Goal: Information Seeking & Learning: Learn about a topic

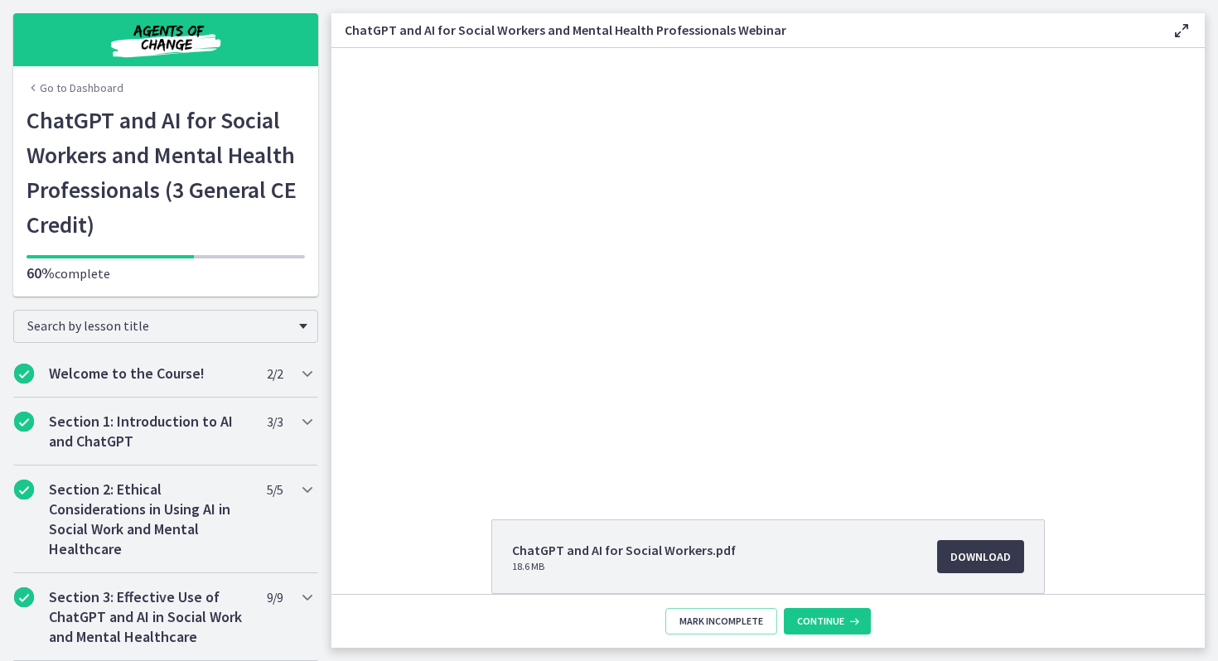
scroll to position [754, 0]
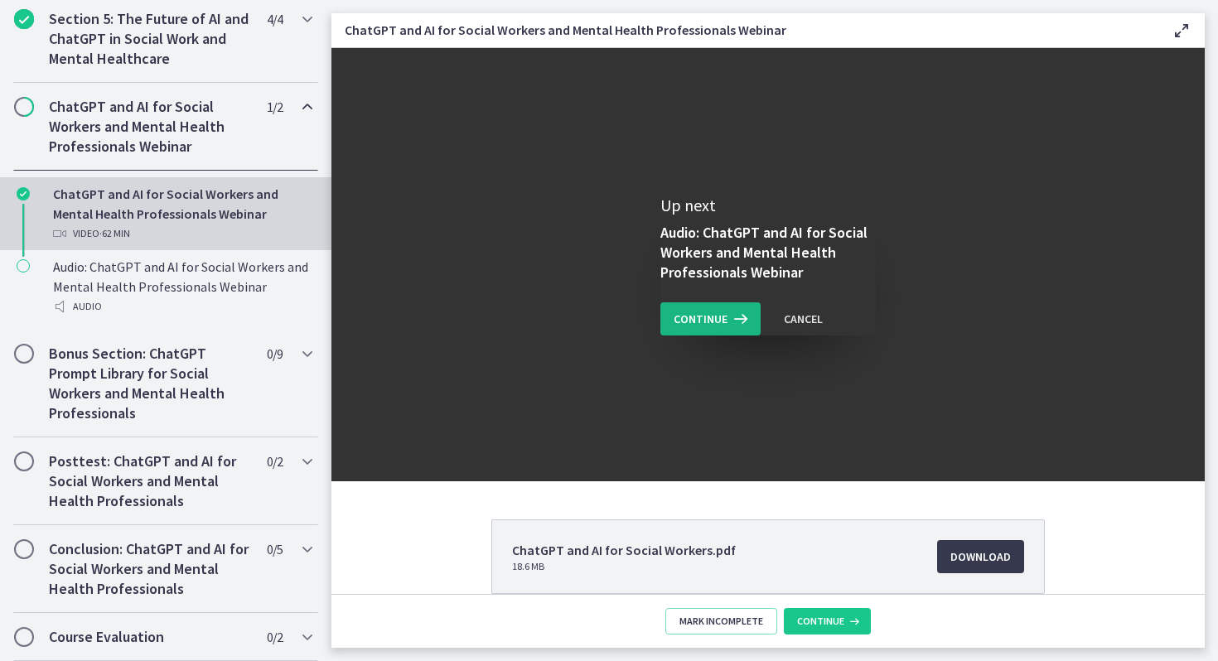
click at [728, 316] on icon at bounding box center [738, 319] width 23 height 20
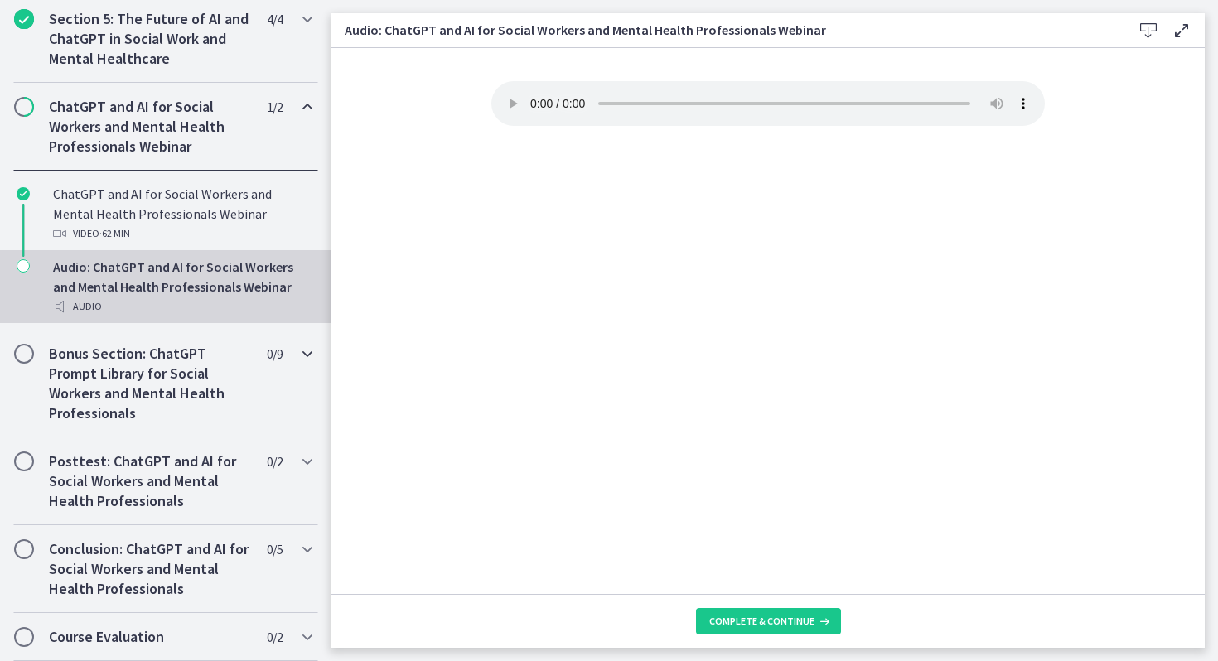
click at [185, 366] on h2 "Bonus Section: ChatGPT Prompt Library for Social Workers and Mental Health Prof…" at bounding box center [150, 384] width 202 height 80
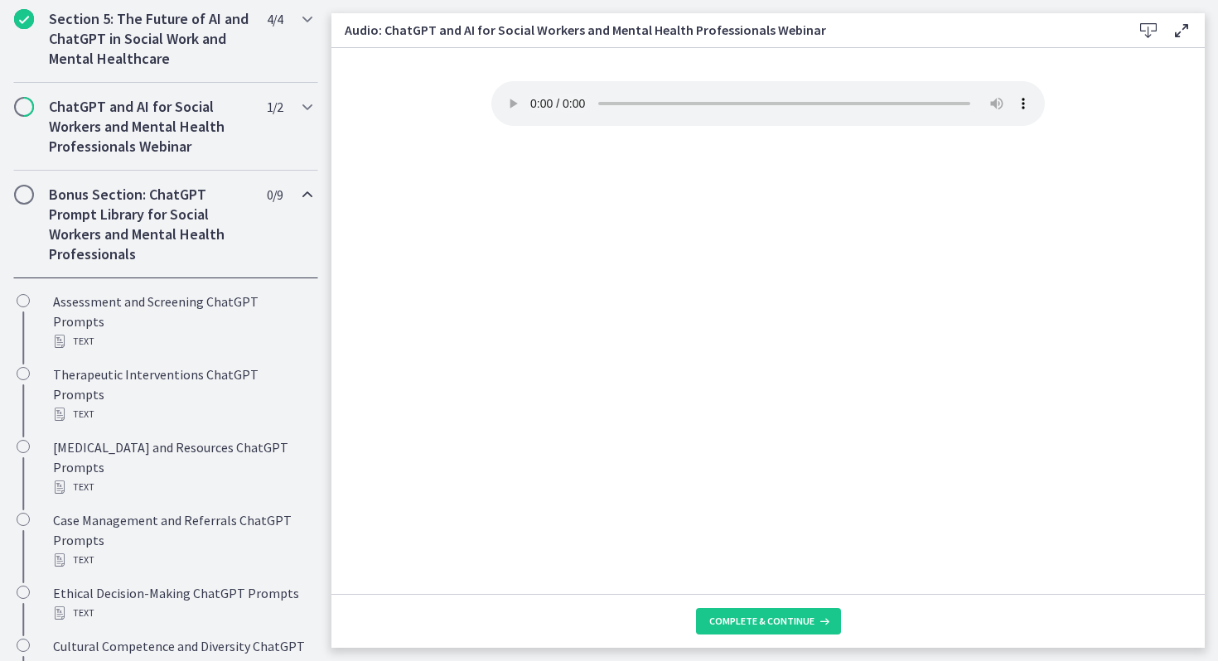
click at [181, 225] on h2 "Bonus Section: ChatGPT Prompt Library for Social Workers and Mental Health Prof…" at bounding box center [150, 225] width 202 height 80
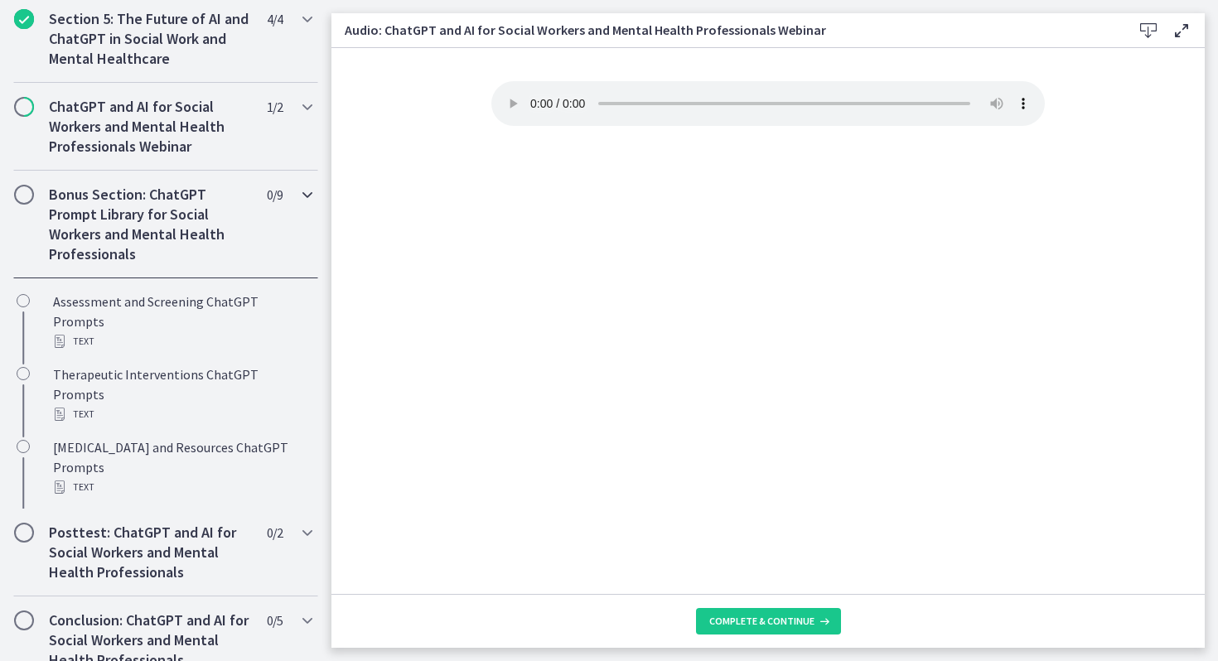
scroll to position [595, 0]
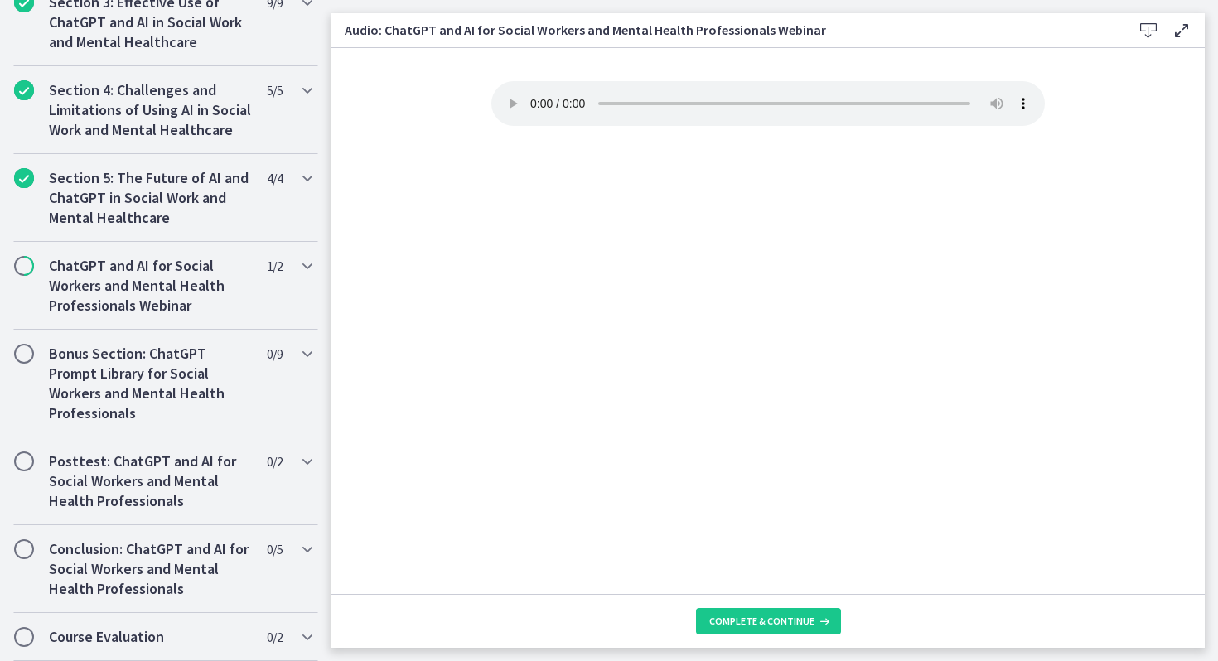
click at [748, 638] on footer "Complete & continue" at bounding box center [767, 621] width 873 height 54
click at [745, 632] on button "Complete & continue" at bounding box center [768, 621] width 145 height 27
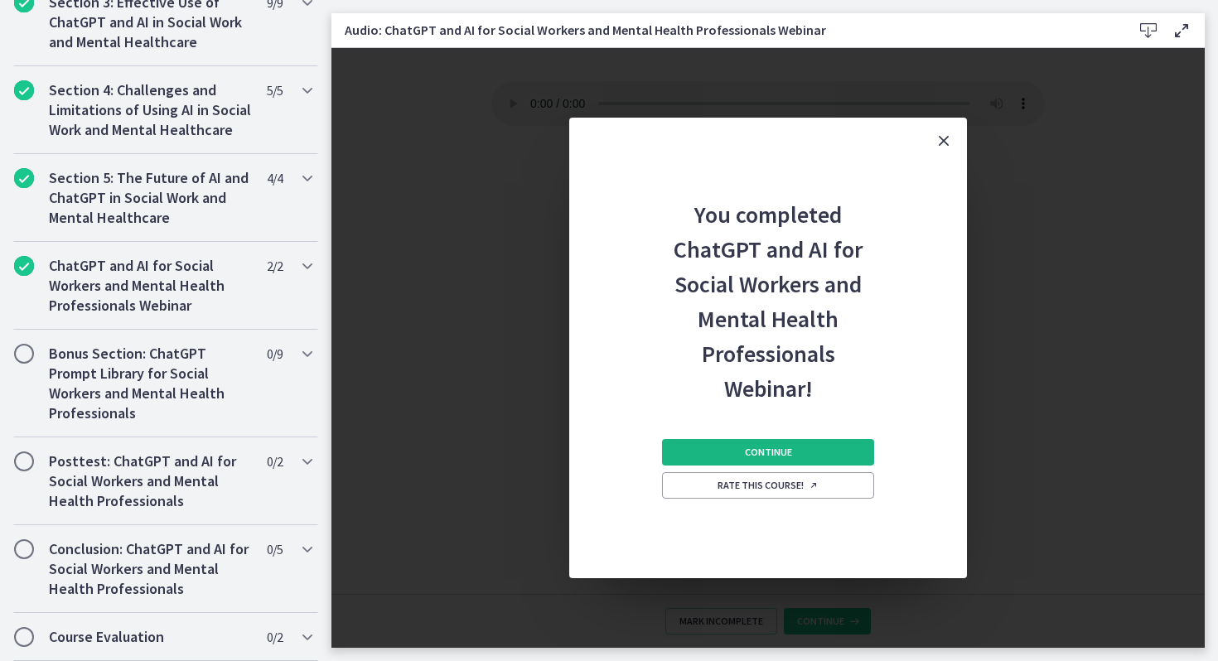
click at [749, 456] on span "Continue" at bounding box center [768, 452] width 47 height 13
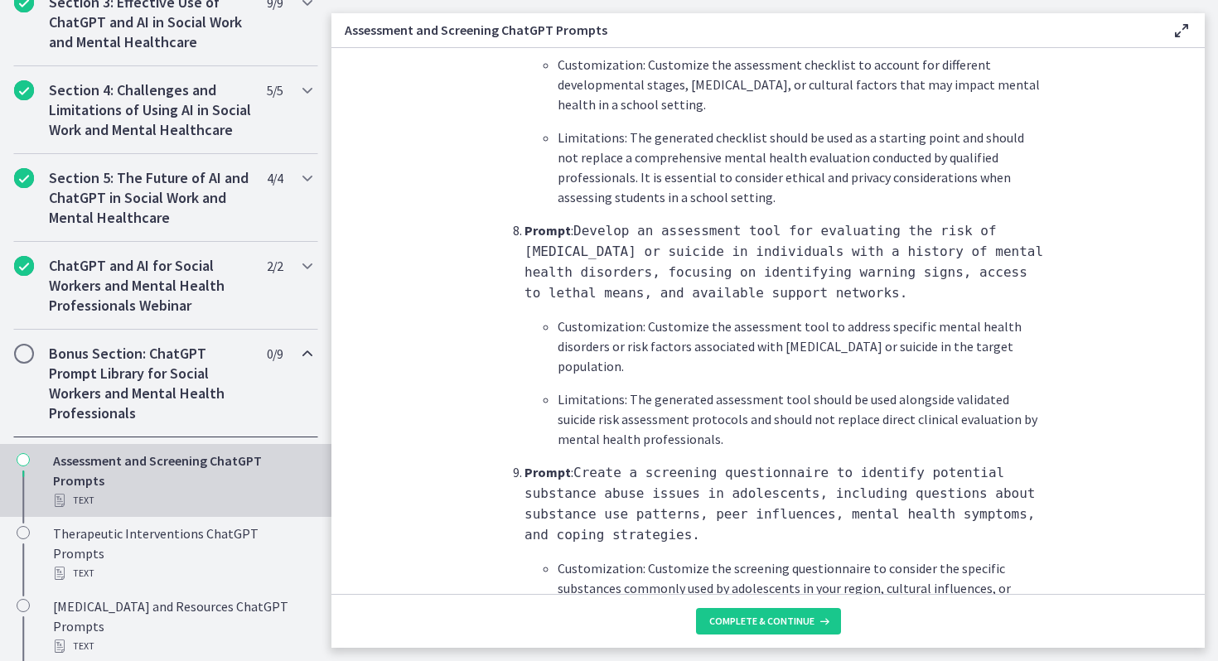
scroll to position [2484, 0]
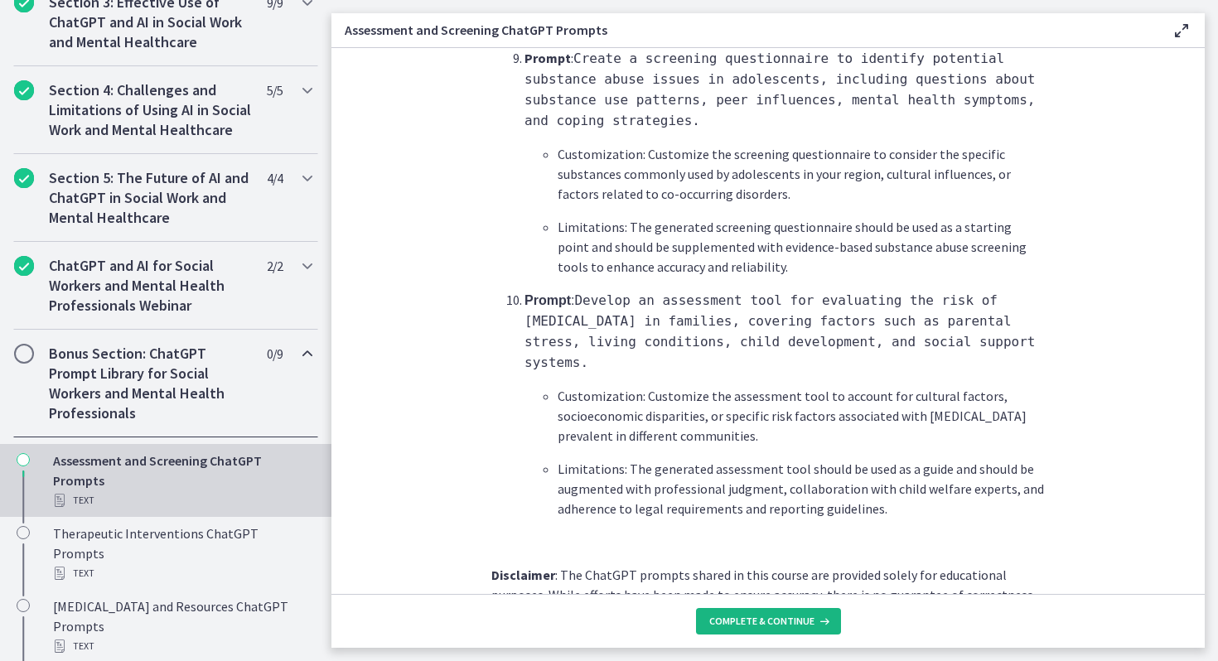
click at [761, 620] on span "Complete & continue" at bounding box center [761, 621] width 105 height 13
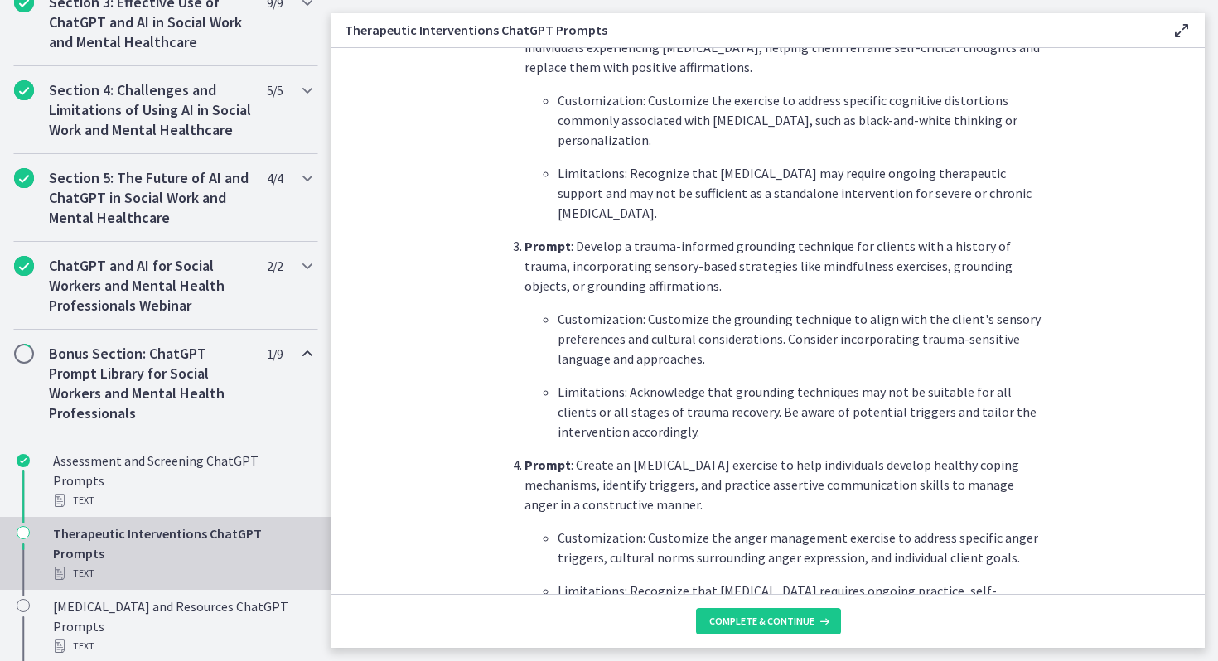
scroll to position [760, 0]
click at [774, 608] on button "Complete & continue" at bounding box center [768, 621] width 145 height 27
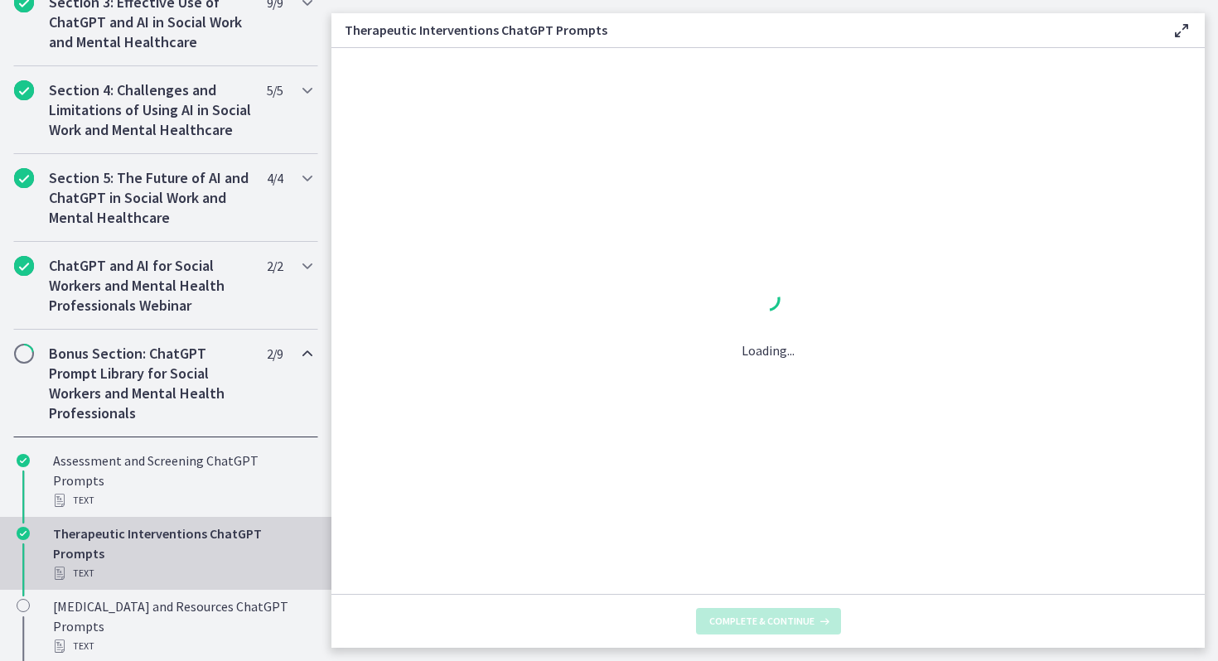
scroll to position [0, 0]
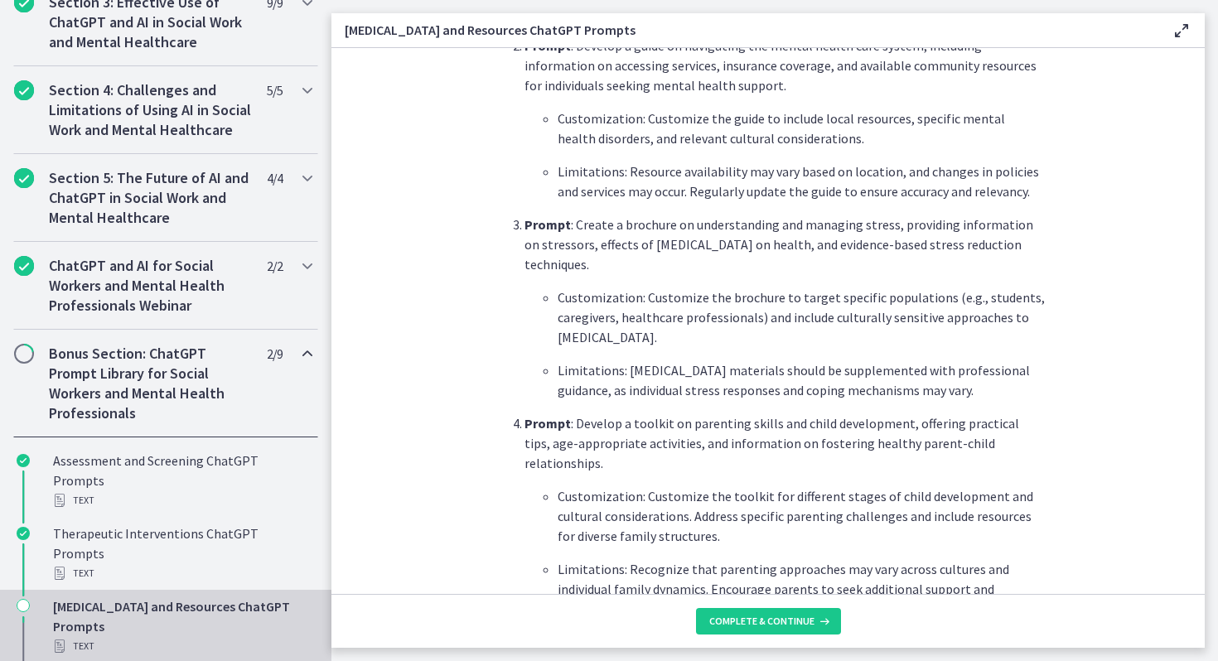
scroll to position [839, 0]
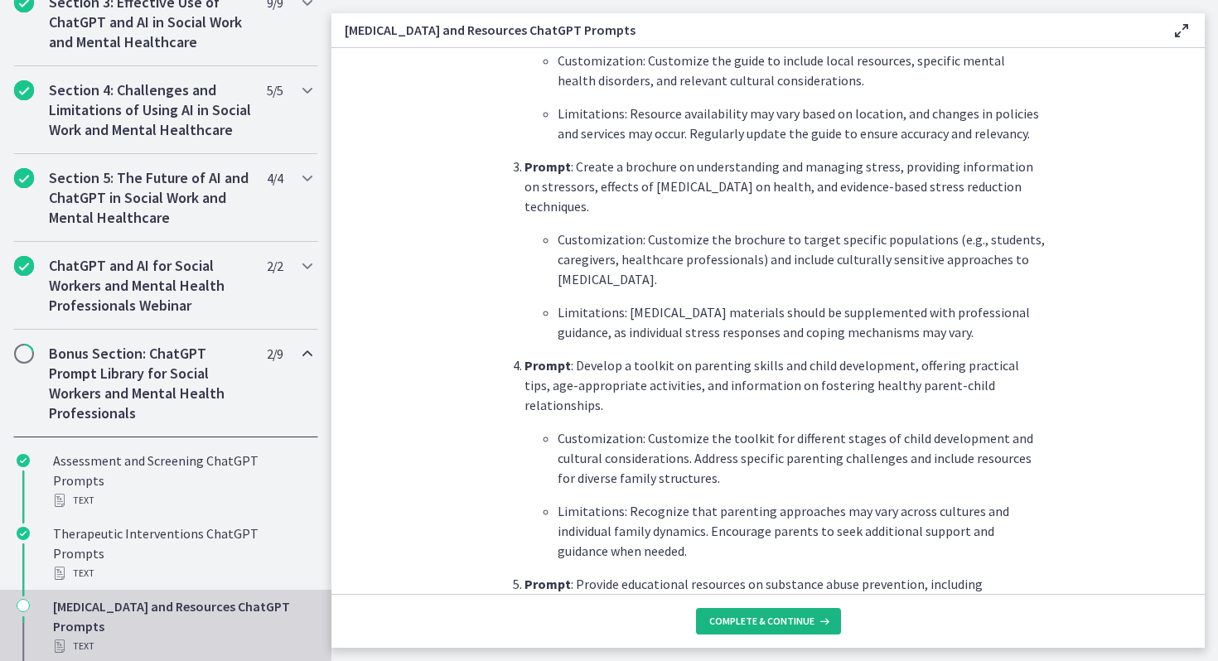
click at [749, 610] on button "Complete & continue" at bounding box center [768, 621] width 145 height 27
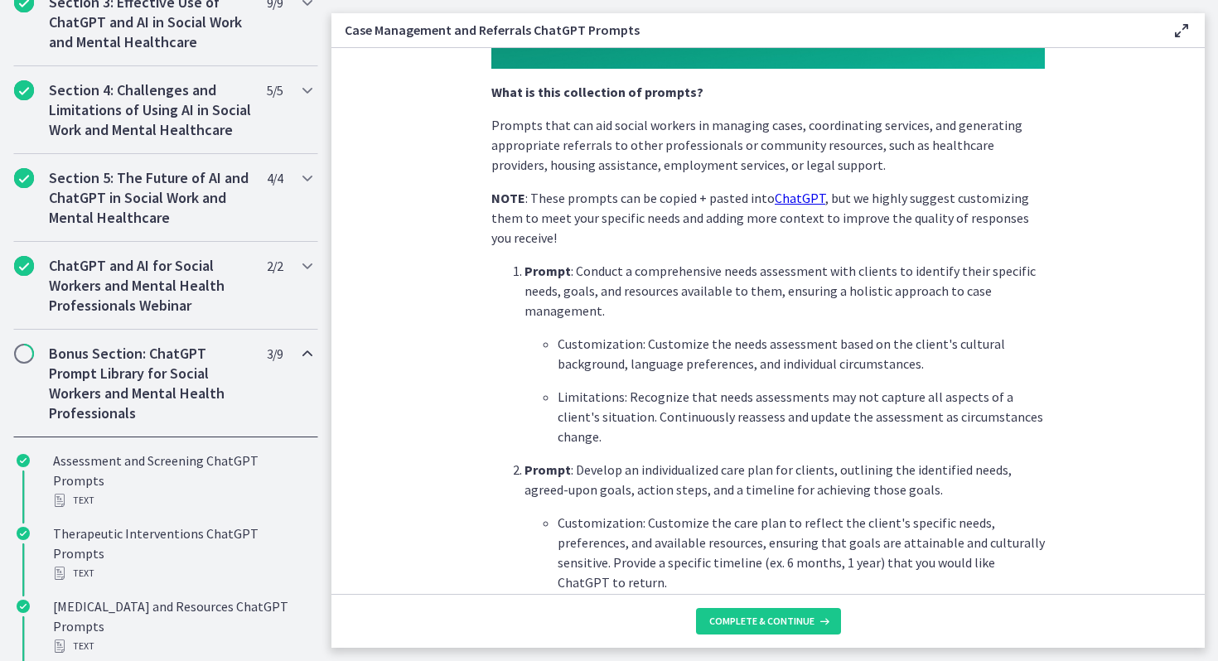
scroll to position [500, 0]
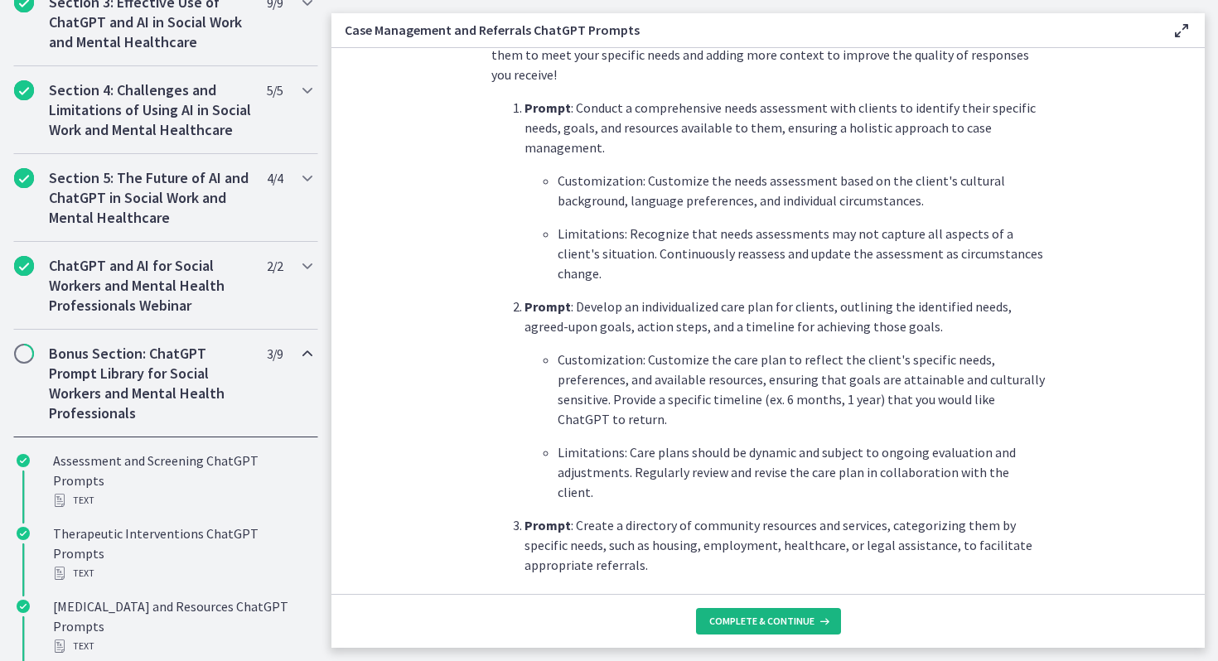
click at [761, 626] on span "Complete & continue" at bounding box center [761, 621] width 105 height 13
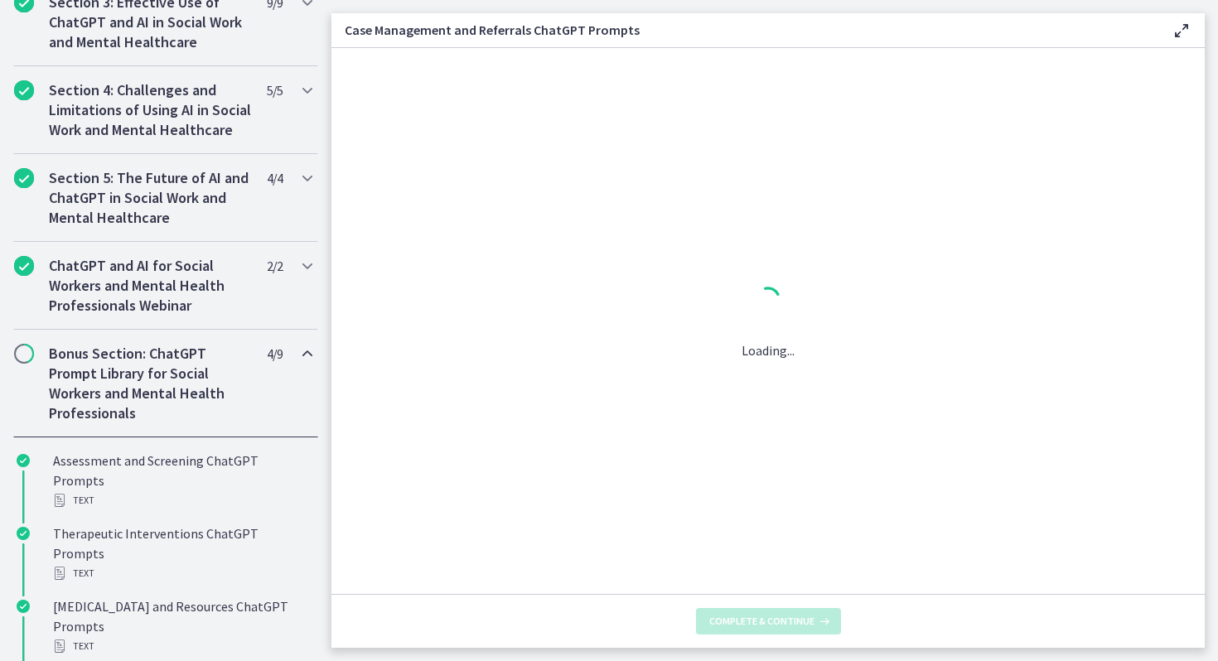
scroll to position [0, 0]
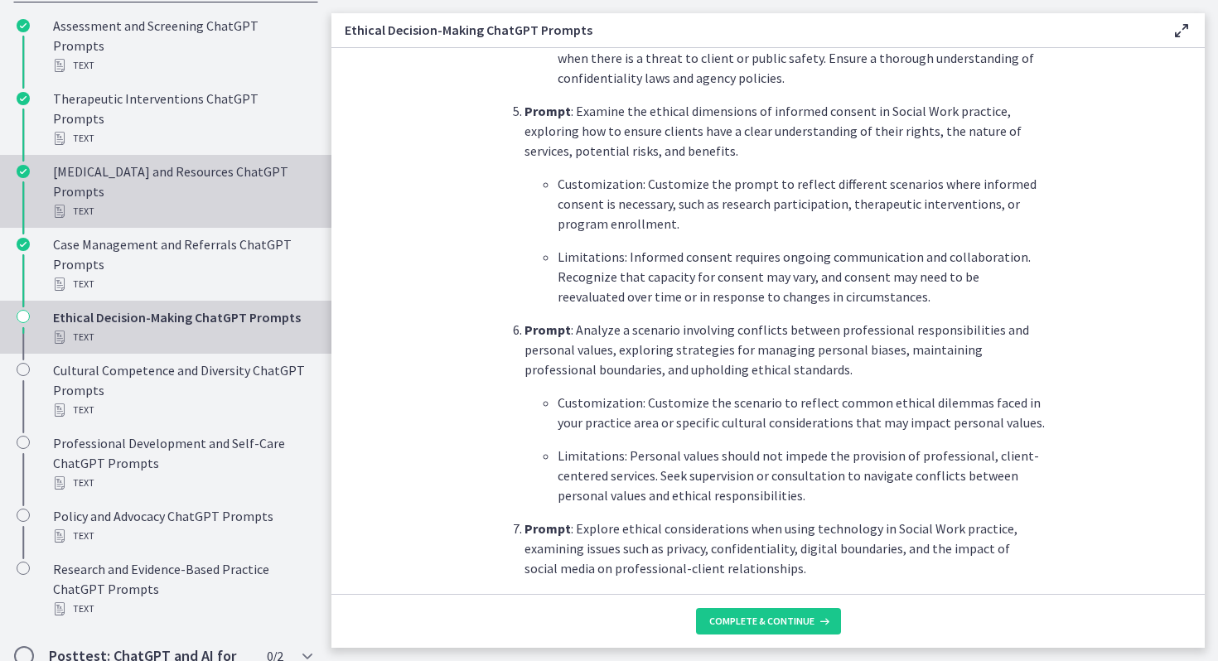
scroll to position [1184, 0]
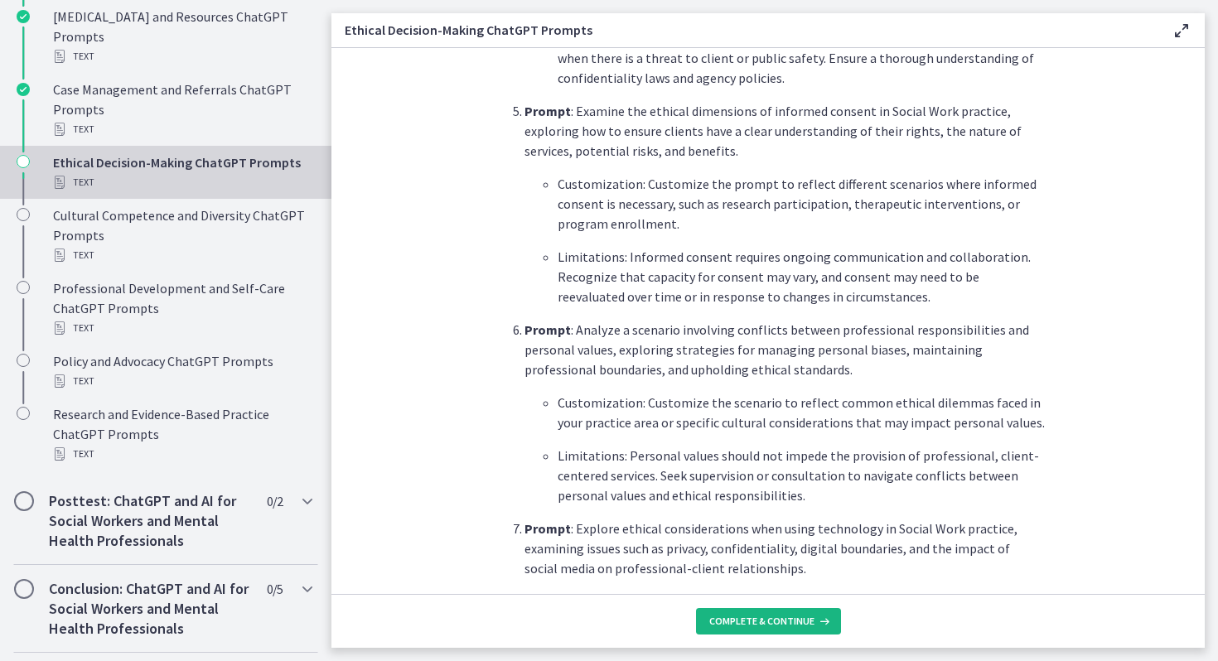
click at [727, 615] on span "Complete & continue" at bounding box center [761, 621] width 105 height 13
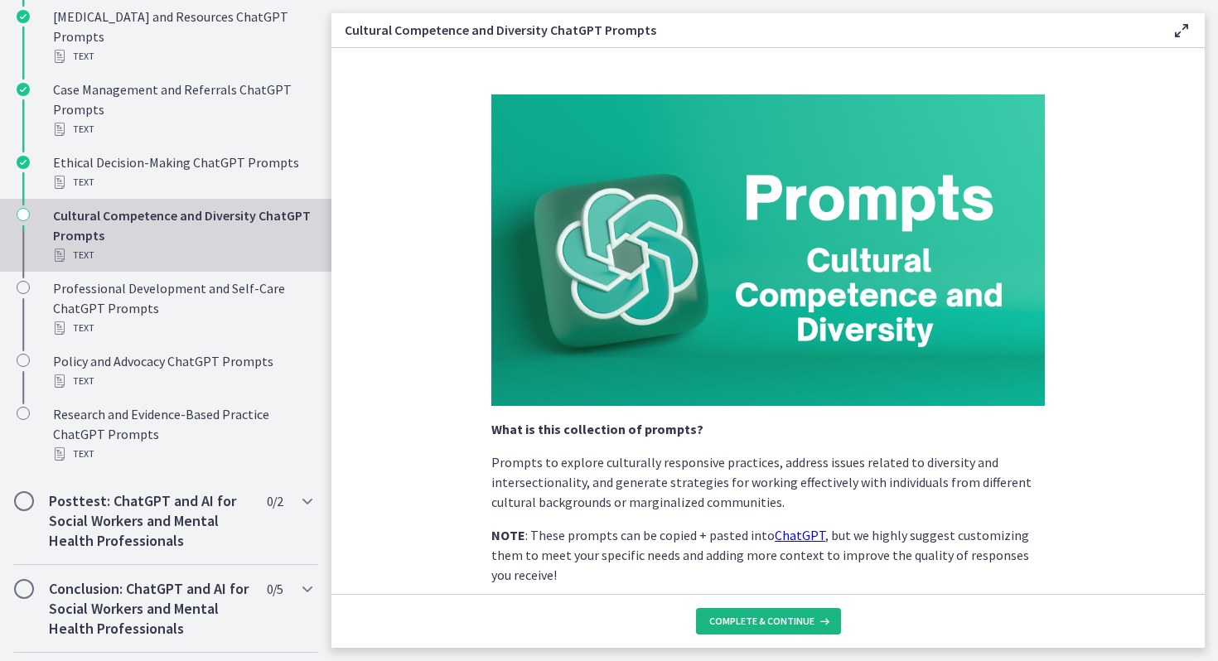
click at [727, 620] on span "Complete & continue" at bounding box center [761, 621] width 105 height 13
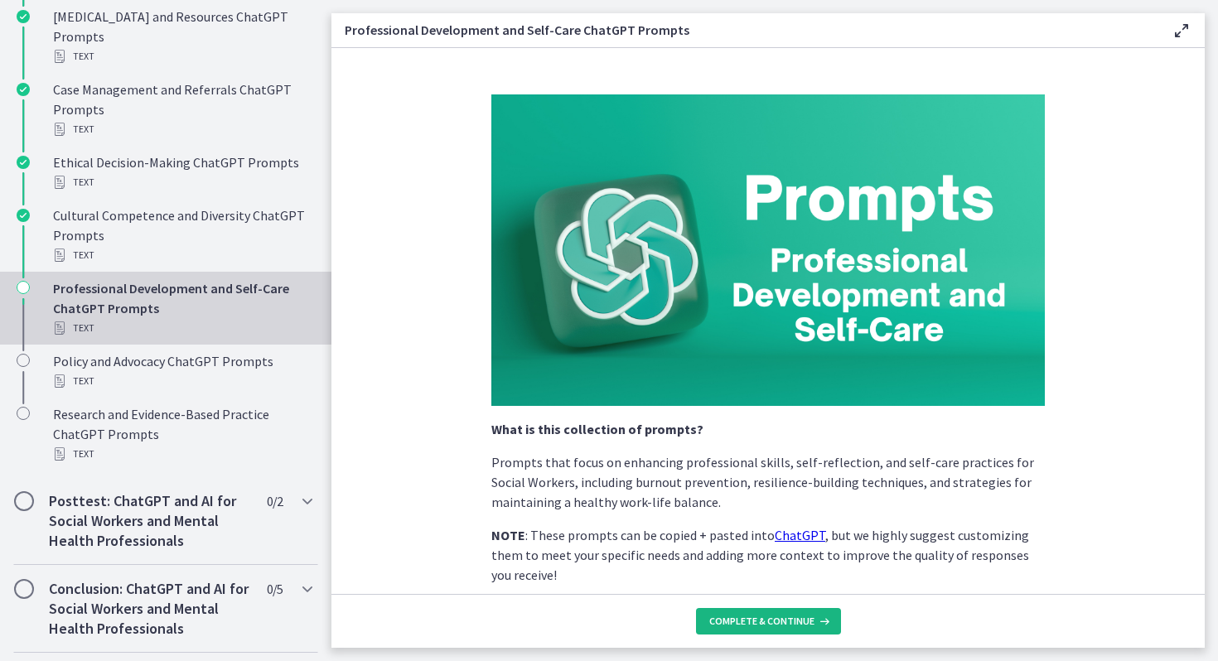
click at [728, 620] on span "Complete & continue" at bounding box center [761, 621] width 105 height 13
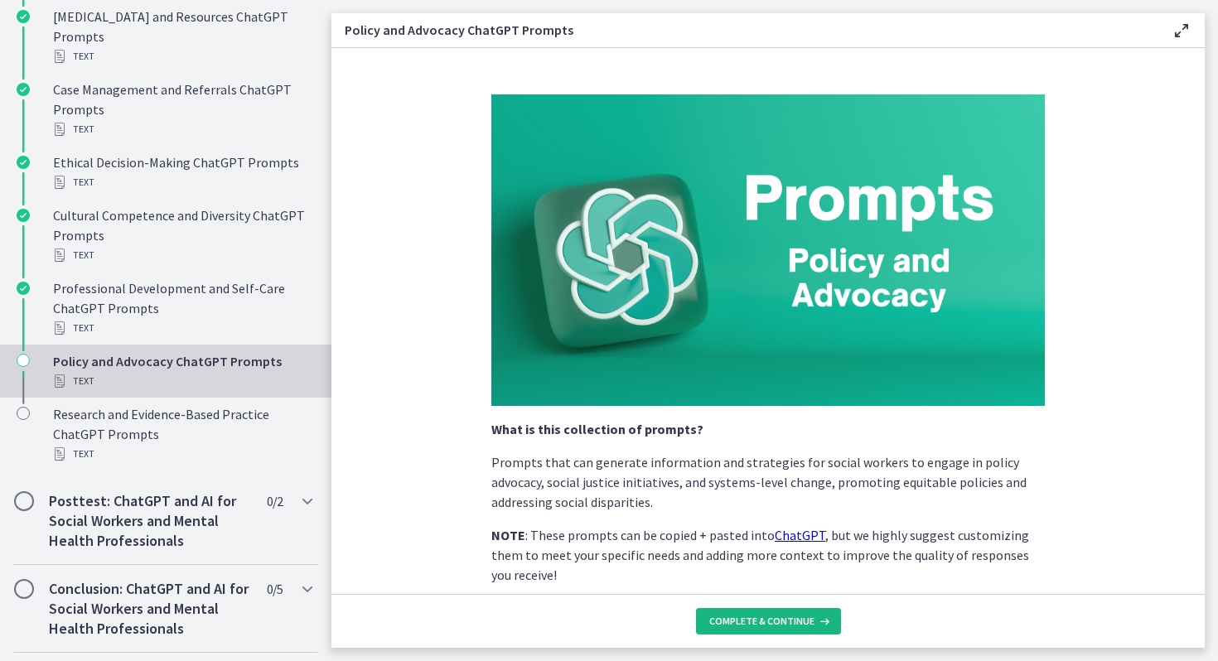
click at [728, 620] on span "Complete & continue" at bounding box center [761, 621] width 105 height 13
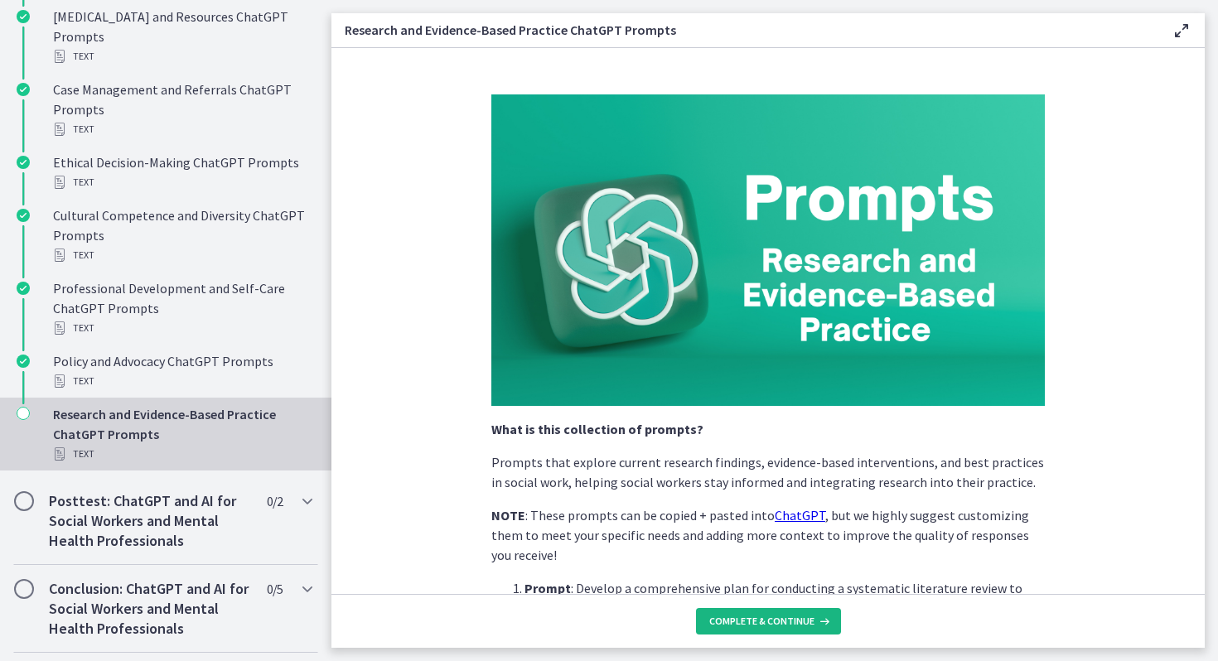
click at [728, 620] on span "Complete & continue" at bounding box center [761, 621] width 105 height 13
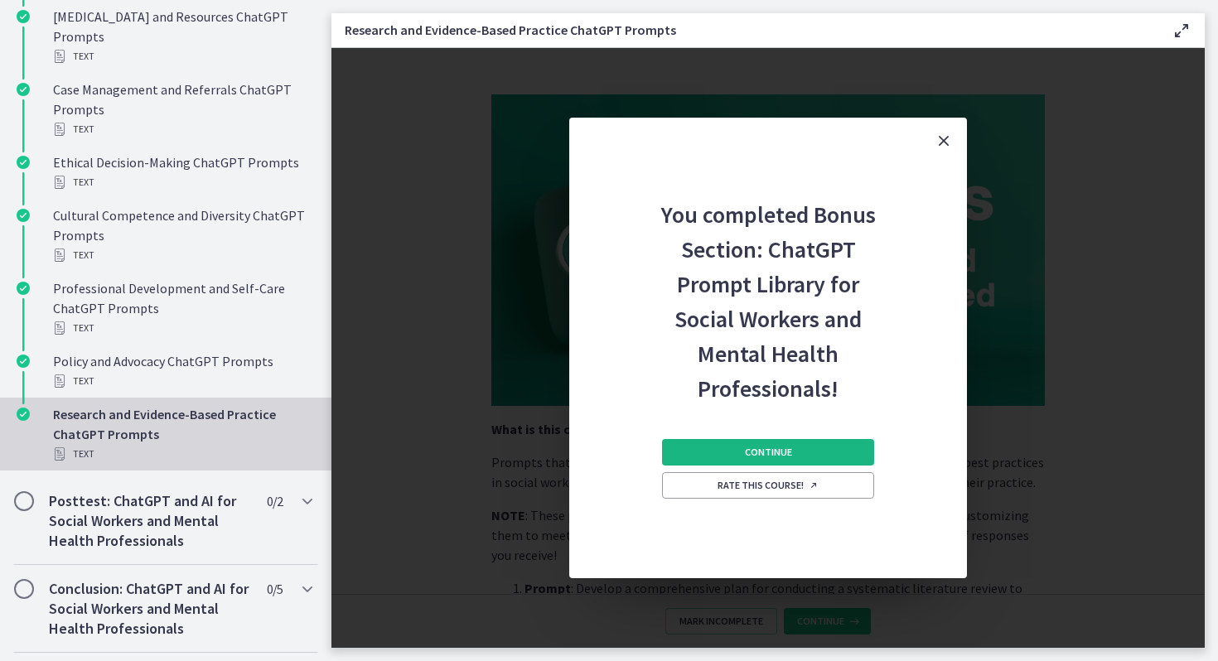
click at [780, 447] on span "Continue" at bounding box center [768, 452] width 47 height 13
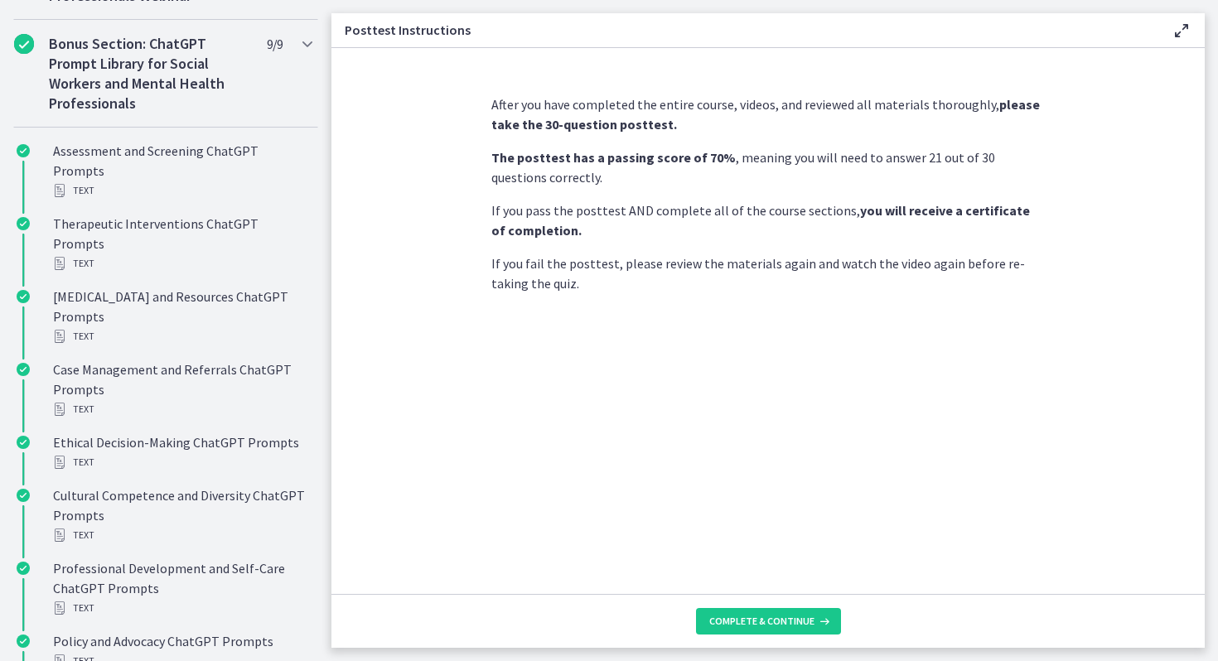
scroll to position [734, 0]
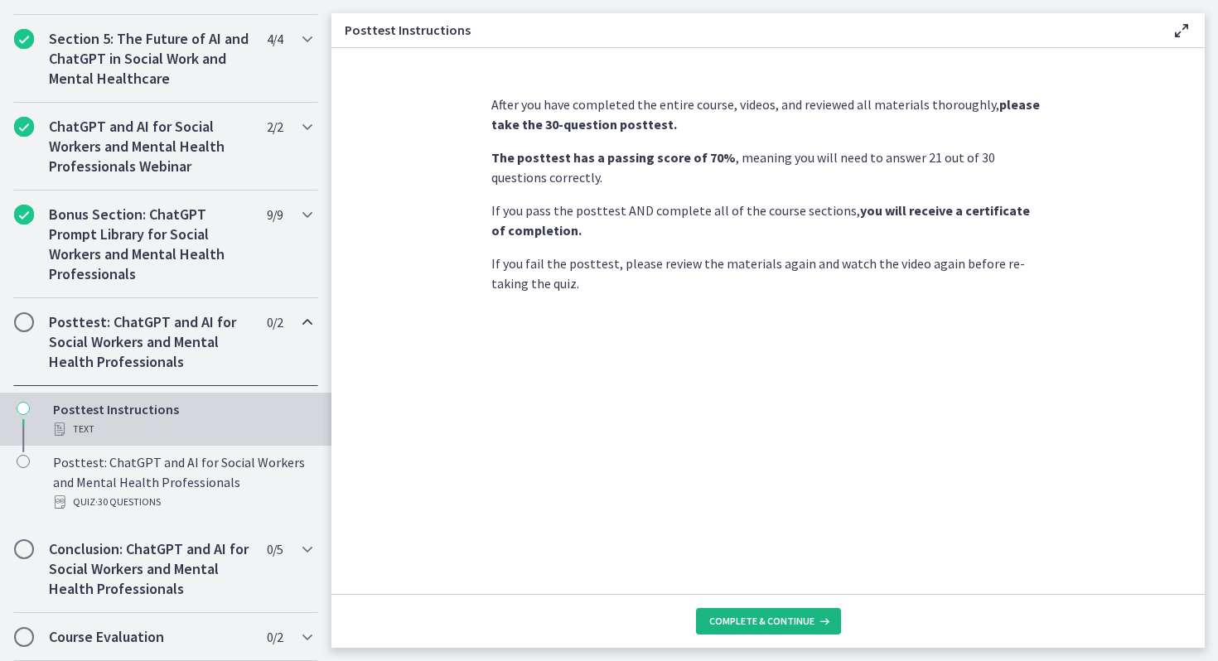
click at [774, 608] on button "Complete & continue" at bounding box center [768, 621] width 145 height 27
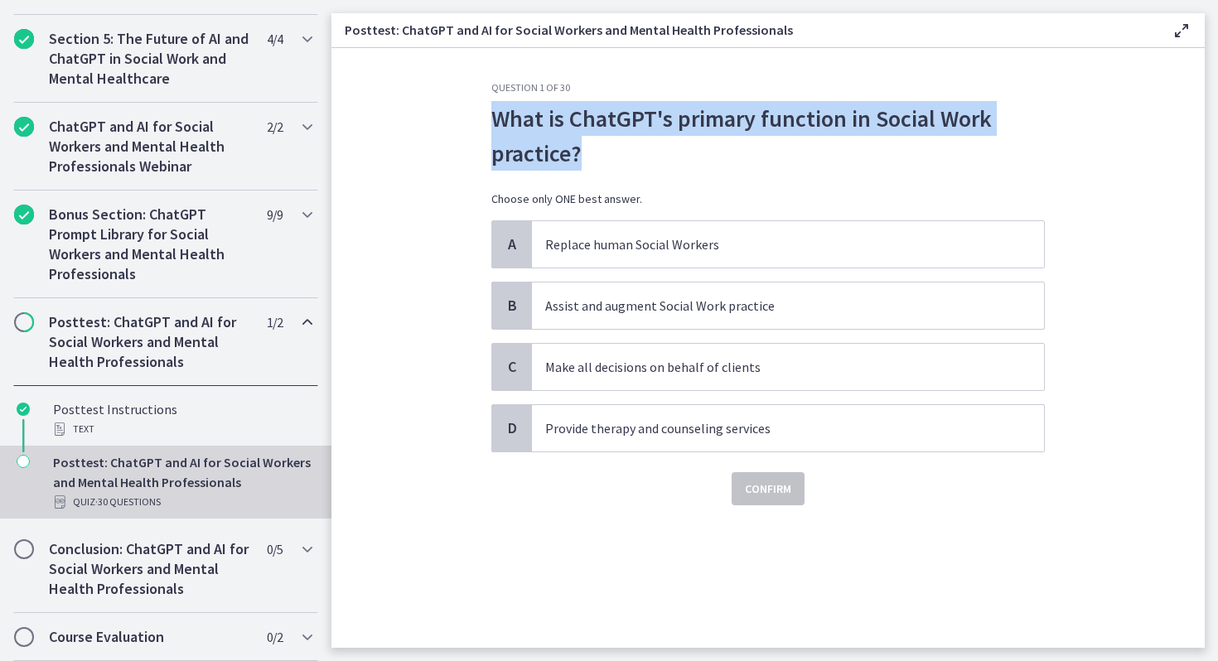
drag, startPoint x: 586, startPoint y: 147, endPoint x: 480, endPoint y: 132, distance: 107.2
click at [480, 132] on div "Question 1 of 30 What is ChatGPT's primary function in Social Work practice? Ch…" at bounding box center [768, 364] width 580 height 567
copy p "What is ChatGPT's primary function in Social Work practice?"
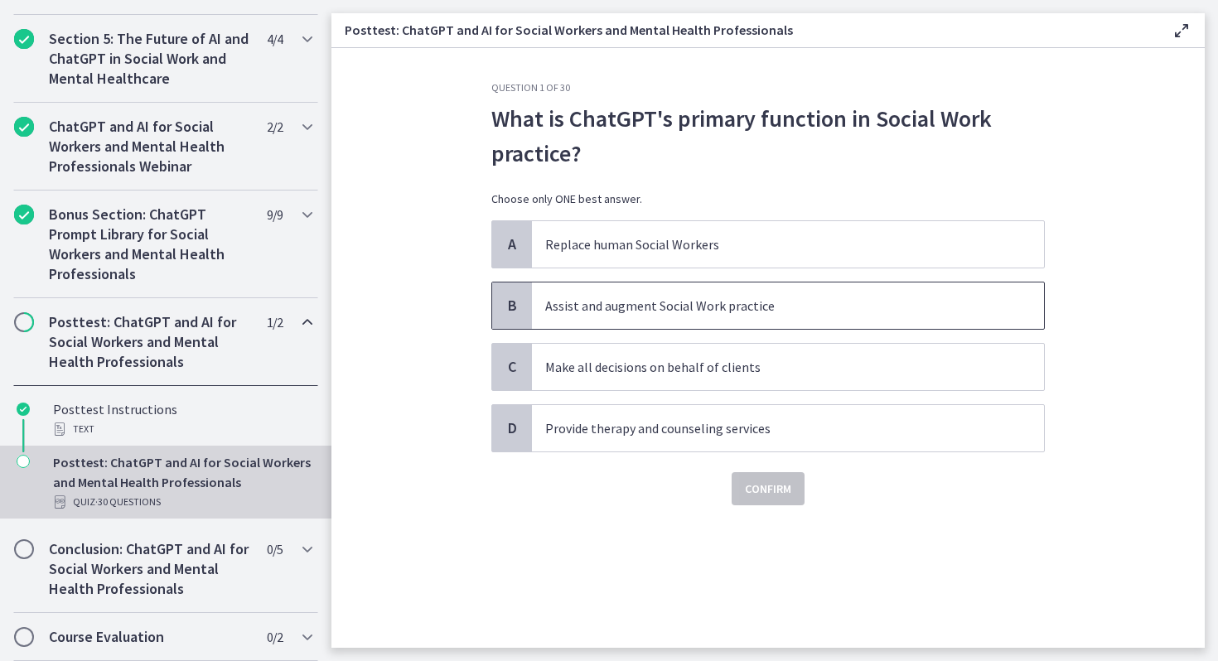
click at [595, 284] on span "Assist and augment Social Work practice" at bounding box center [788, 305] width 512 height 46
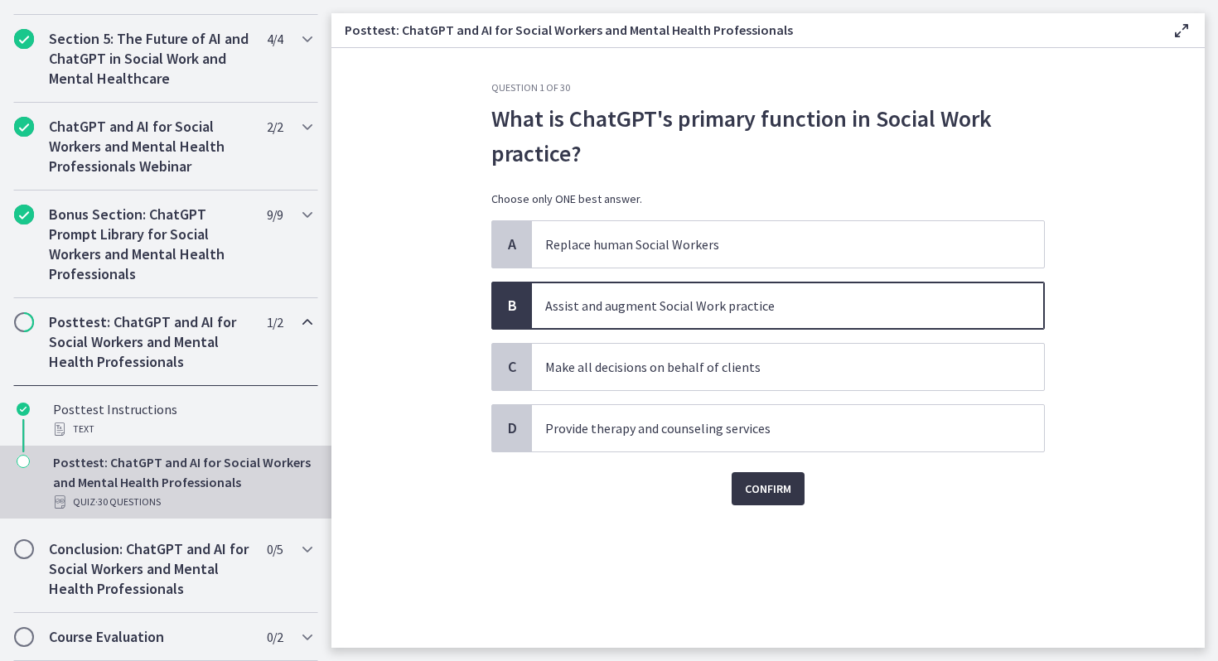
click at [762, 488] on span "Confirm" at bounding box center [768, 489] width 46 height 20
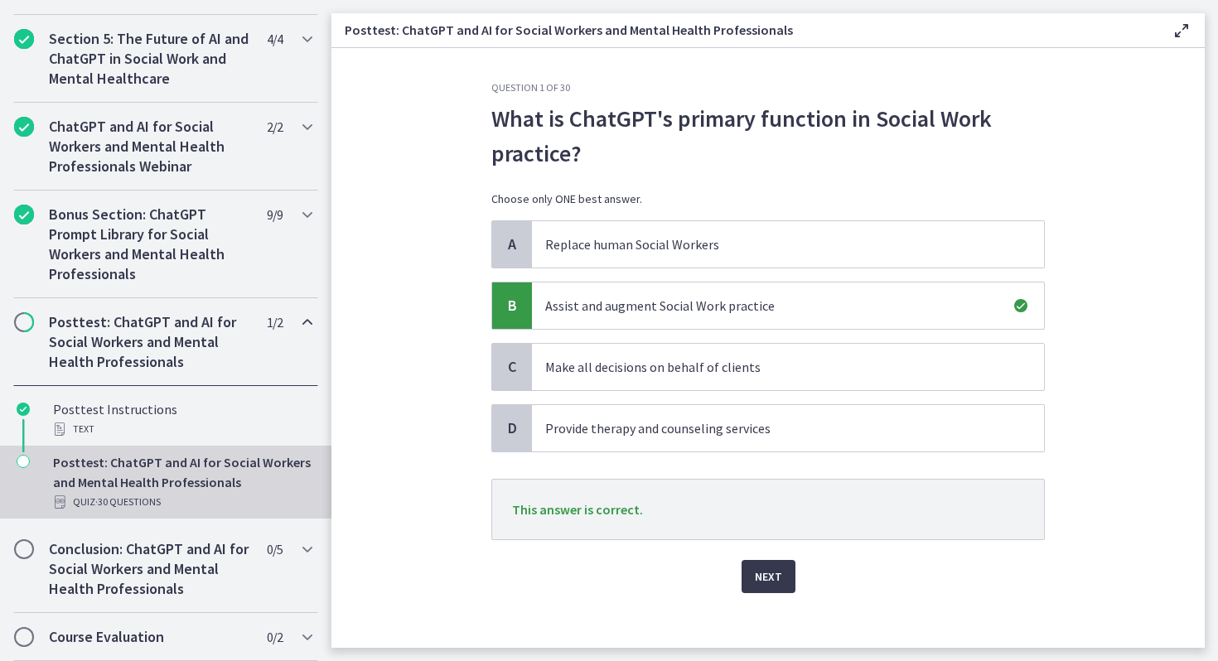
click at [764, 596] on div "Question 1 of 30 What is ChatGPT's primary function in Social Work practice? Ch…" at bounding box center [768, 364] width 580 height 567
click at [764, 572] on span "Next" at bounding box center [768, 577] width 27 height 20
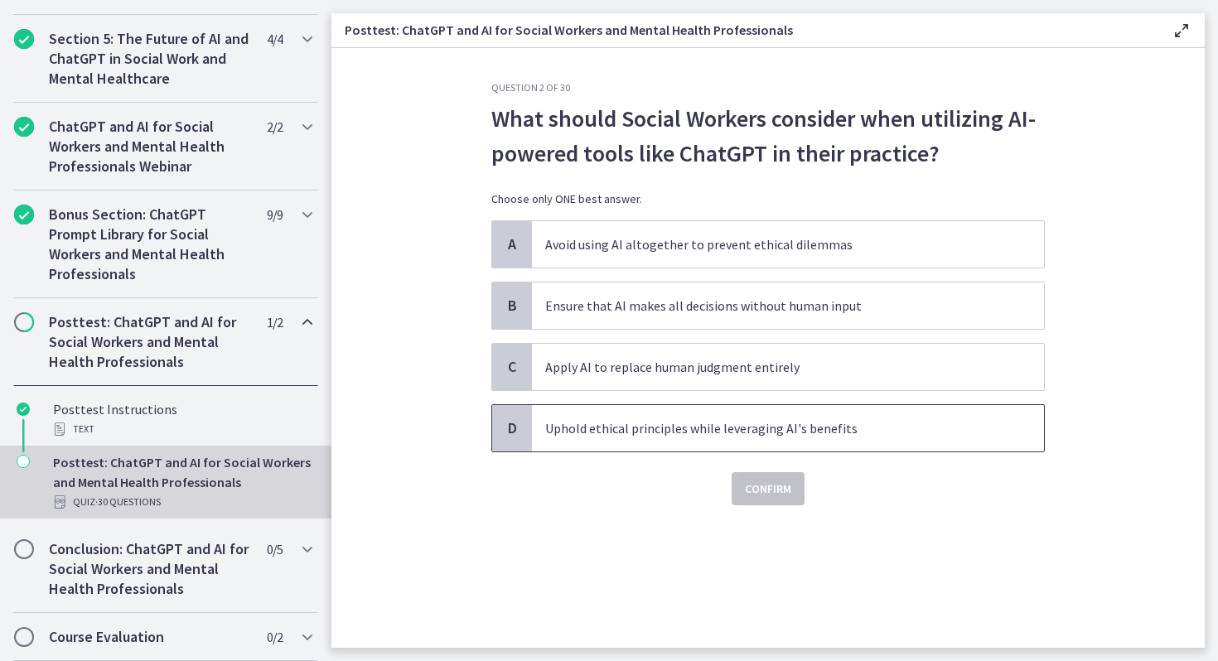
click at [715, 424] on p "Uphold ethical principles while leveraging AI's benefits" at bounding box center [771, 428] width 452 height 20
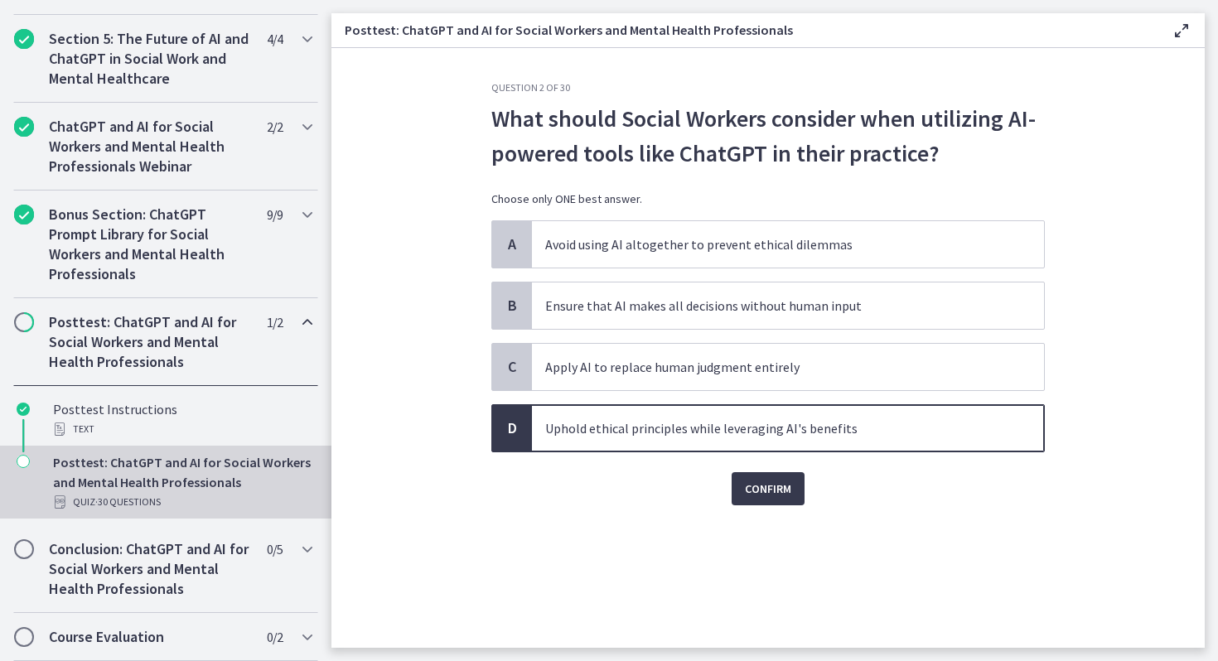
click at [755, 465] on div "Confirm" at bounding box center [767, 478] width 553 height 53
click at [755, 500] on button "Confirm" at bounding box center [767, 488] width 73 height 33
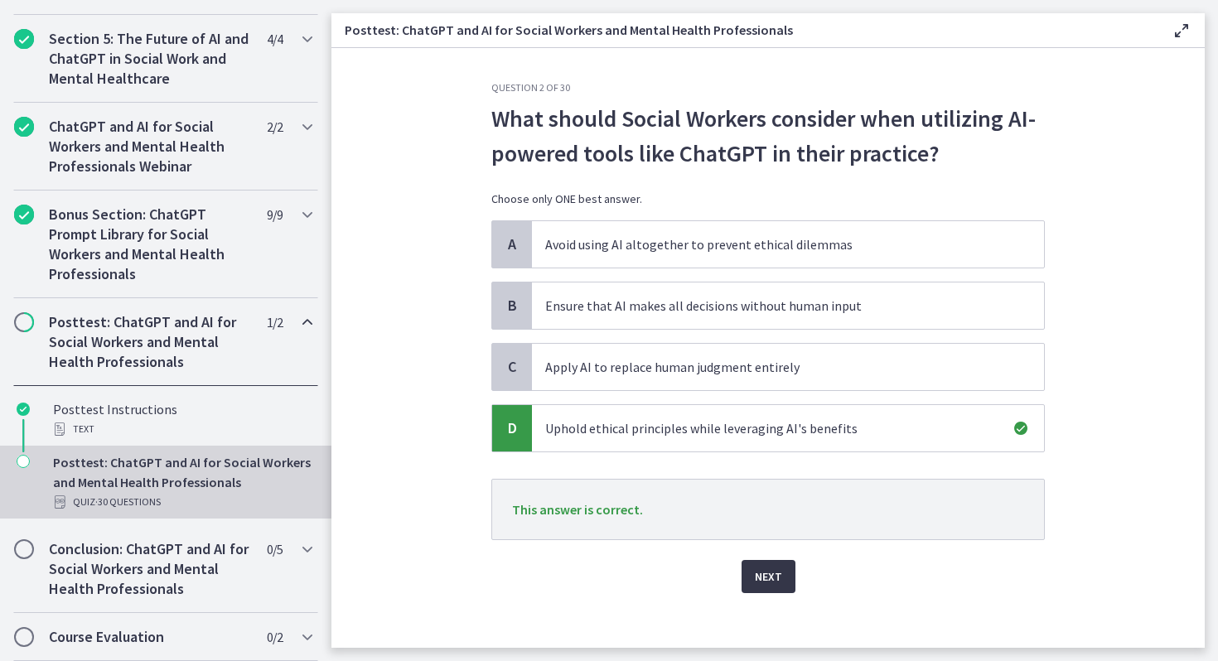
click at [770, 581] on span "Next" at bounding box center [768, 577] width 27 height 20
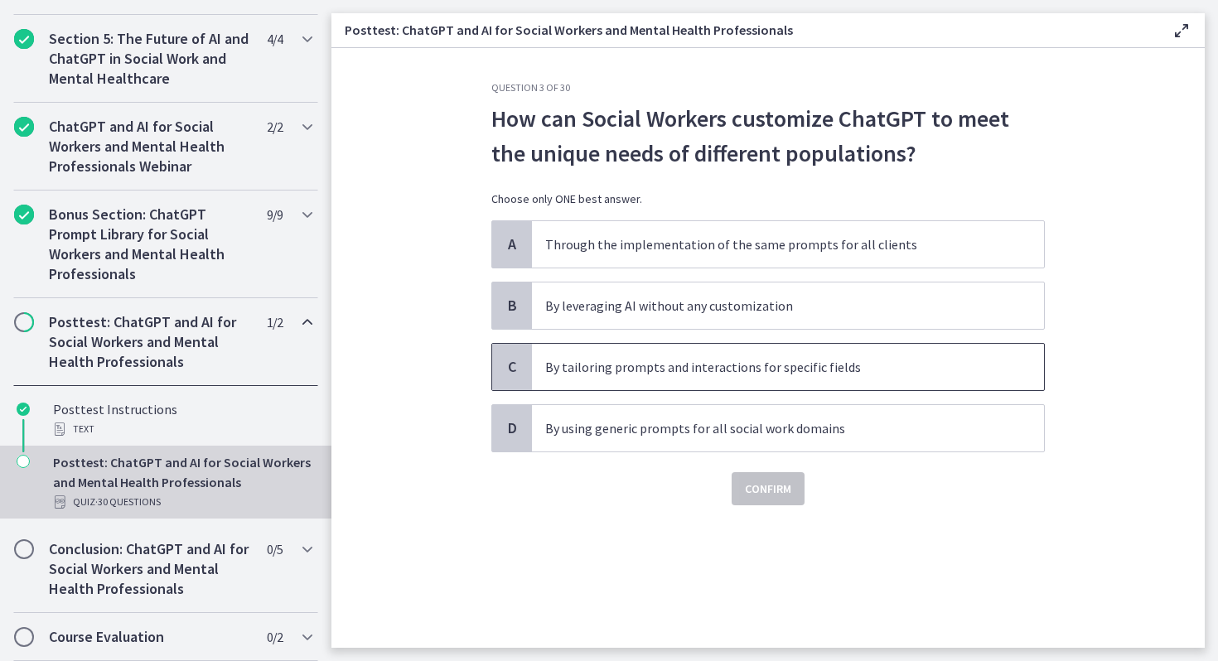
click at [680, 376] on p "By tailoring prompts and interactions for specific fields" at bounding box center [771, 367] width 452 height 20
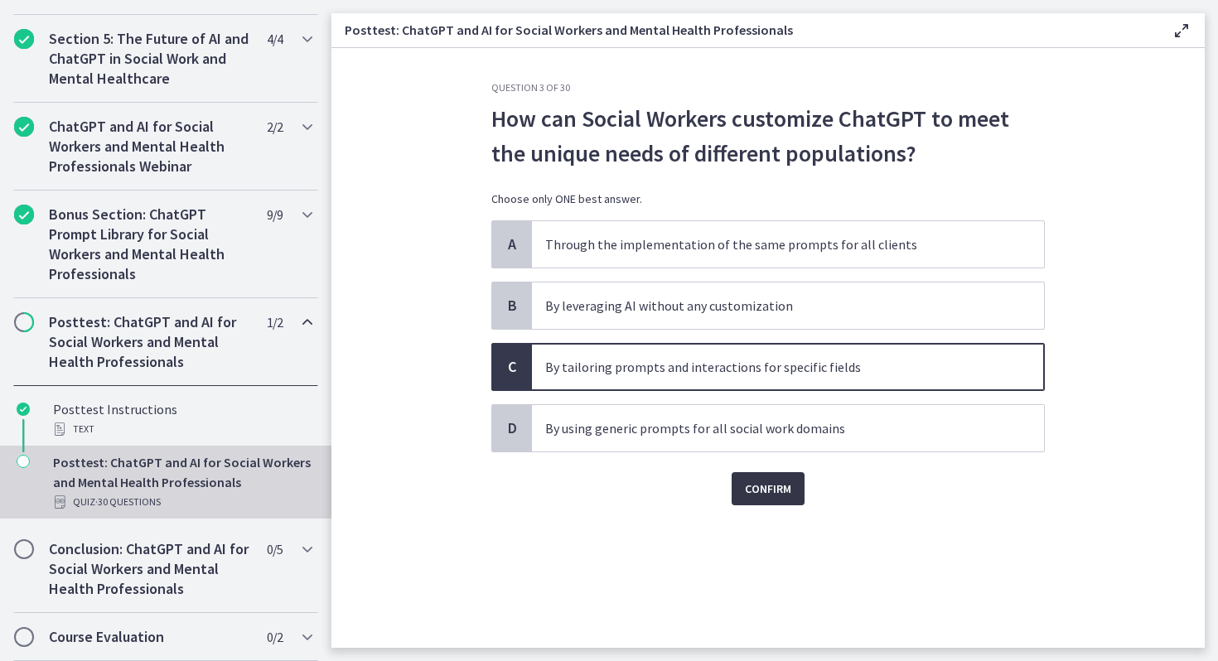
click at [779, 476] on button "Confirm" at bounding box center [767, 488] width 73 height 33
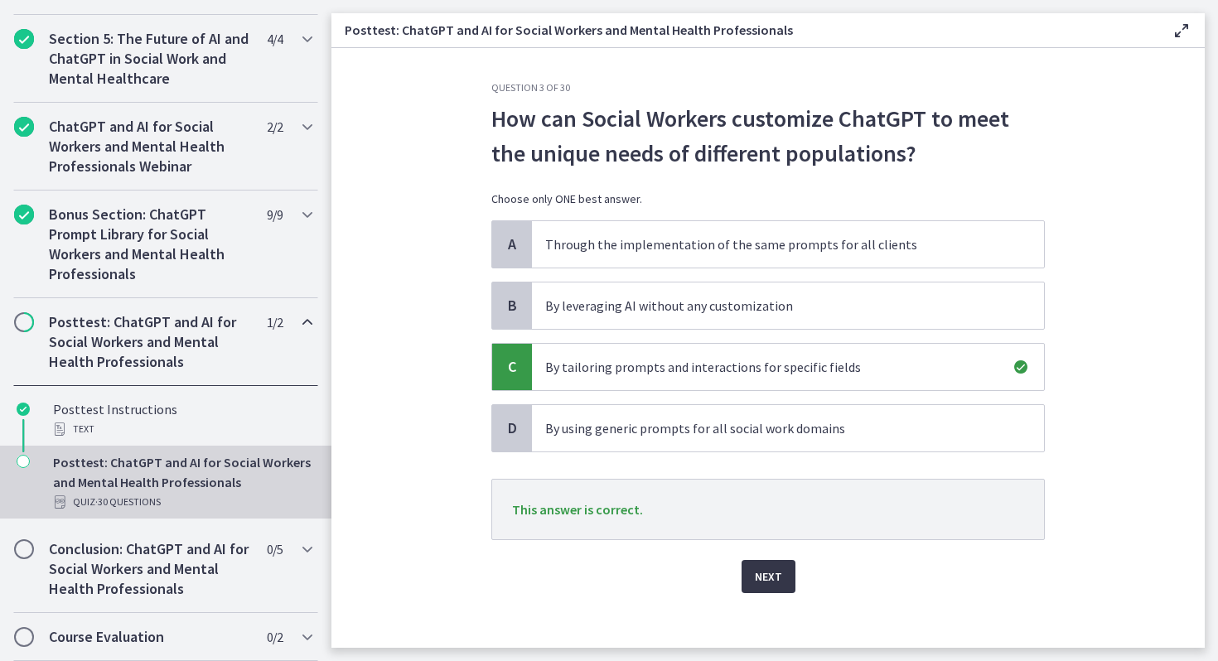
click at [761, 578] on span "Next" at bounding box center [768, 577] width 27 height 20
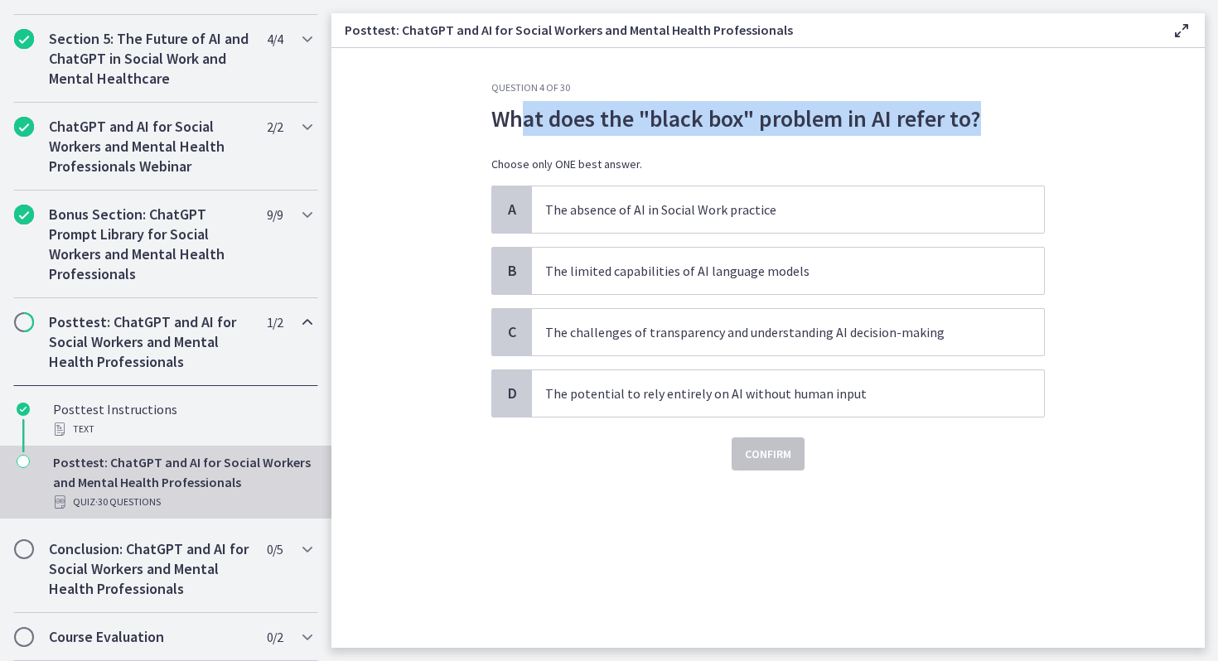
drag, startPoint x: 963, startPoint y: 128, endPoint x: 516, endPoint y: 121, distance: 447.3
click at [516, 122] on p "What does the "black box" problem in AI refer to?" at bounding box center [767, 118] width 553 height 35
drag, startPoint x: 492, startPoint y: 119, endPoint x: 1039, endPoint y: 113, distance: 546.7
click at [1039, 113] on p "What does the "black box" problem in AI refer to?" at bounding box center [767, 118] width 553 height 35
copy p "What does the "black box" problem in AI refer to?"
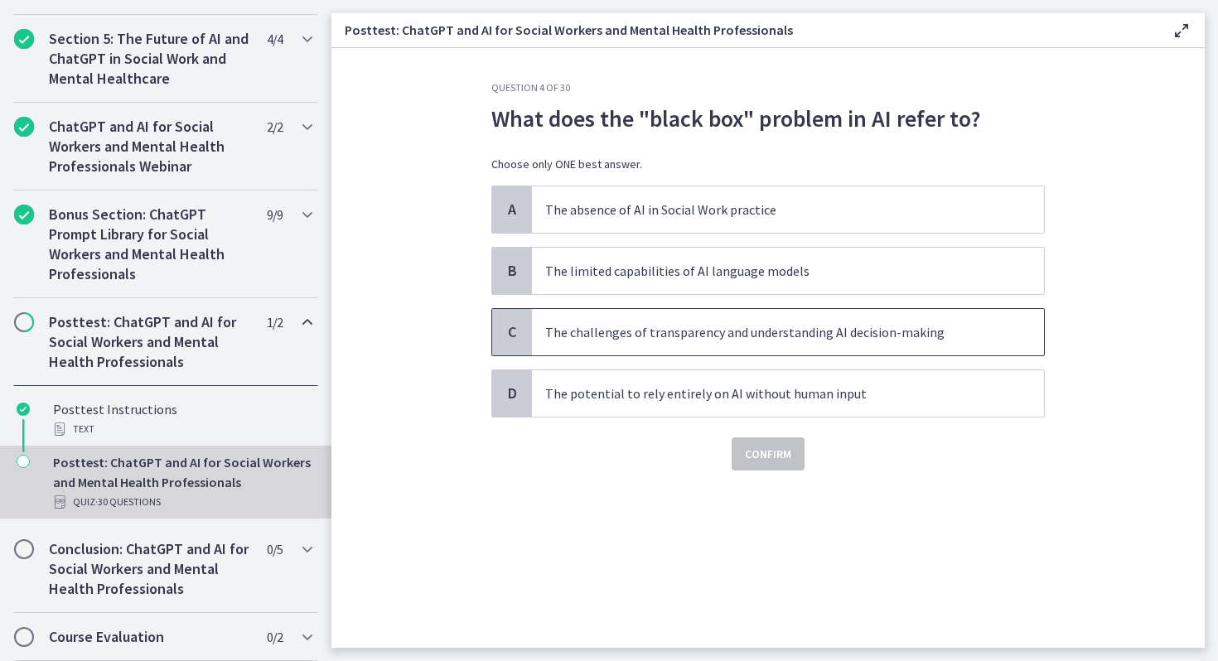
click at [711, 345] on span "The challenges of transparency and understanding AI decision-making" at bounding box center [788, 332] width 512 height 46
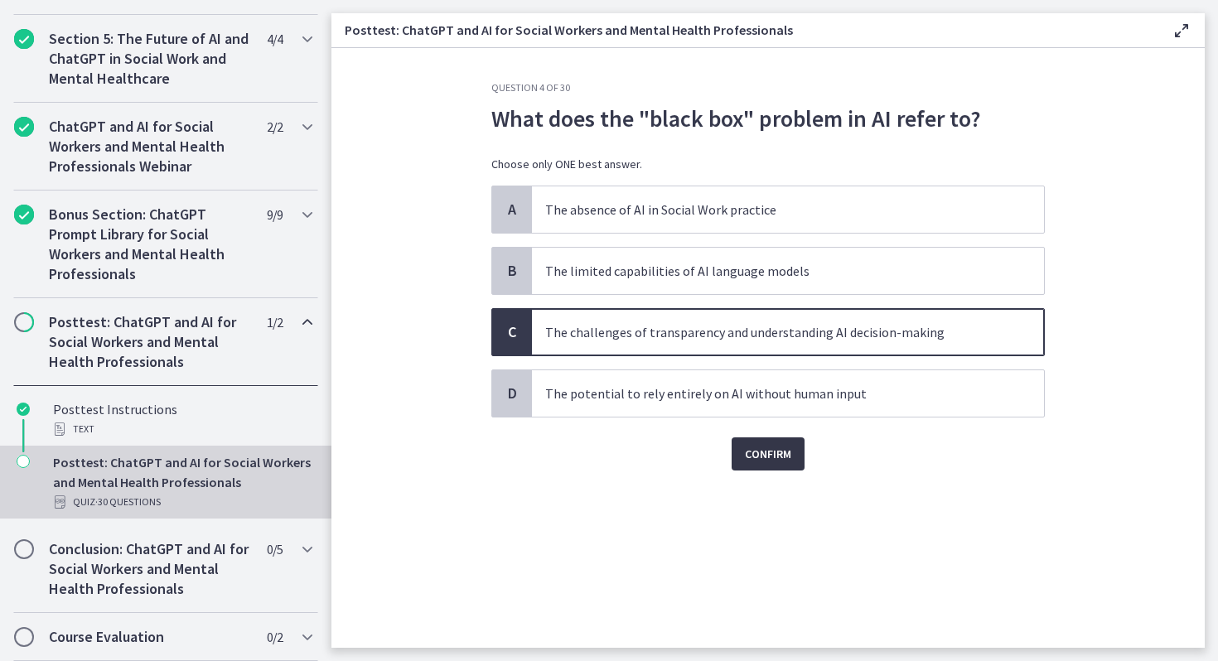
click at [750, 436] on div "Confirm" at bounding box center [767, 443] width 553 height 53
click at [750, 454] on span "Confirm" at bounding box center [768, 454] width 46 height 20
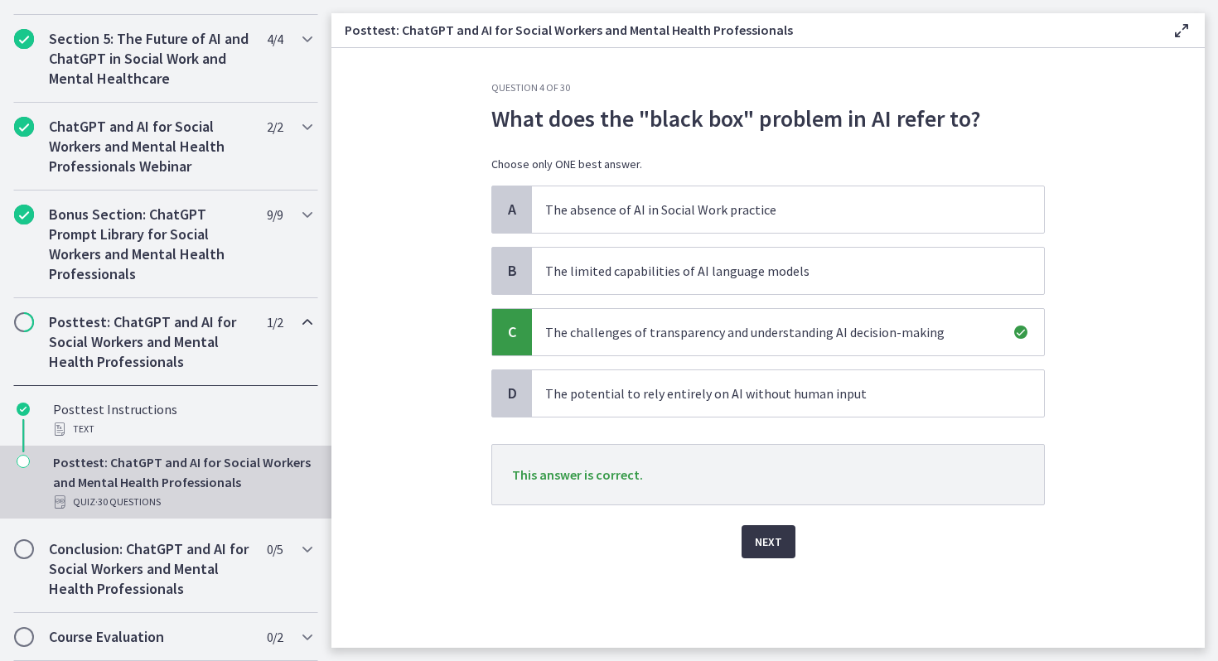
click at [772, 538] on span "Next" at bounding box center [768, 542] width 27 height 20
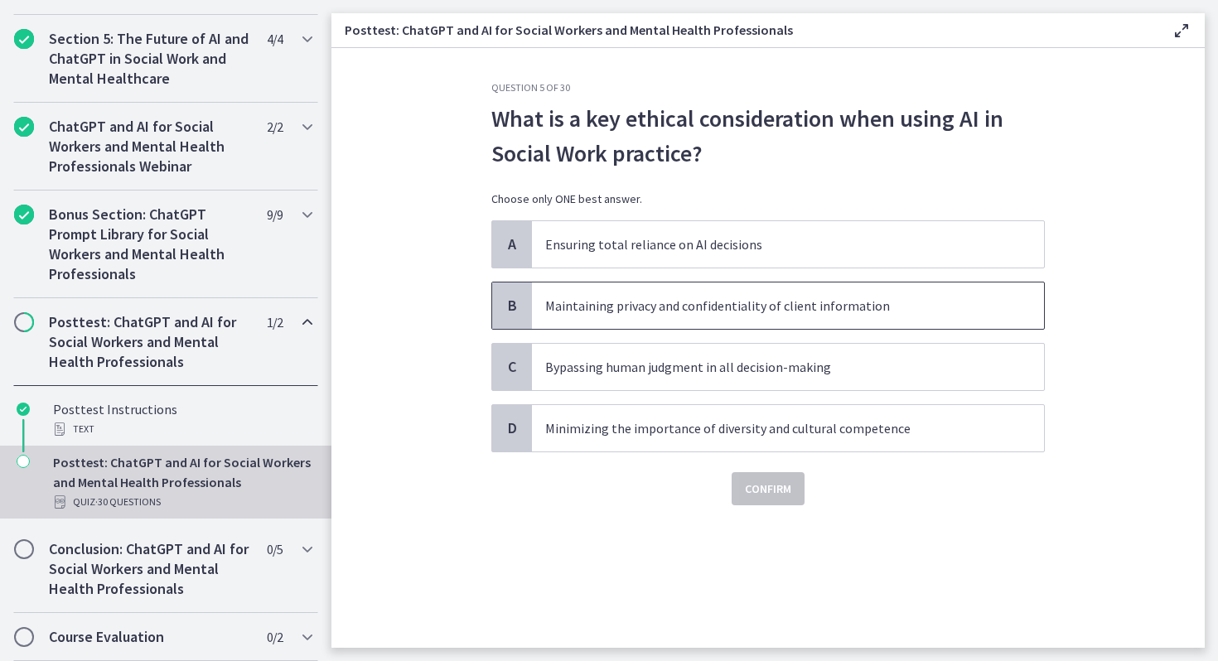
click at [773, 309] on p "Maintaining privacy and confidentiality of client information" at bounding box center [771, 306] width 452 height 20
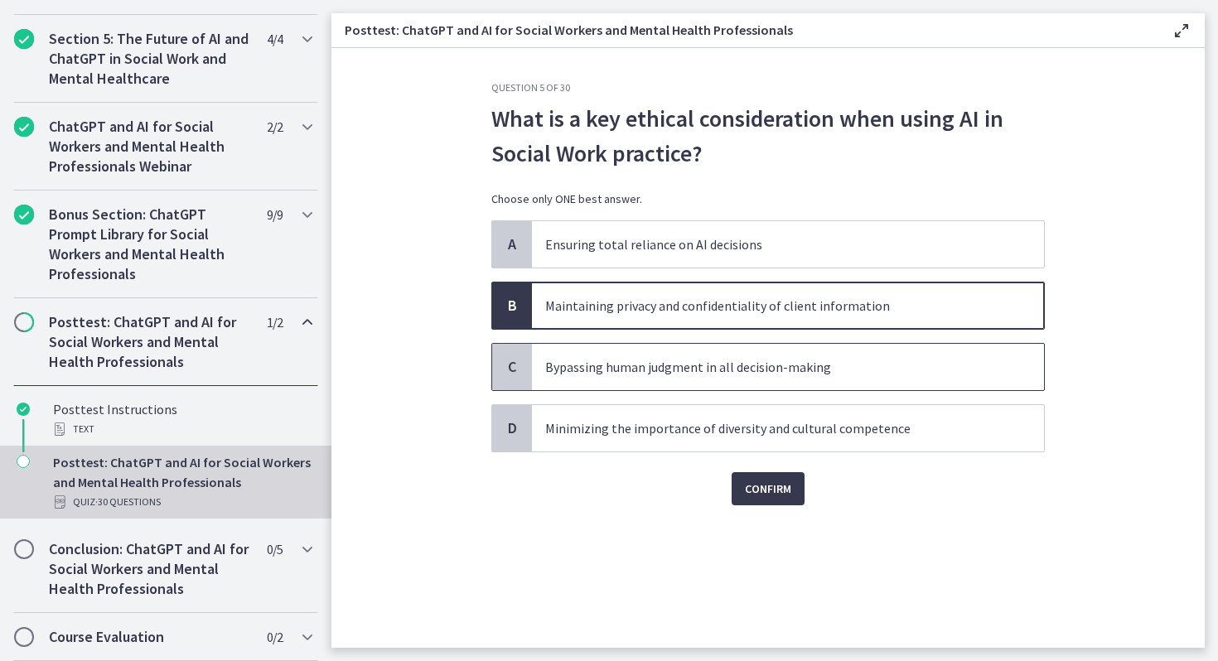
click at [741, 382] on span "Bypassing human judgment in all decision-making" at bounding box center [788, 367] width 512 height 46
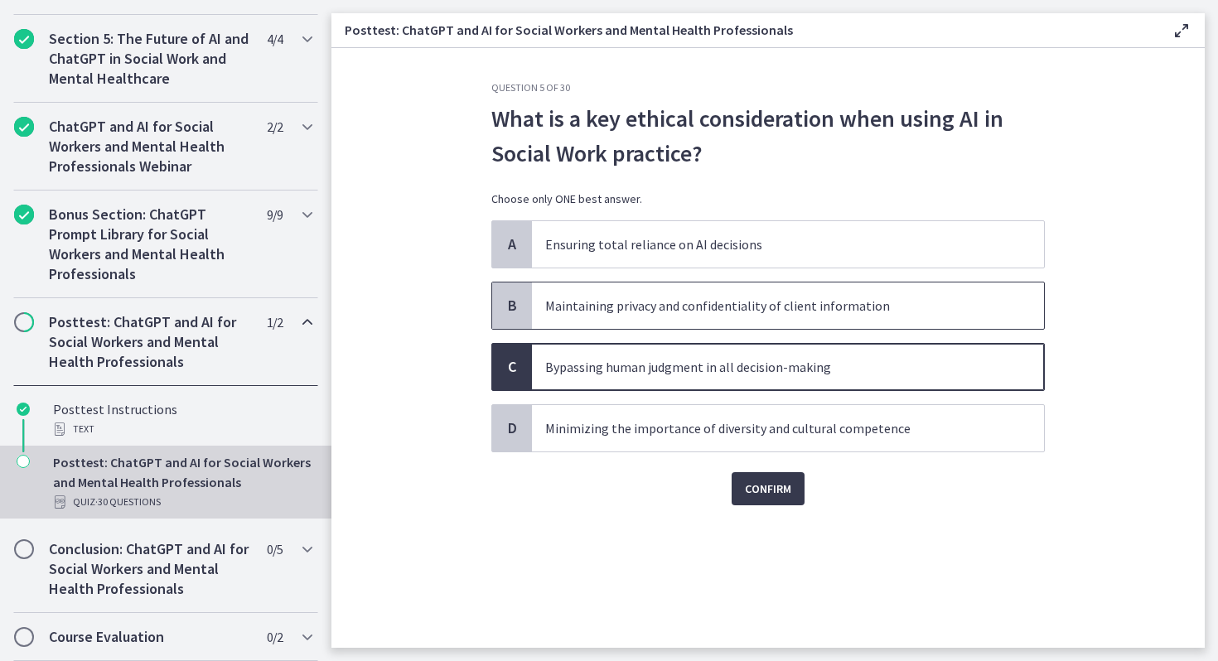
click at [745, 318] on span "Maintaining privacy and confidentiality of client information" at bounding box center [788, 305] width 512 height 46
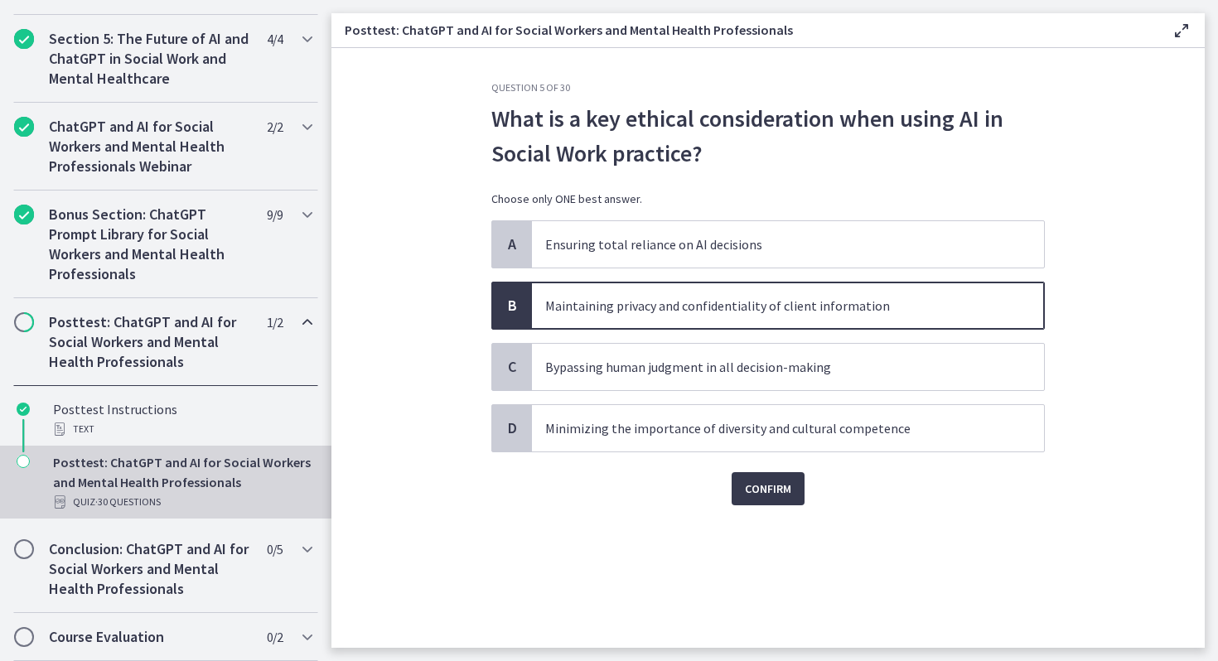
click at [755, 461] on div "Confirm" at bounding box center [767, 478] width 553 height 53
click at [755, 485] on span "Confirm" at bounding box center [768, 489] width 46 height 20
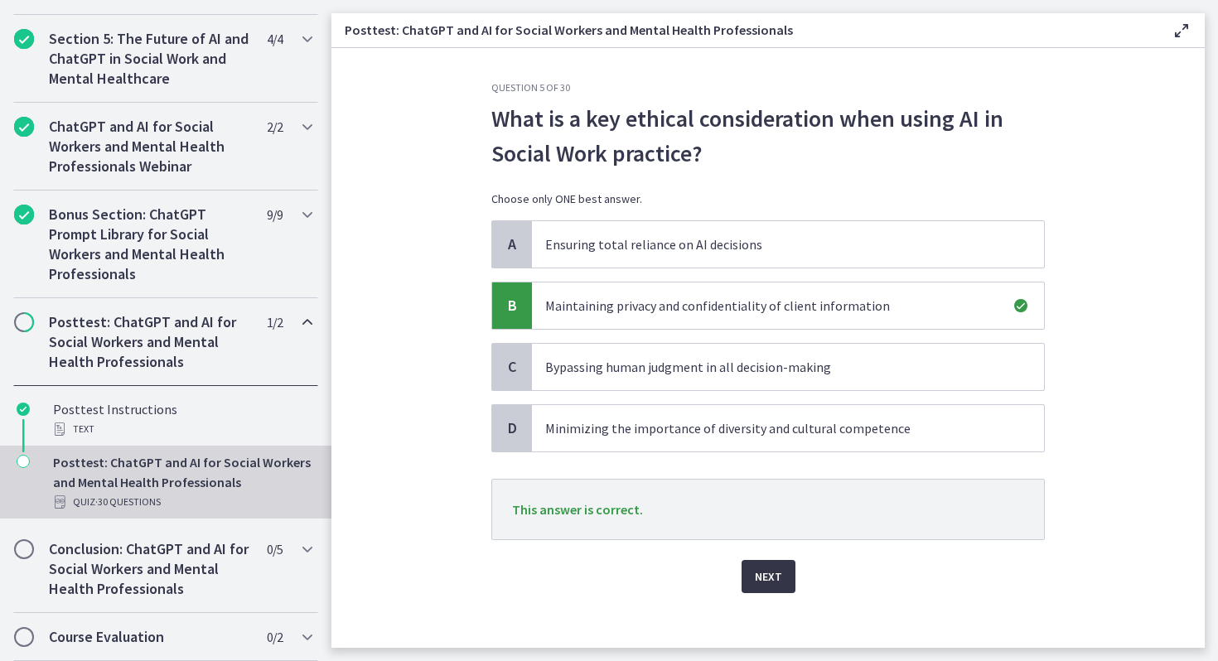
click at [760, 587] on button "Next" at bounding box center [768, 576] width 54 height 33
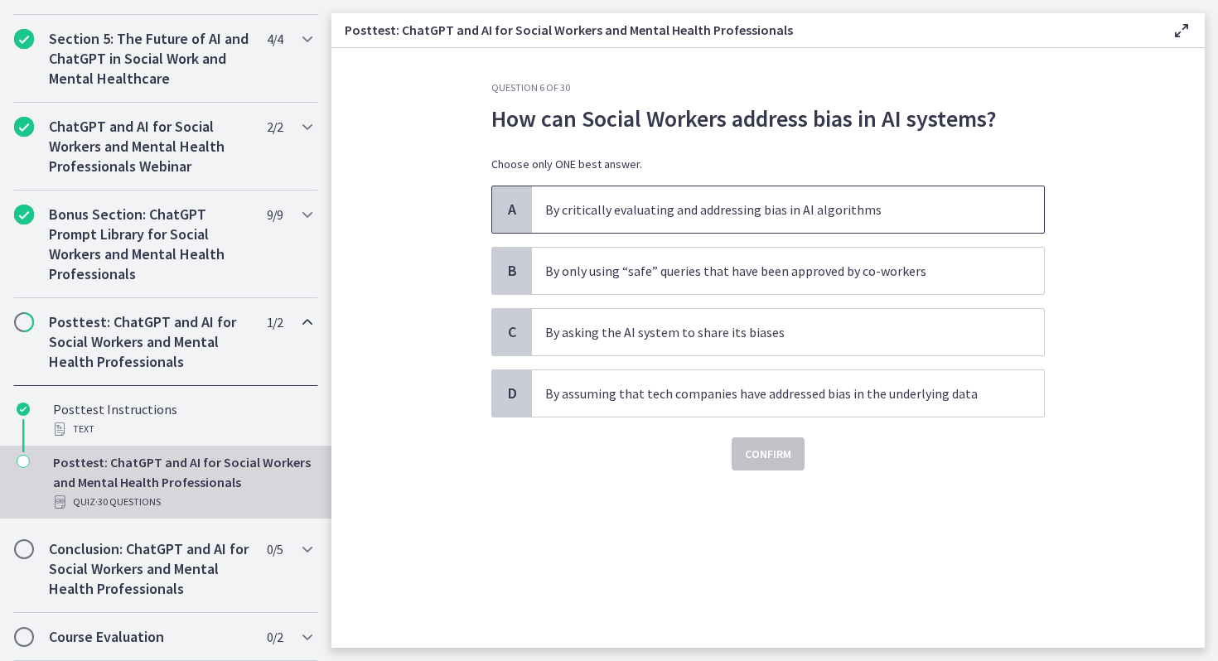
click at [772, 219] on p "By critically evaluating and addressing bias in AI algorithms" at bounding box center [771, 210] width 452 height 20
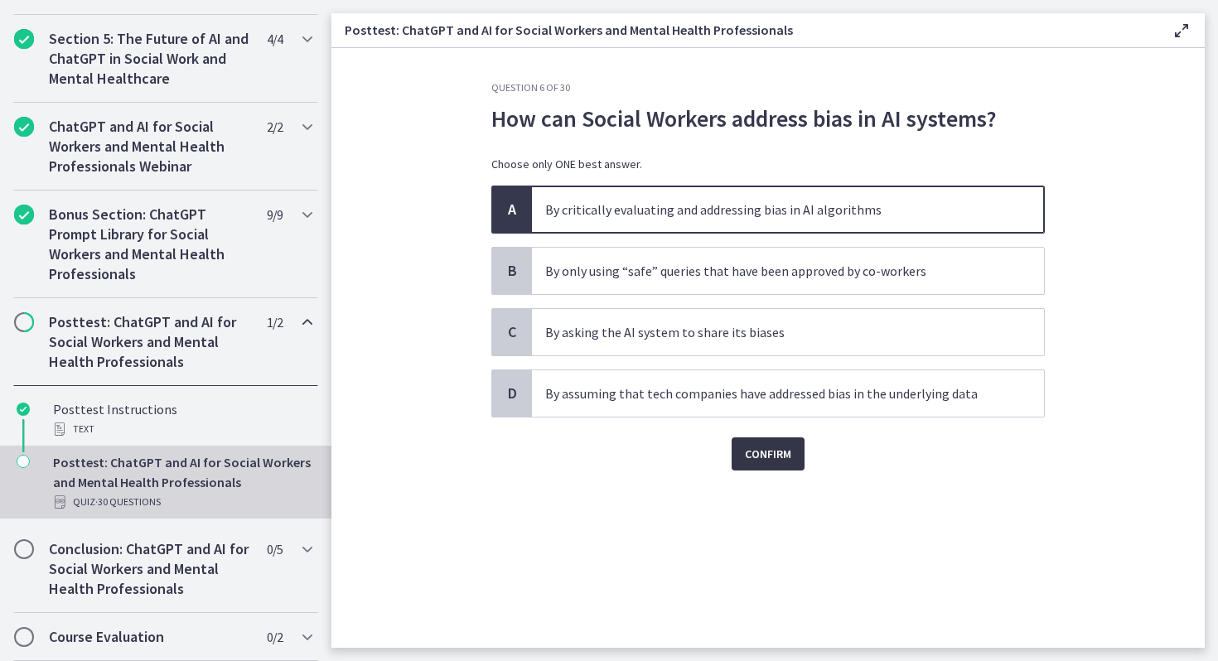
click at [773, 452] on span "Confirm" at bounding box center [768, 454] width 46 height 20
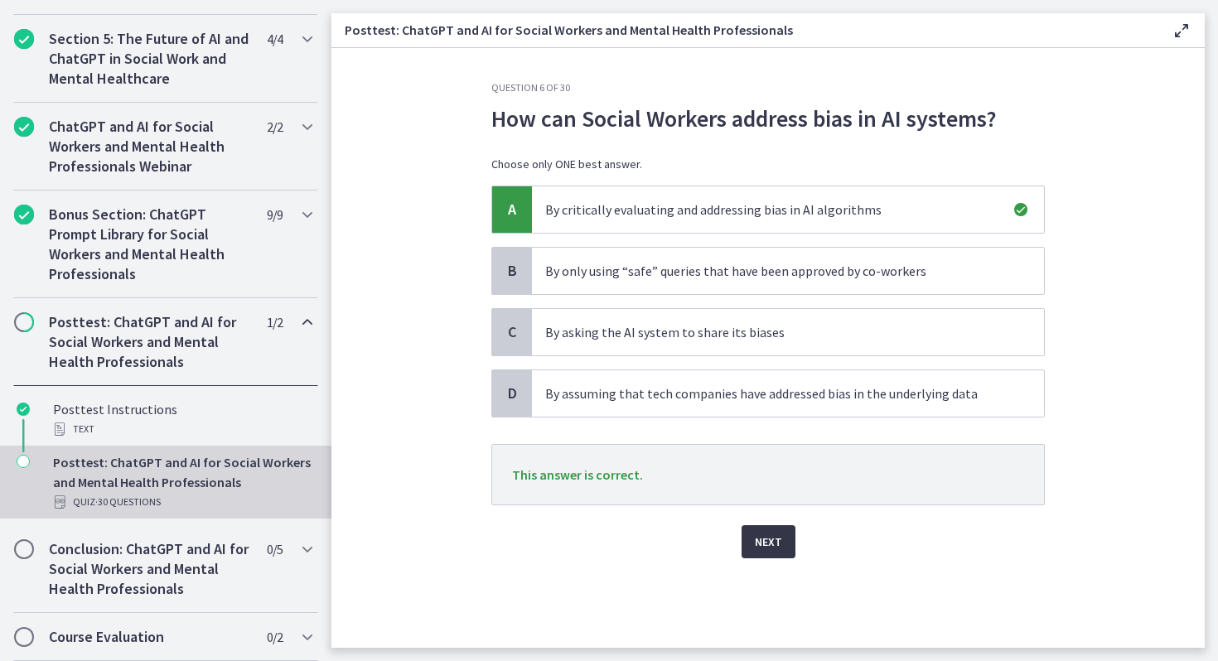
click at [776, 535] on span "Next" at bounding box center [768, 542] width 27 height 20
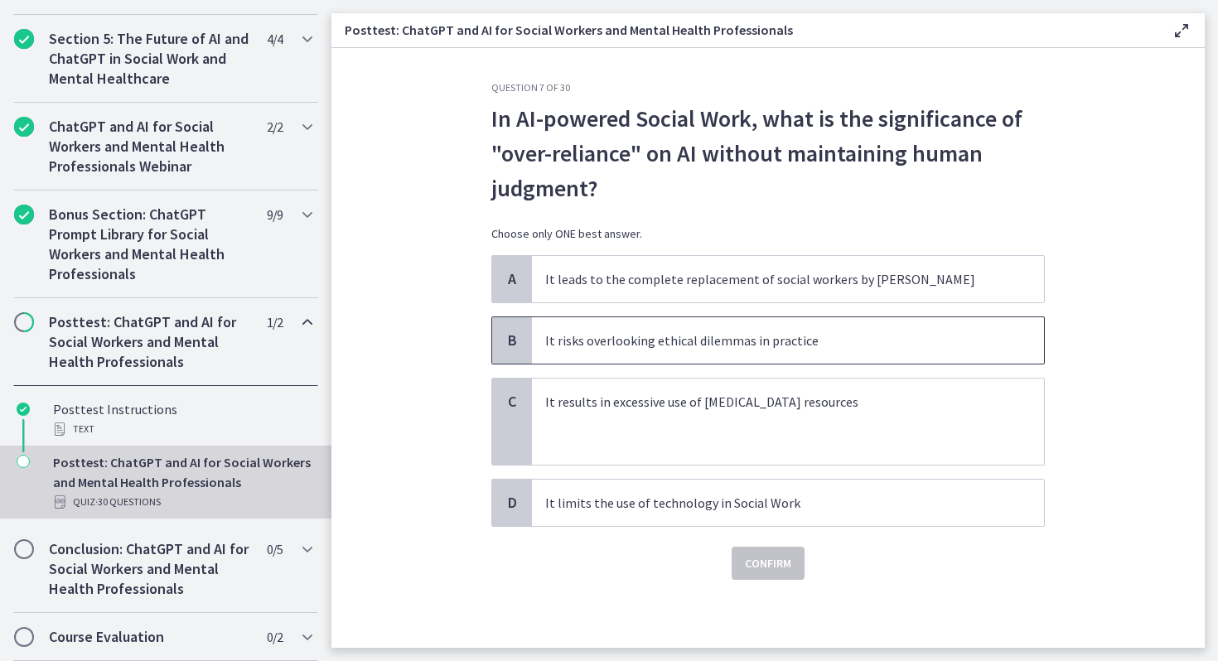
click at [732, 351] on span "It risks overlooking ethical dilemmas in practice" at bounding box center [788, 340] width 512 height 46
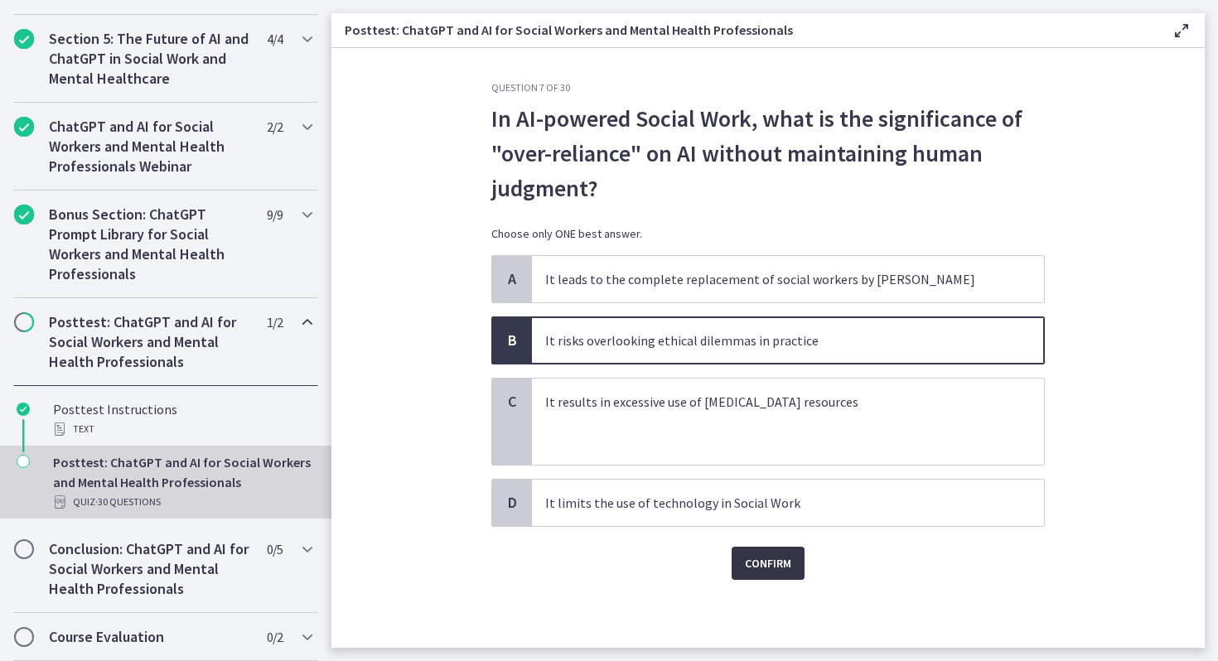
click at [793, 556] on button "Confirm" at bounding box center [767, 563] width 73 height 33
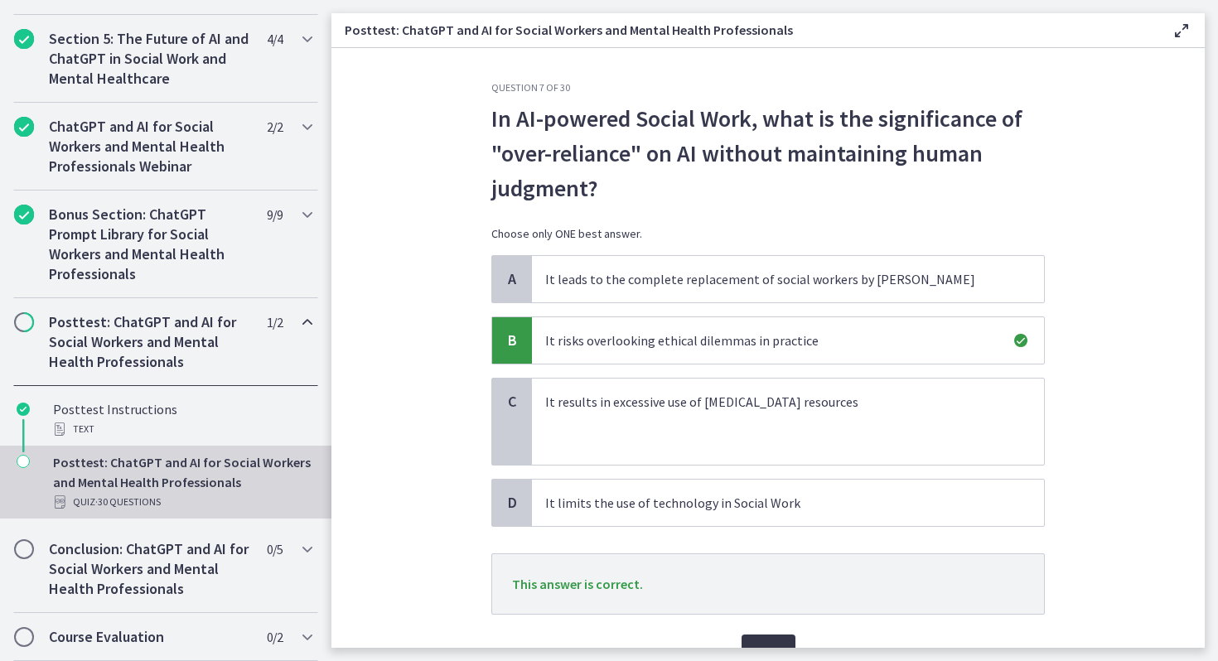
click at [774, 641] on span "Next" at bounding box center [768, 651] width 27 height 20
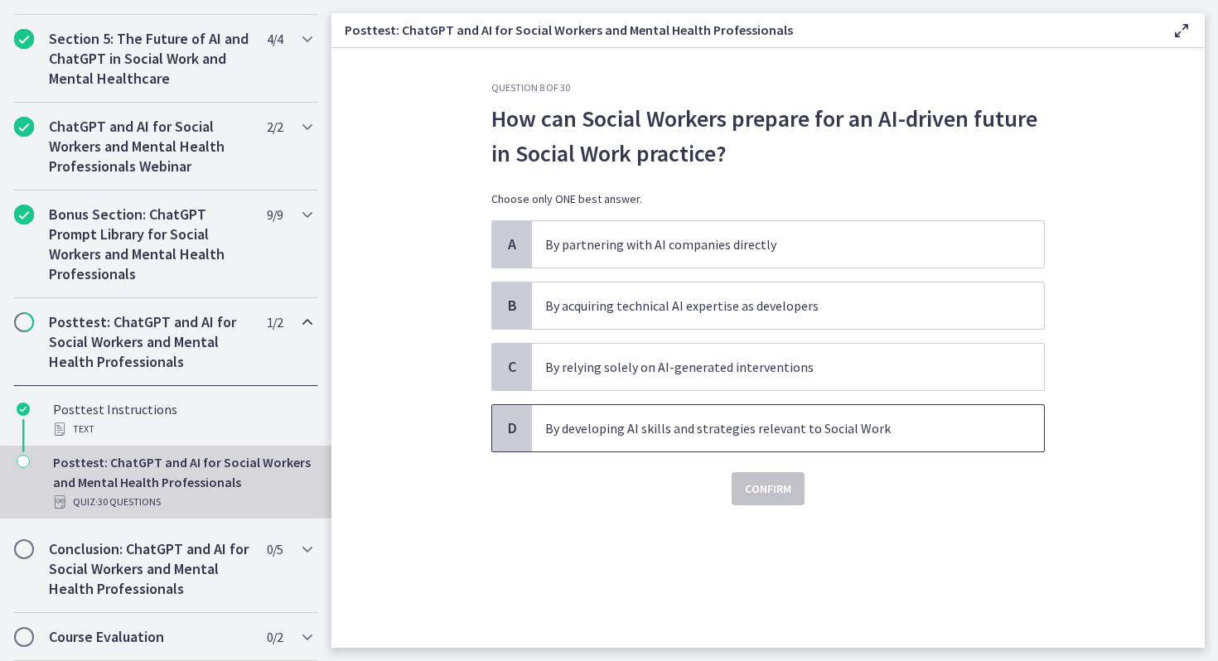
click at [784, 431] on p "By developing AI skills and strategies relevant to Social Work" at bounding box center [771, 428] width 452 height 20
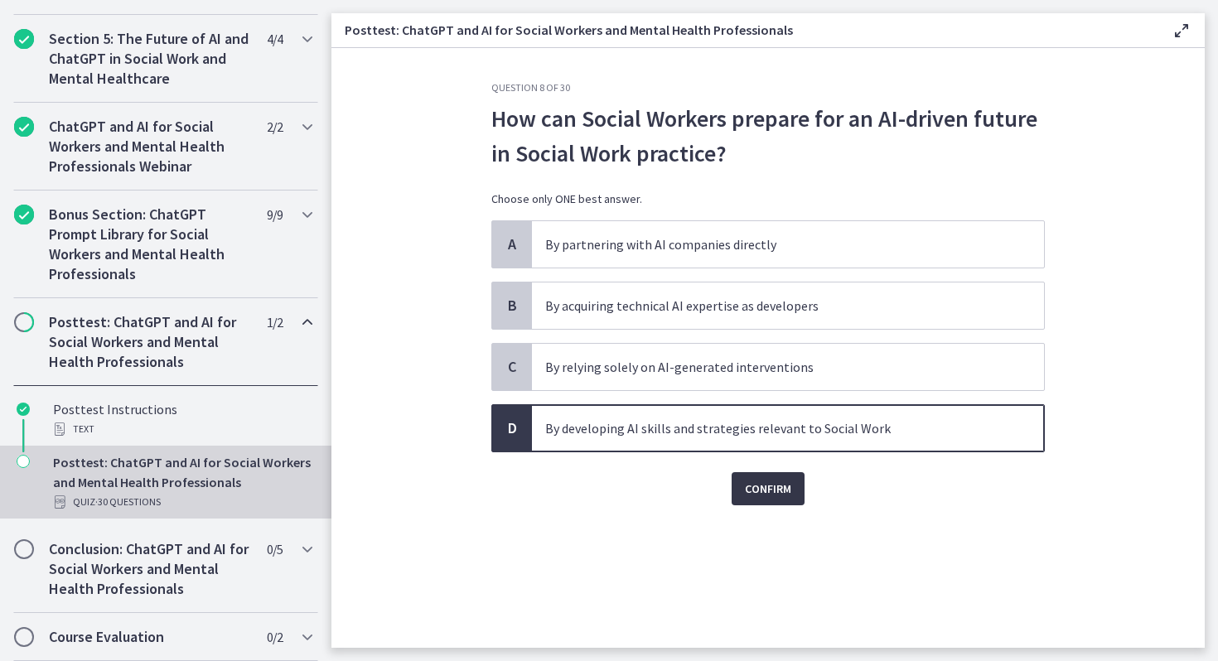
click at [783, 484] on span "Confirm" at bounding box center [768, 489] width 46 height 20
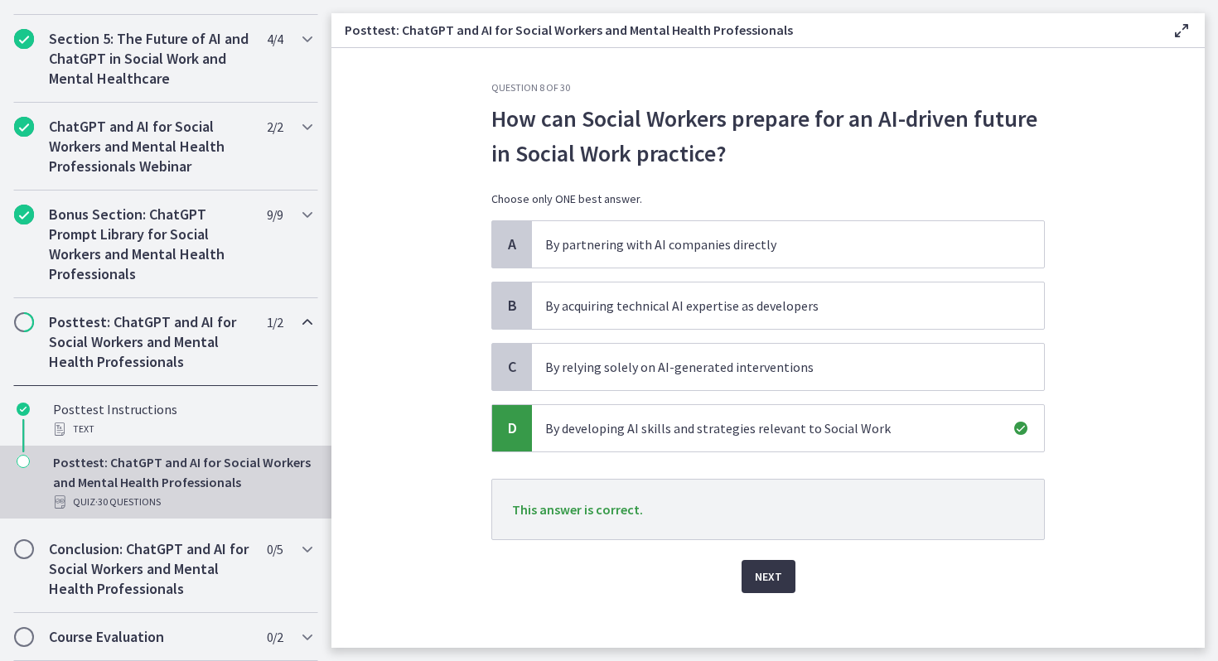
click at [782, 562] on button "Next" at bounding box center [768, 576] width 54 height 33
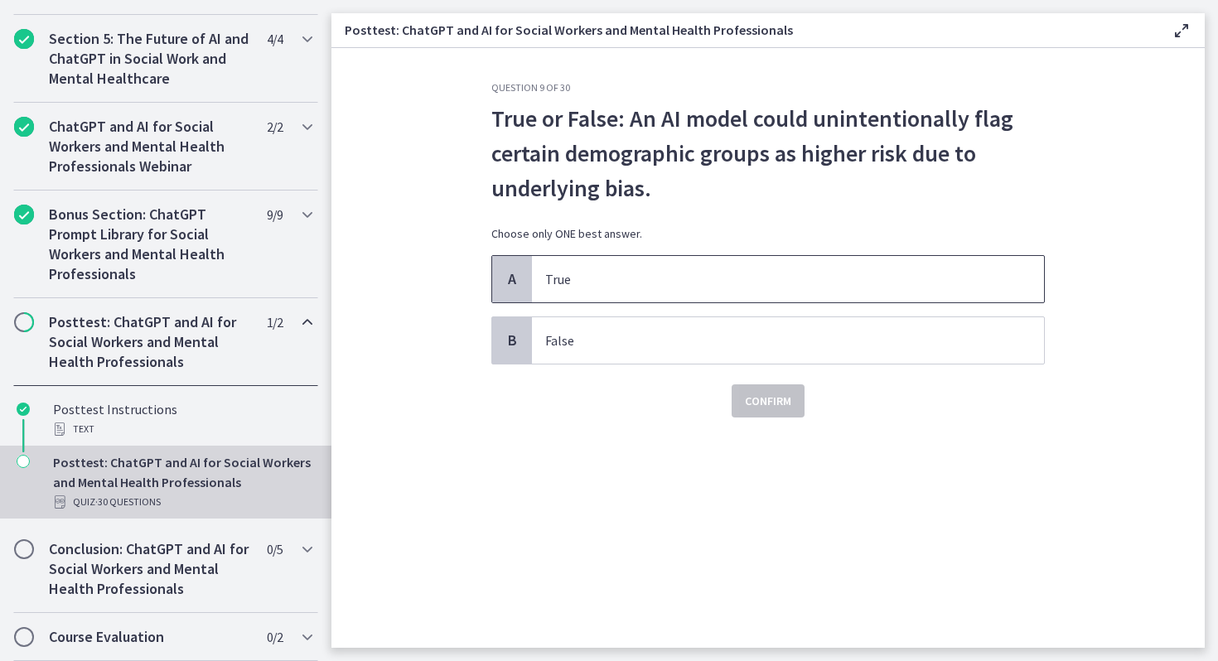
click at [700, 287] on p "True" at bounding box center [771, 279] width 452 height 20
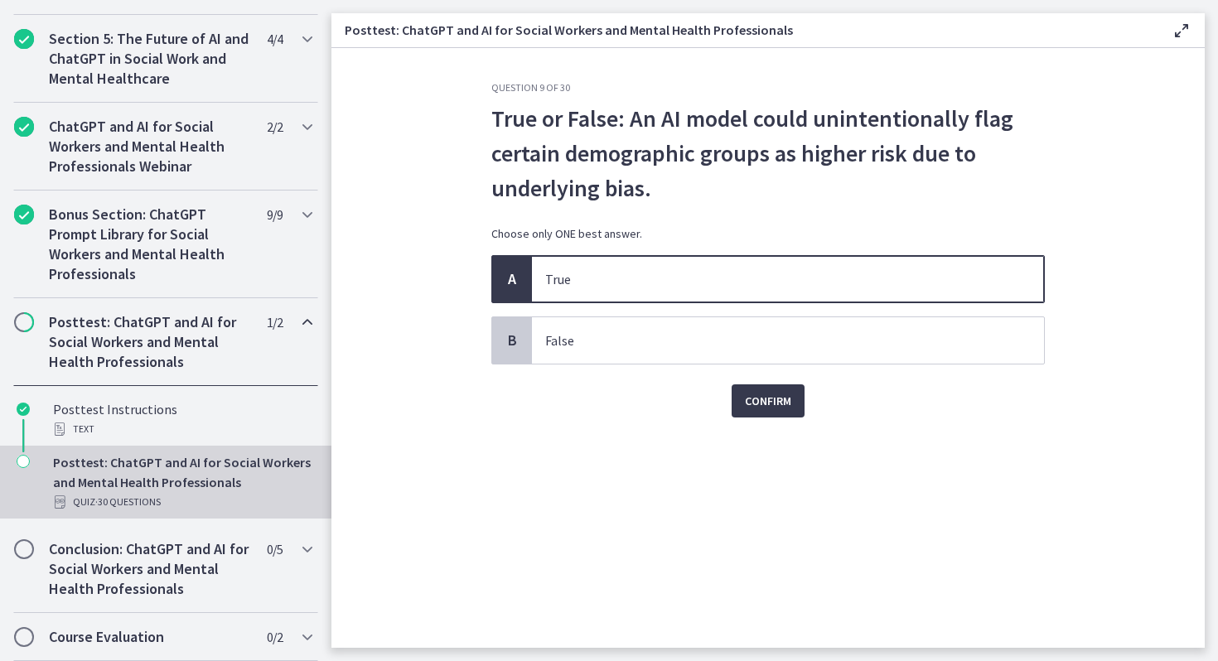
click at [730, 396] on div "Confirm" at bounding box center [767, 390] width 553 height 53
click at [763, 400] on span "Confirm" at bounding box center [768, 401] width 46 height 20
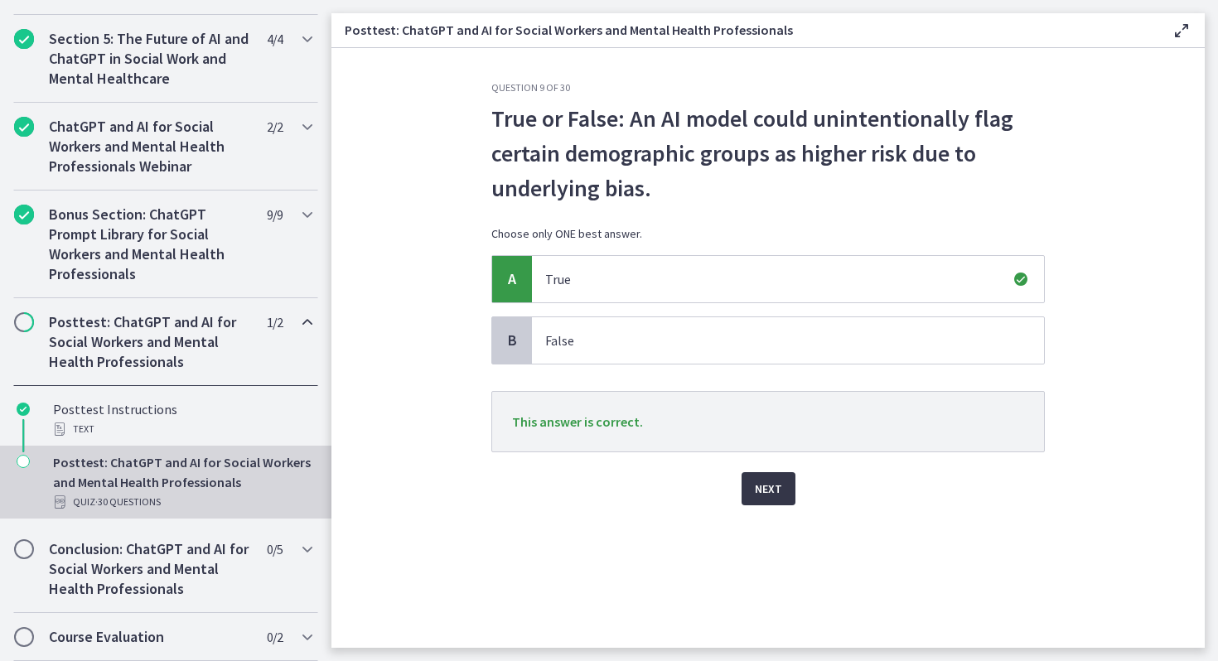
click at [764, 490] on span "Next" at bounding box center [768, 489] width 27 height 20
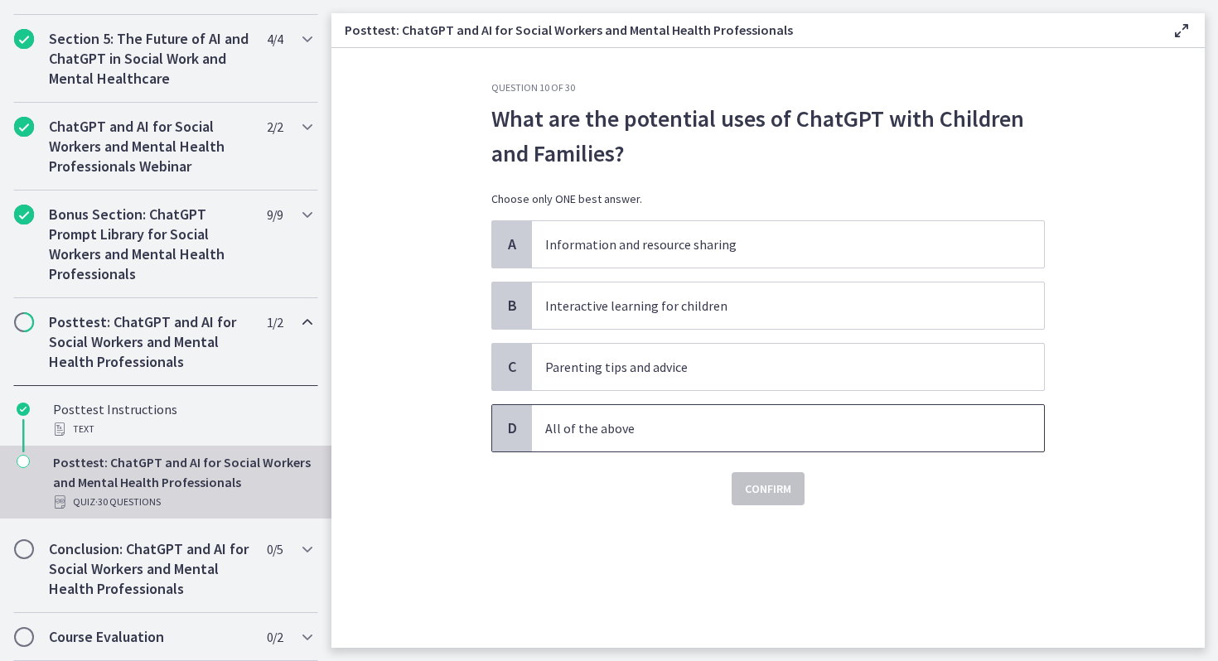
click at [779, 430] on p "All of the above" at bounding box center [771, 428] width 452 height 20
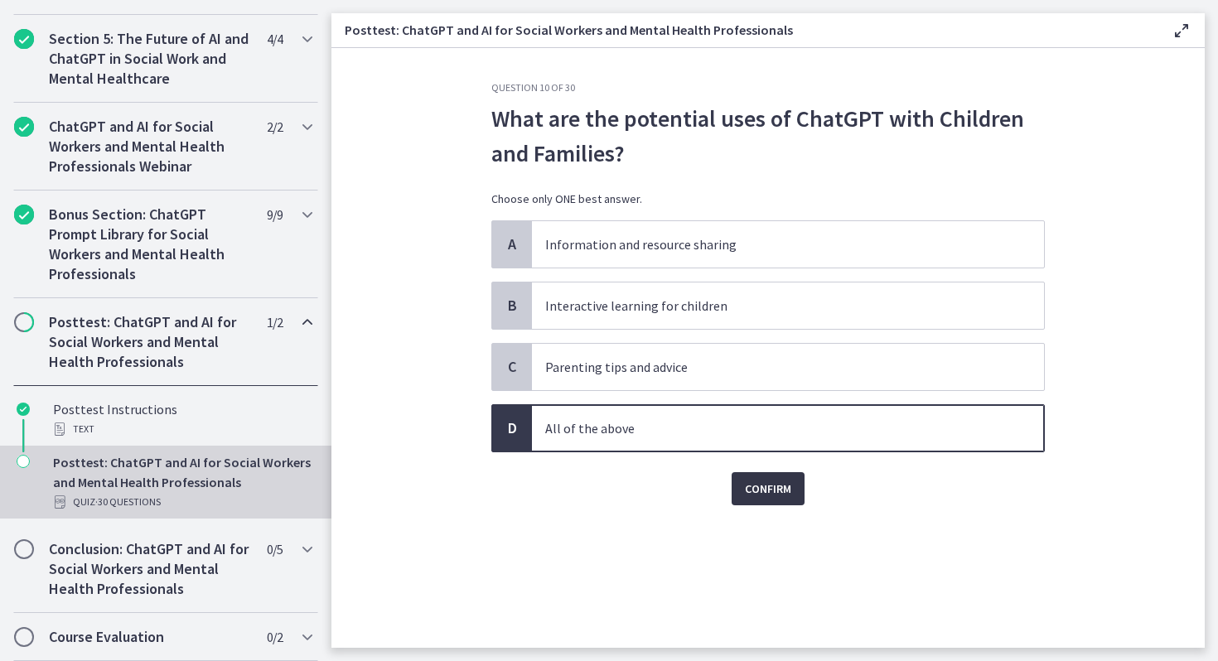
click at [766, 478] on button "Confirm" at bounding box center [767, 488] width 73 height 33
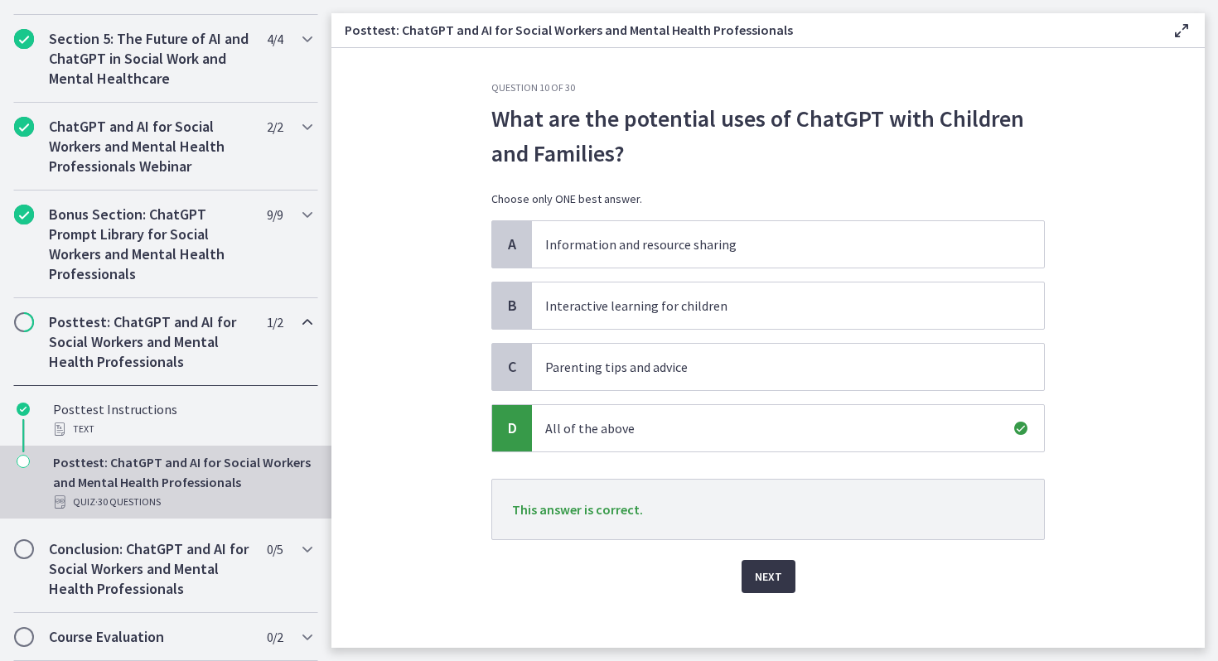
click at [774, 567] on span "Next" at bounding box center [768, 577] width 27 height 20
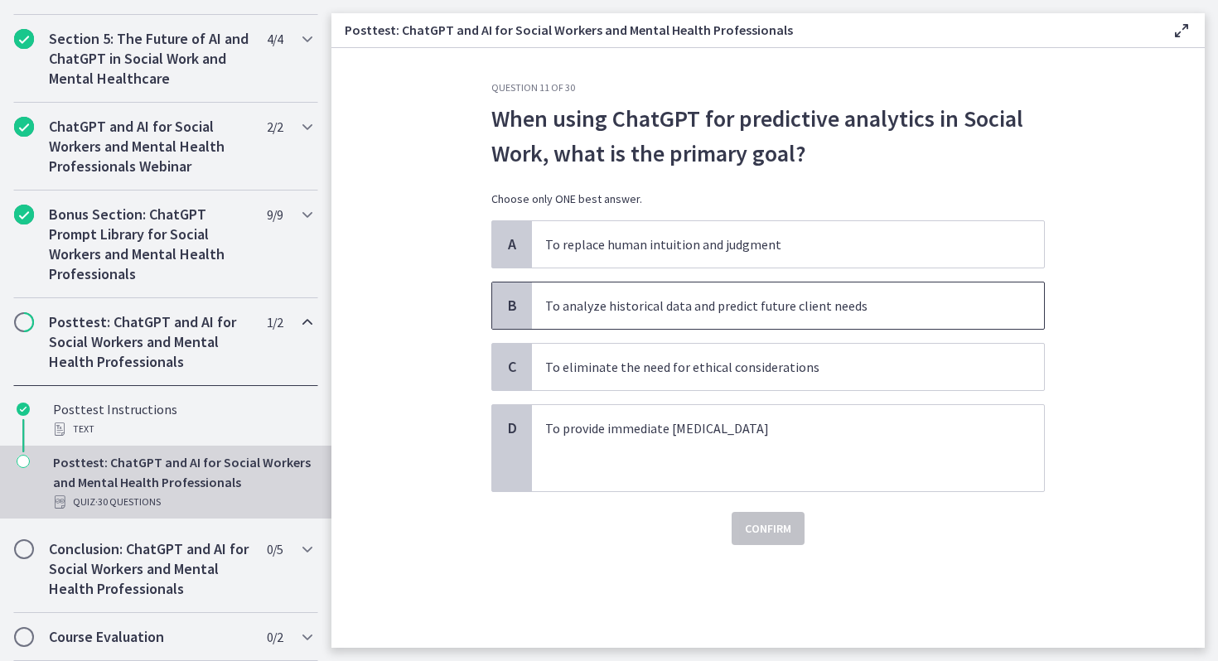
click at [747, 301] on p "To analyze historical data and predict future client needs" at bounding box center [771, 306] width 452 height 20
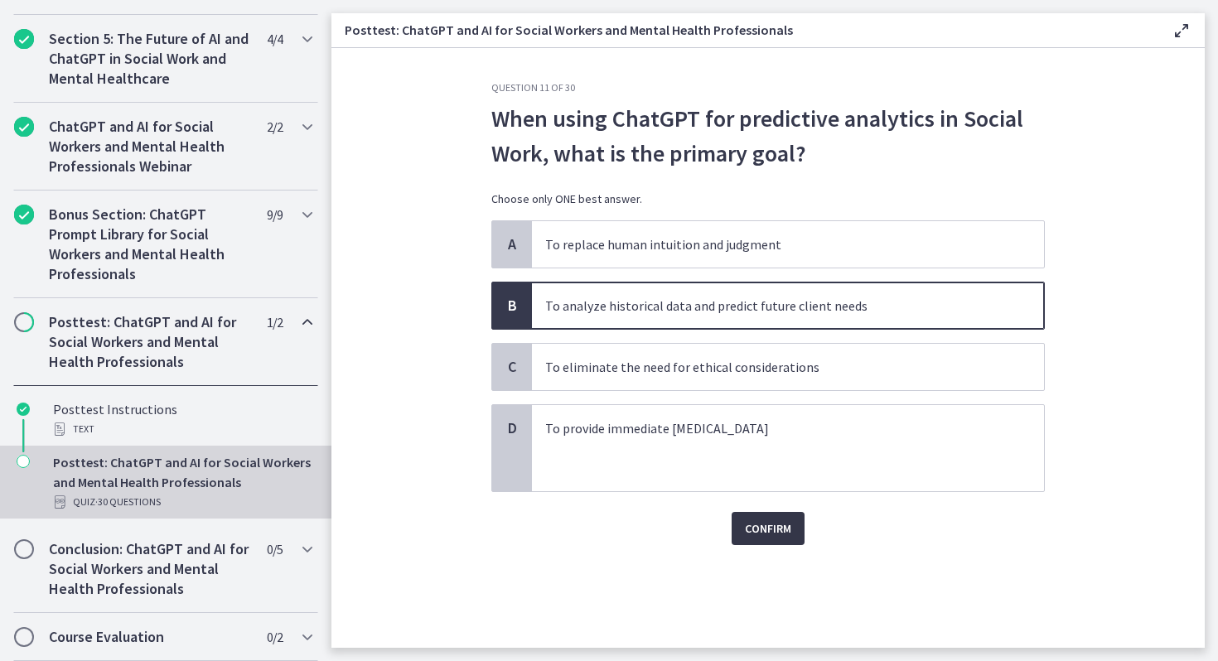
click at [754, 522] on span "Confirm" at bounding box center [768, 528] width 46 height 20
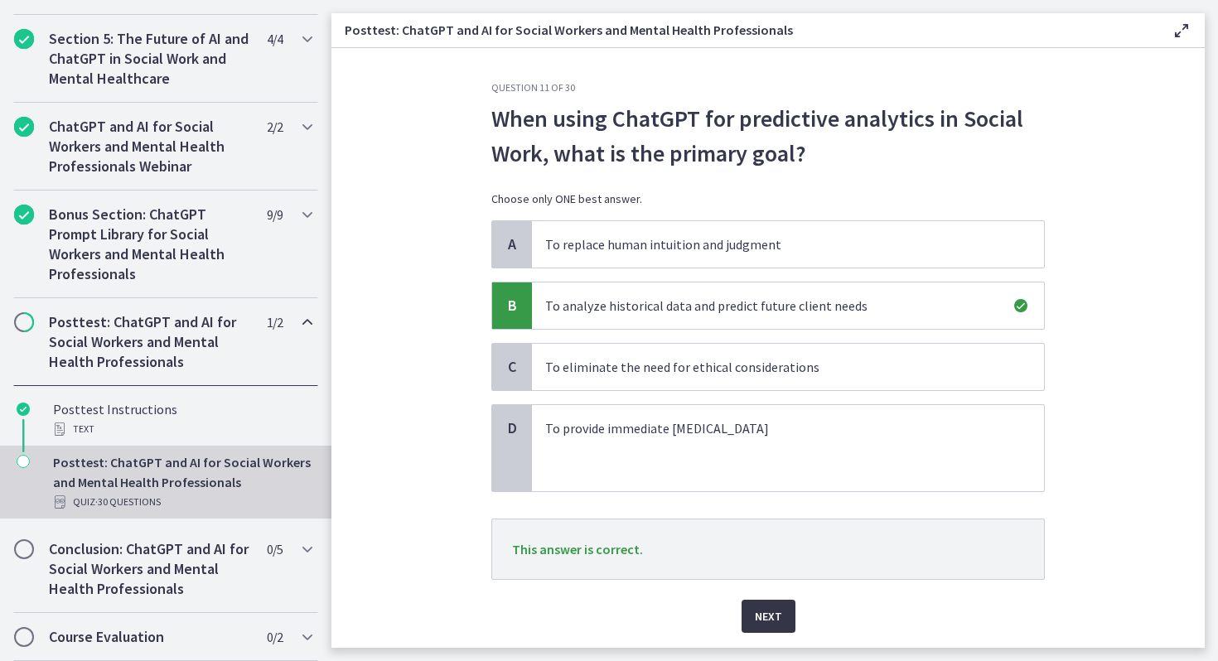
click at [744, 601] on button "Next" at bounding box center [768, 616] width 54 height 33
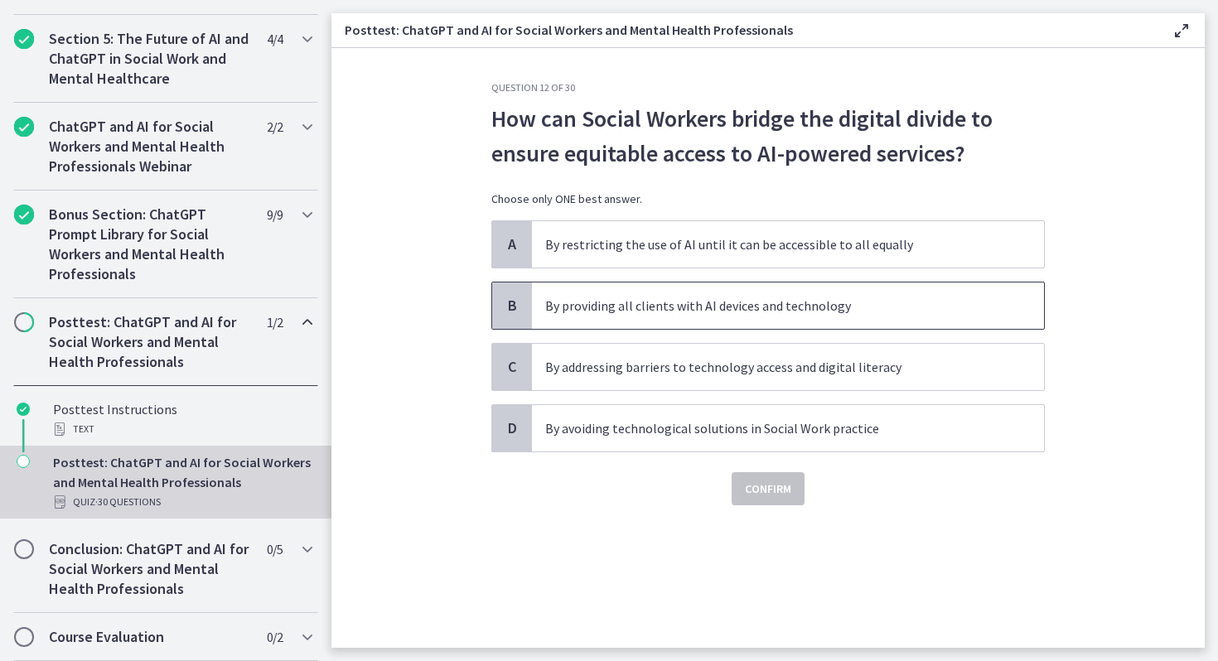
click at [654, 316] on span "By providing all clients with AI devices and technology" at bounding box center [788, 305] width 512 height 46
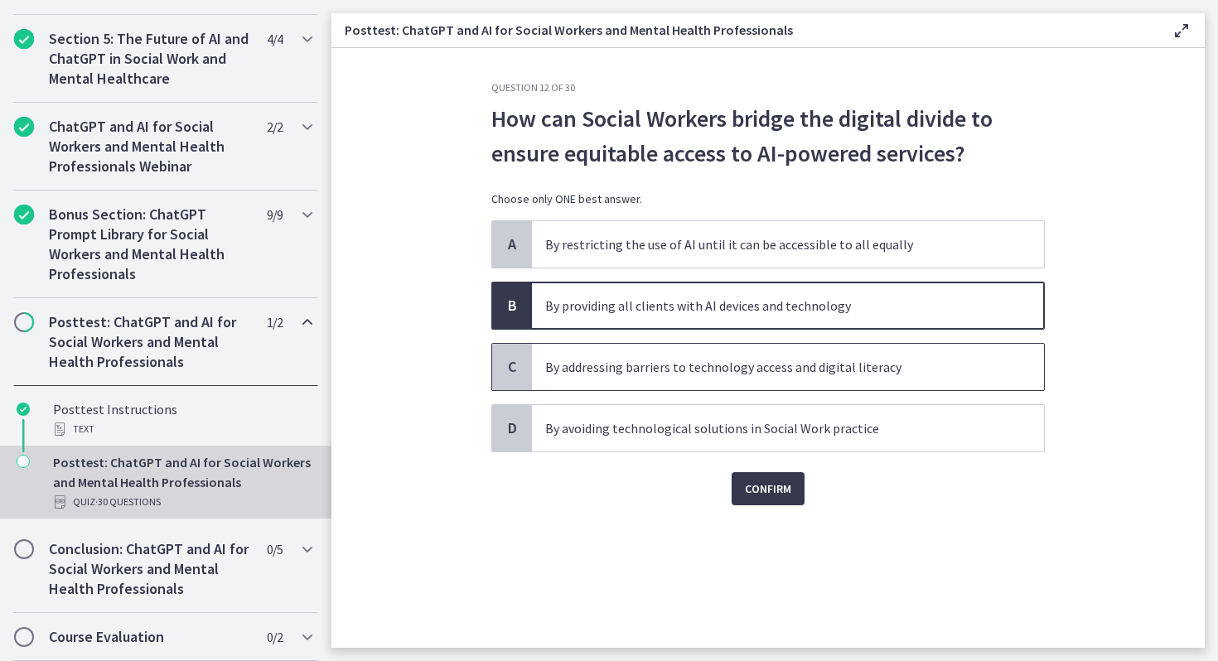
click at [705, 378] on span "By addressing barriers to technology access and digital literacy" at bounding box center [788, 367] width 512 height 46
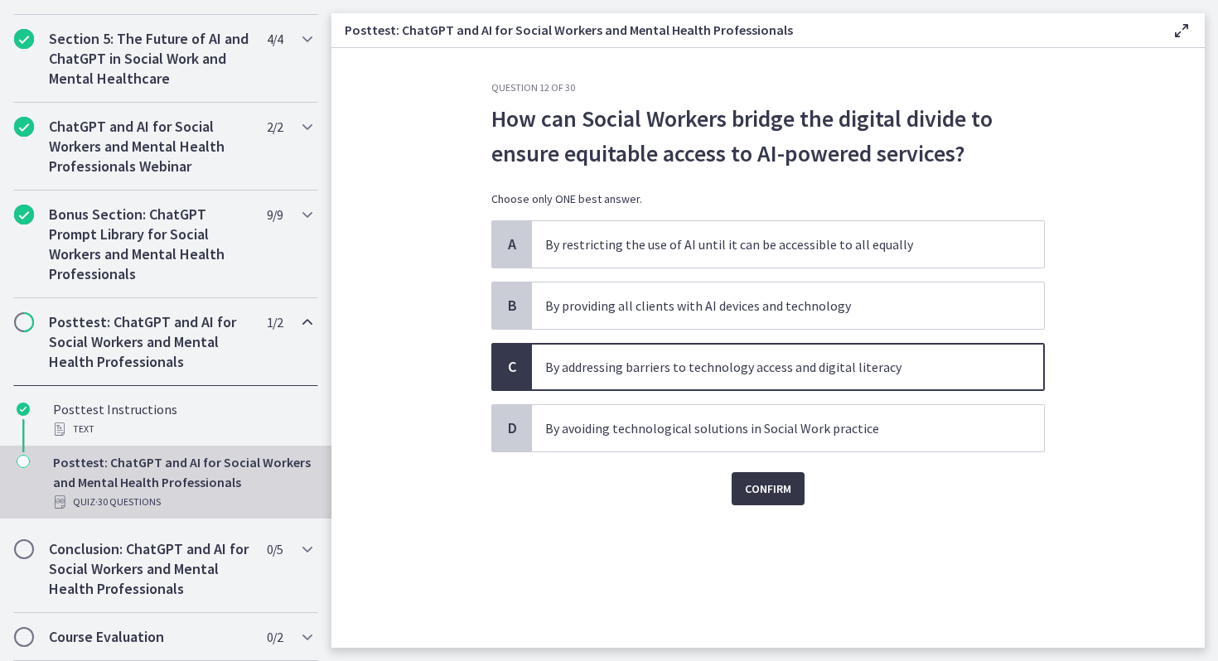
click at [749, 487] on span "Confirm" at bounding box center [768, 489] width 46 height 20
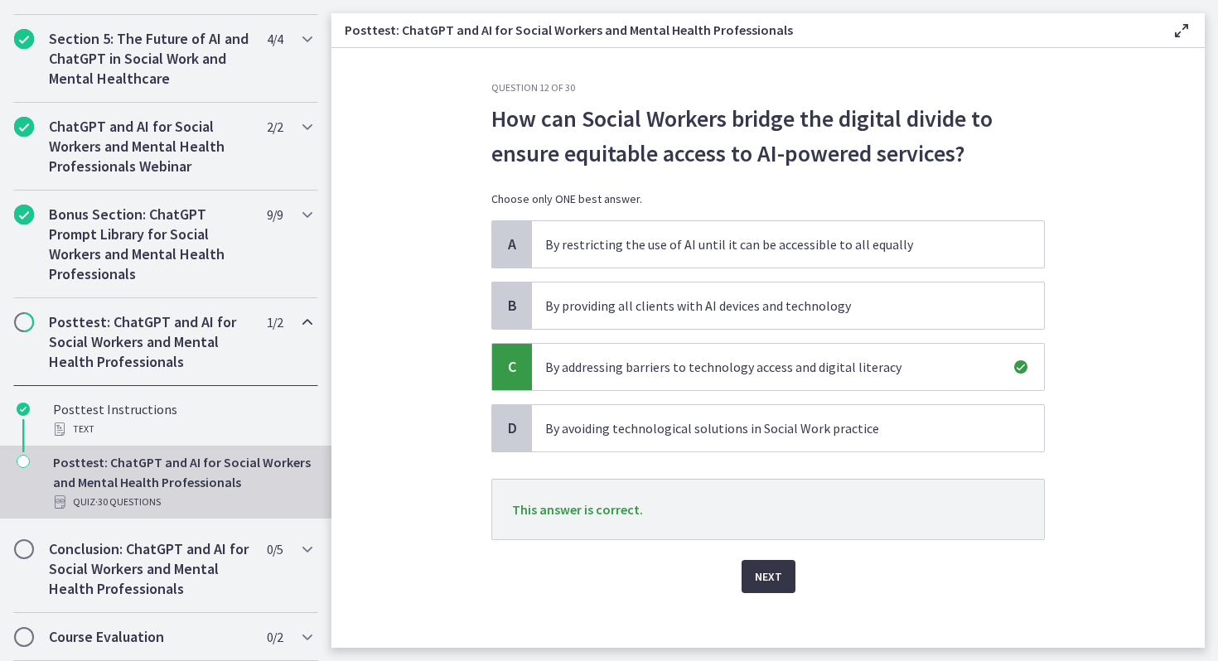
click at [761, 574] on span "Next" at bounding box center [768, 577] width 27 height 20
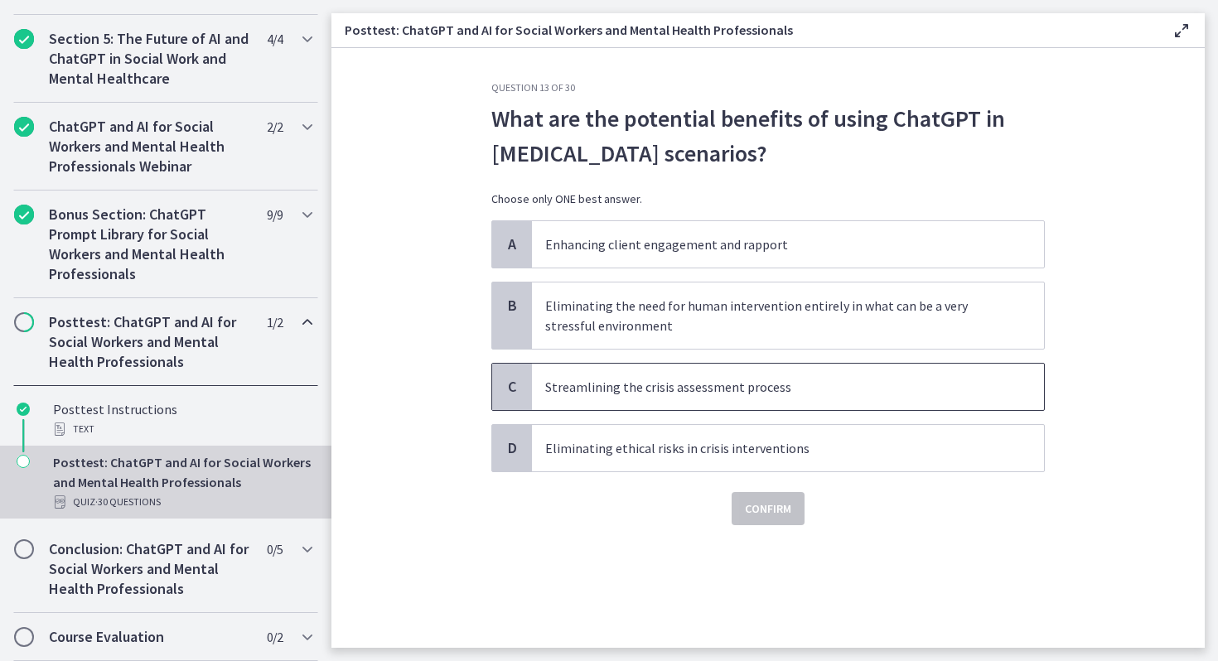
click at [754, 408] on span "Streamlining the crisis assessment process" at bounding box center [788, 387] width 512 height 46
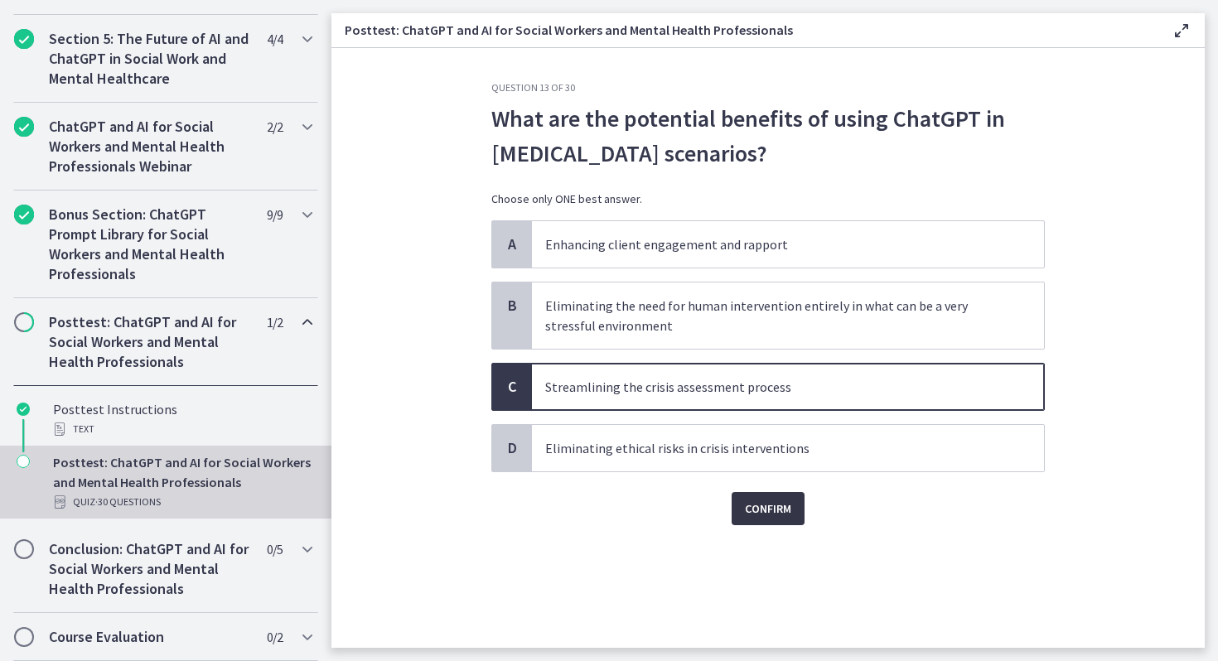
click at [757, 511] on span "Confirm" at bounding box center [768, 509] width 46 height 20
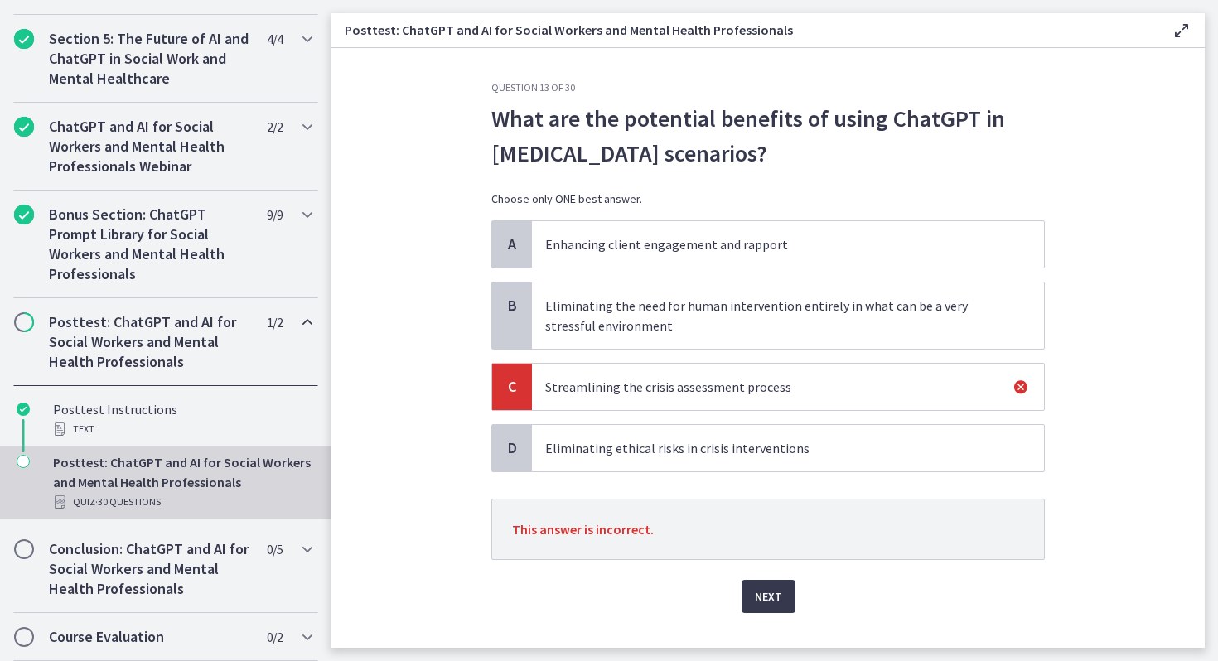
click at [692, 463] on span "Eliminating ethical risks in crisis interventions" at bounding box center [788, 448] width 512 height 46
click at [755, 569] on div "Next" at bounding box center [767, 586] width 553 height 53
click at [761, 603] on span "Next" at bounding box center [768, 596] width 27 height 20
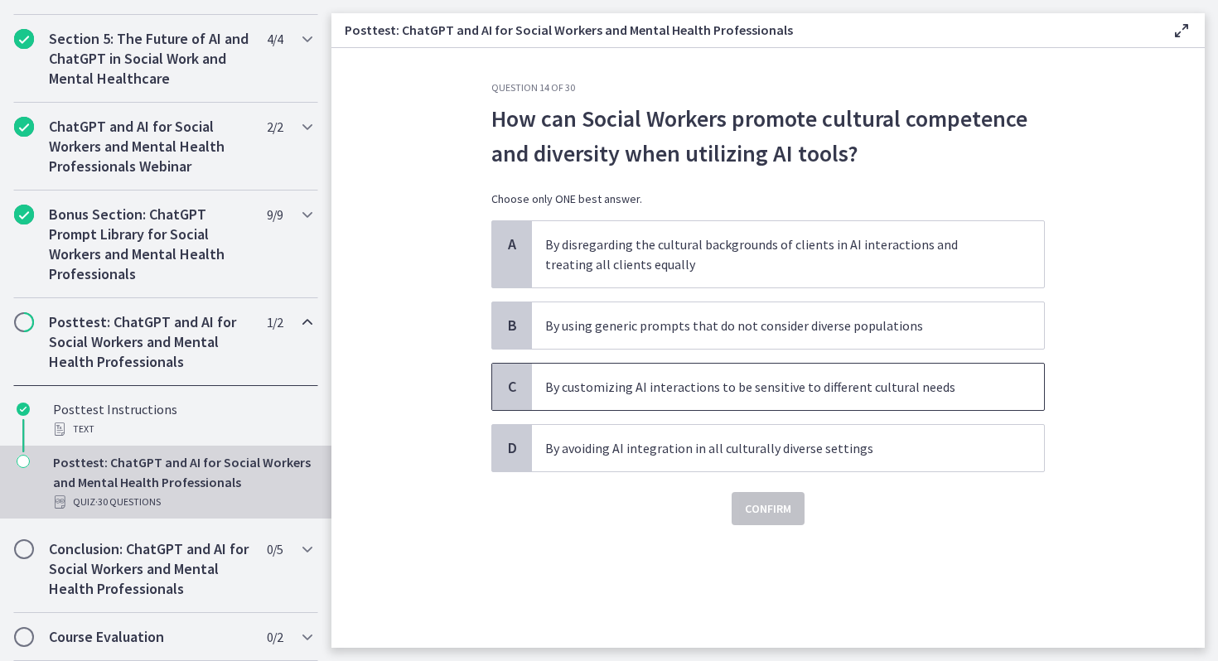
click at [793, 379] on p "By customizing AI interactions to be sensitive to different cultural needs" at bounding box center [771, 387] width 452 height 20
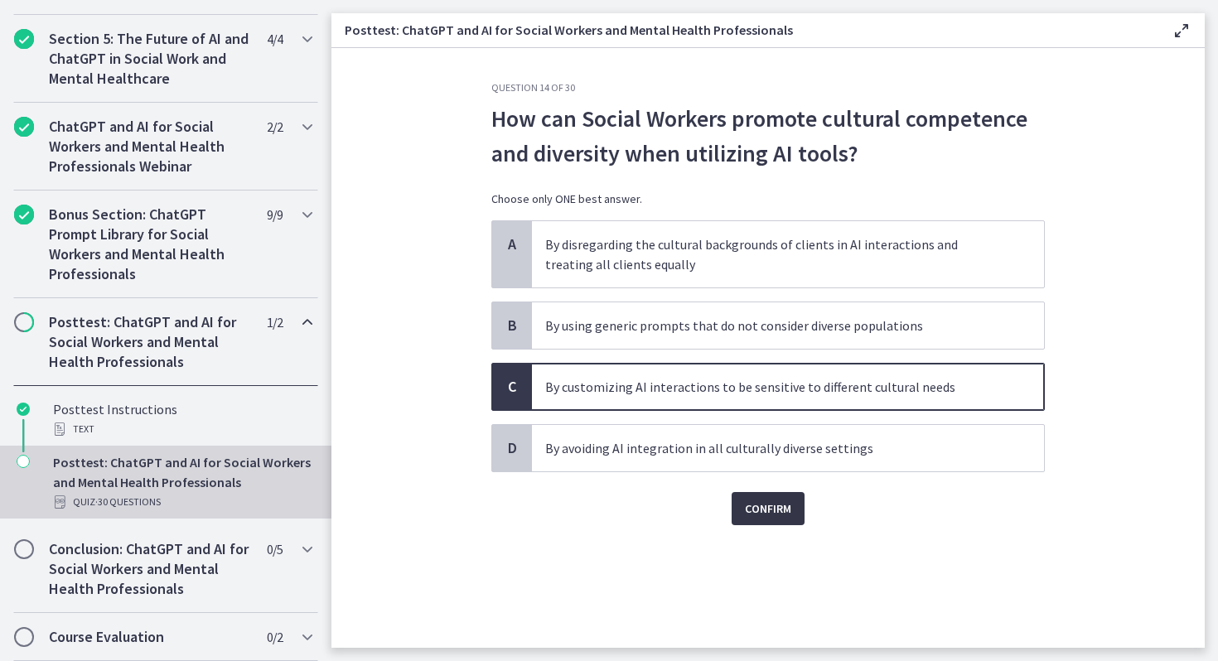
click at [785, 512] on span "Confirm" at bounding box center [768, 509] width 46 height 20
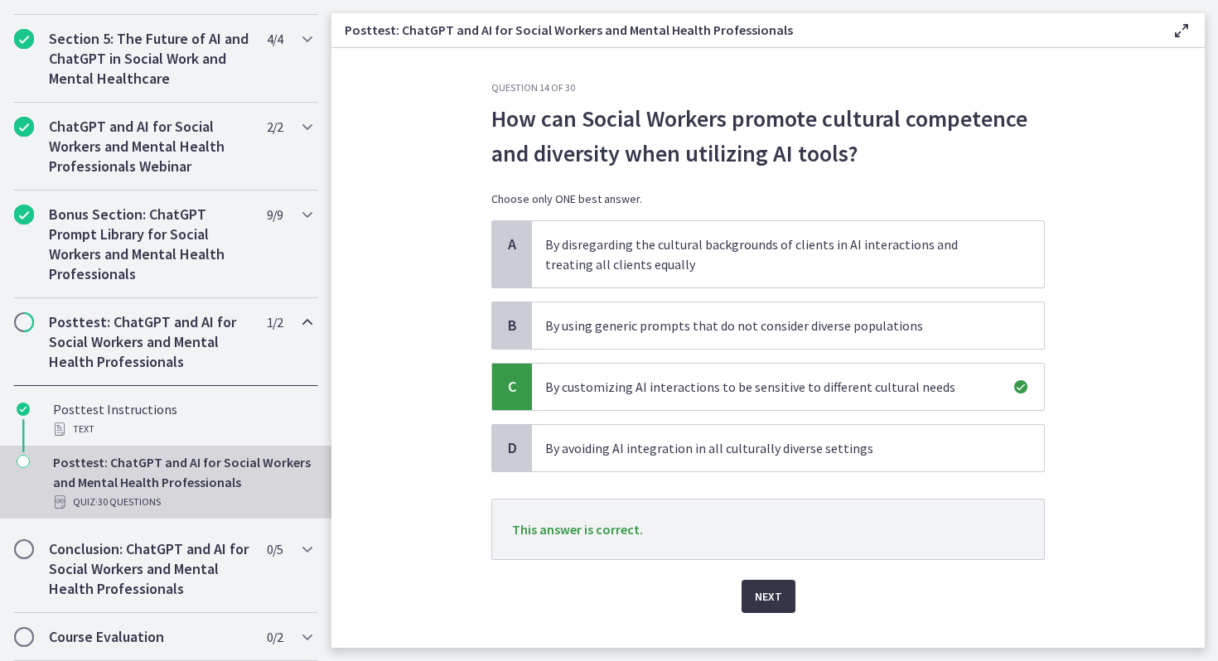
click at [764, 596] on span "Next" at bounding box center [768, 596] width 27 height 20
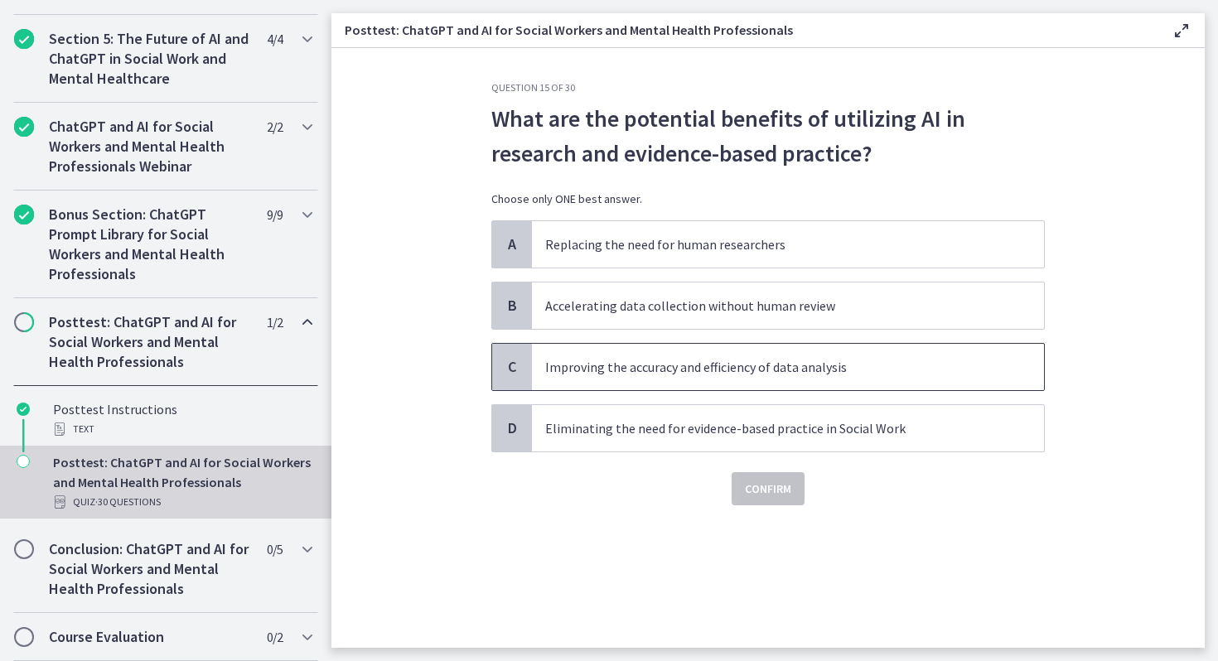
click at [670, 377] on span "Improving the accuracy and efficiency of data analysis" at bounding box center [788, 367] width 512 height 46
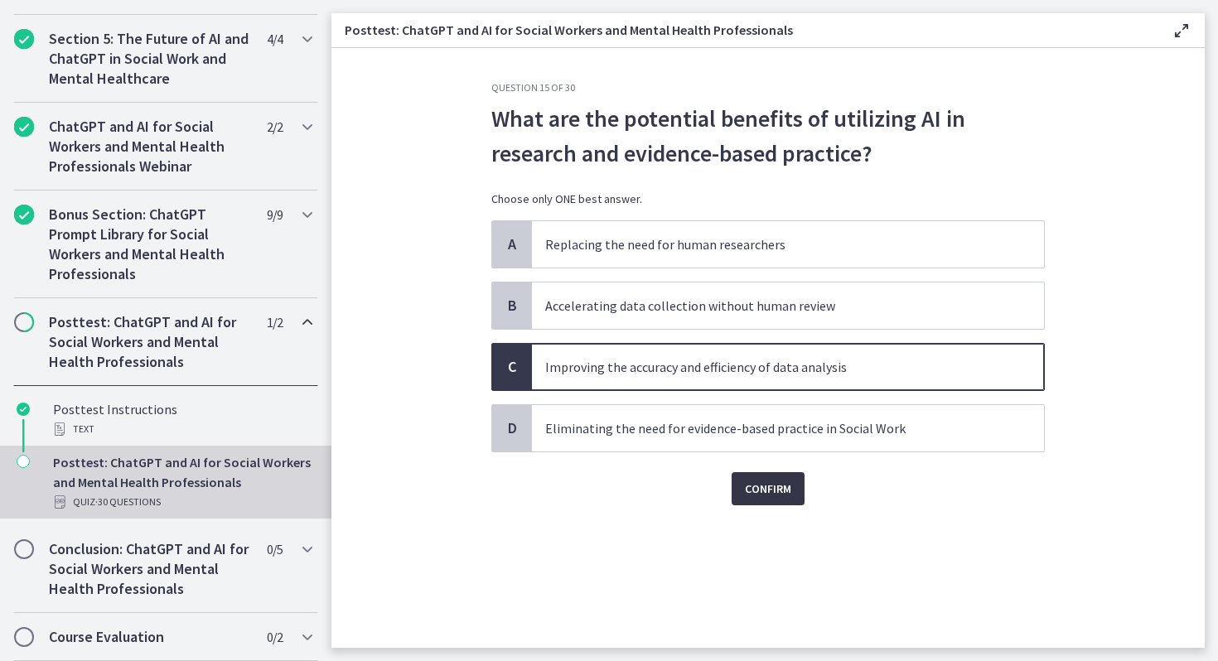
click at [751, 485] on span "Confirm" at bounding box center [768, 489] width 46 height 20
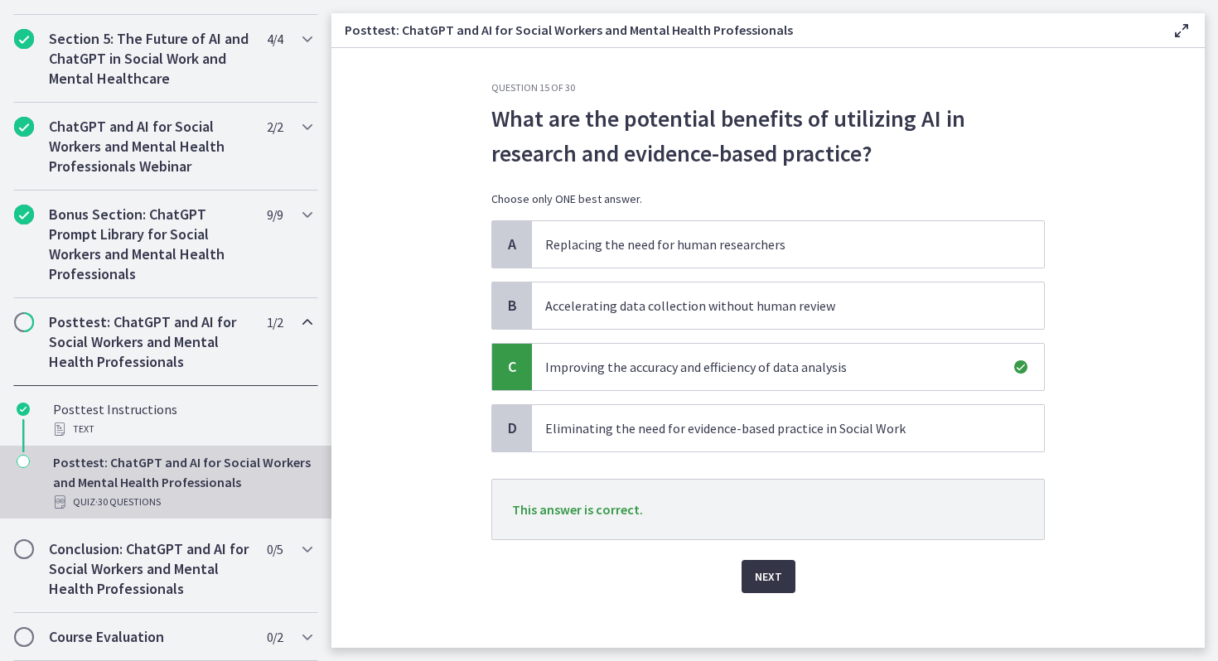
click at [756, 581] on span "Next" at bounding box center [768, 577] width 27 height 20
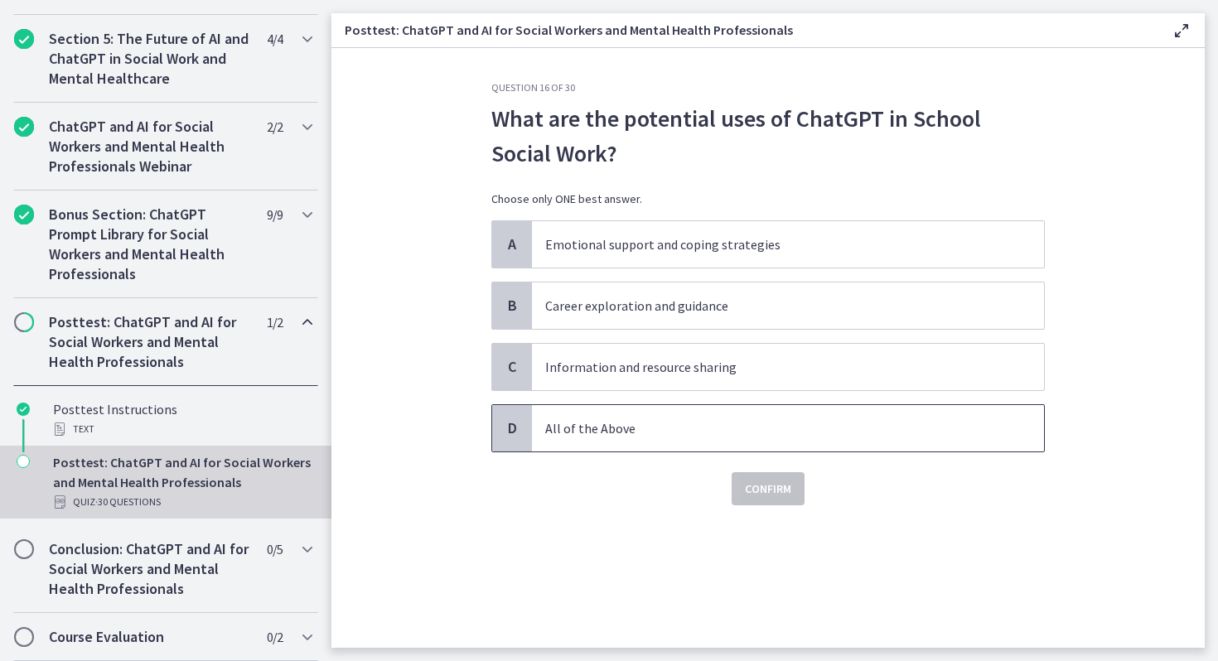
click at [689, 422] on p "All of the Above" at bounding box center [771, 428] width 452 height 20
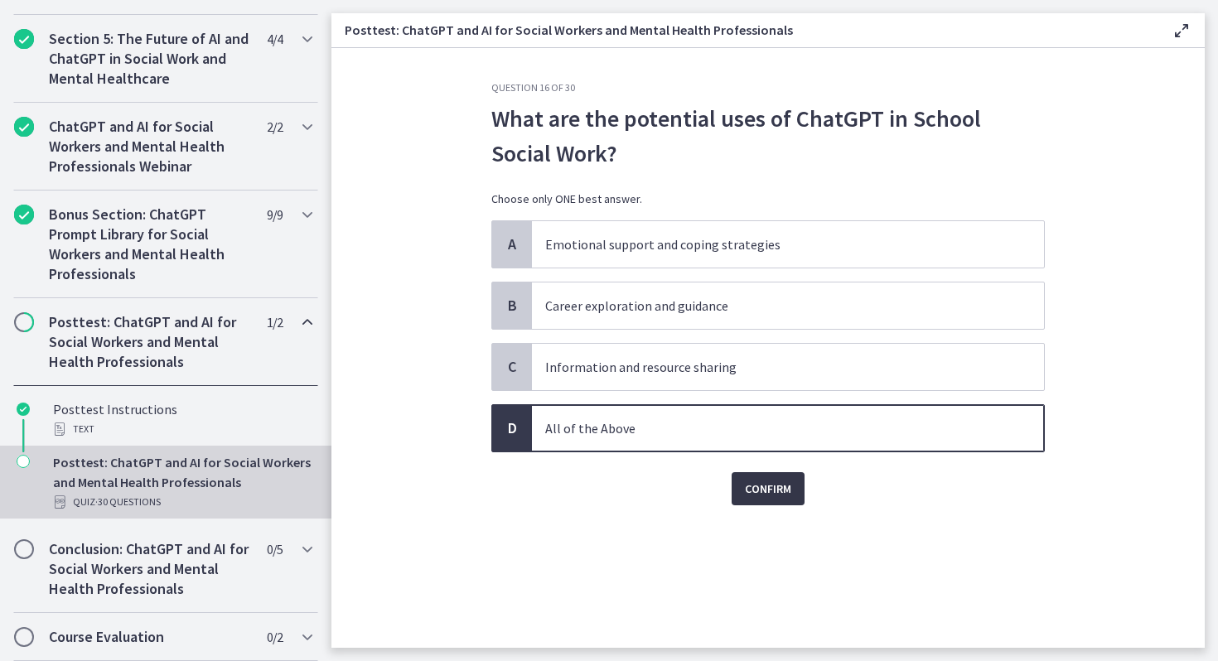
click at [735, 485] on button "Confirm" at bounding box center [767, 488] width 73 height 33
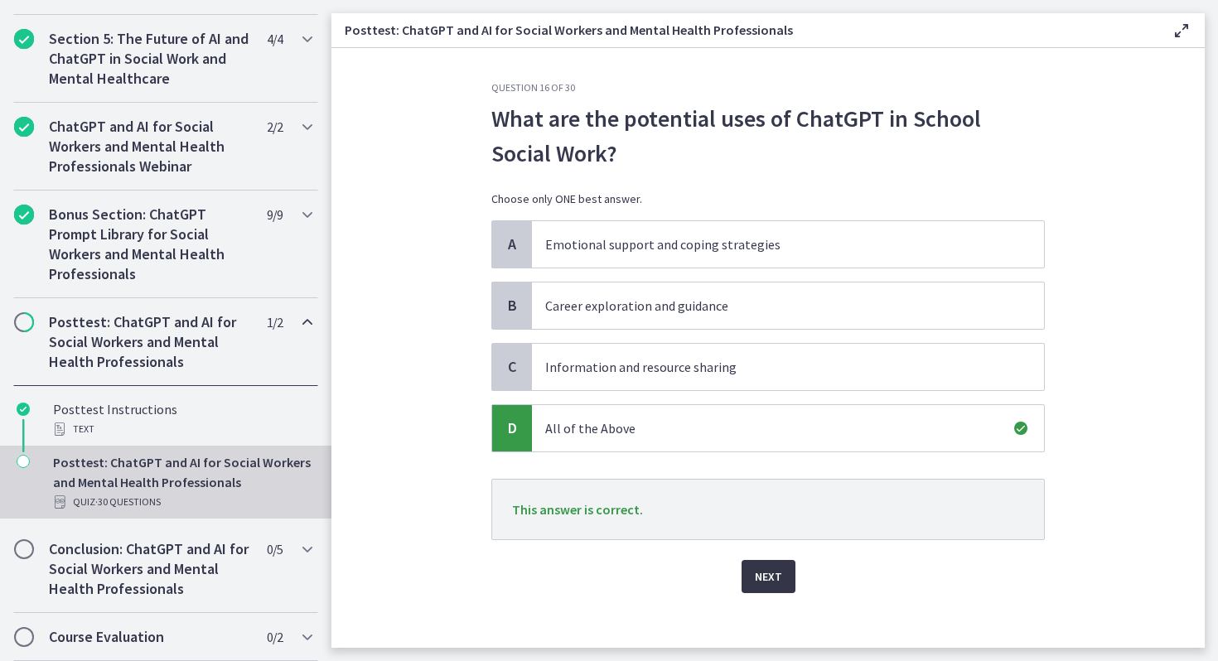
click at [753, 589] on button "Next" at bounding box center [768, 576] width 54 height 33
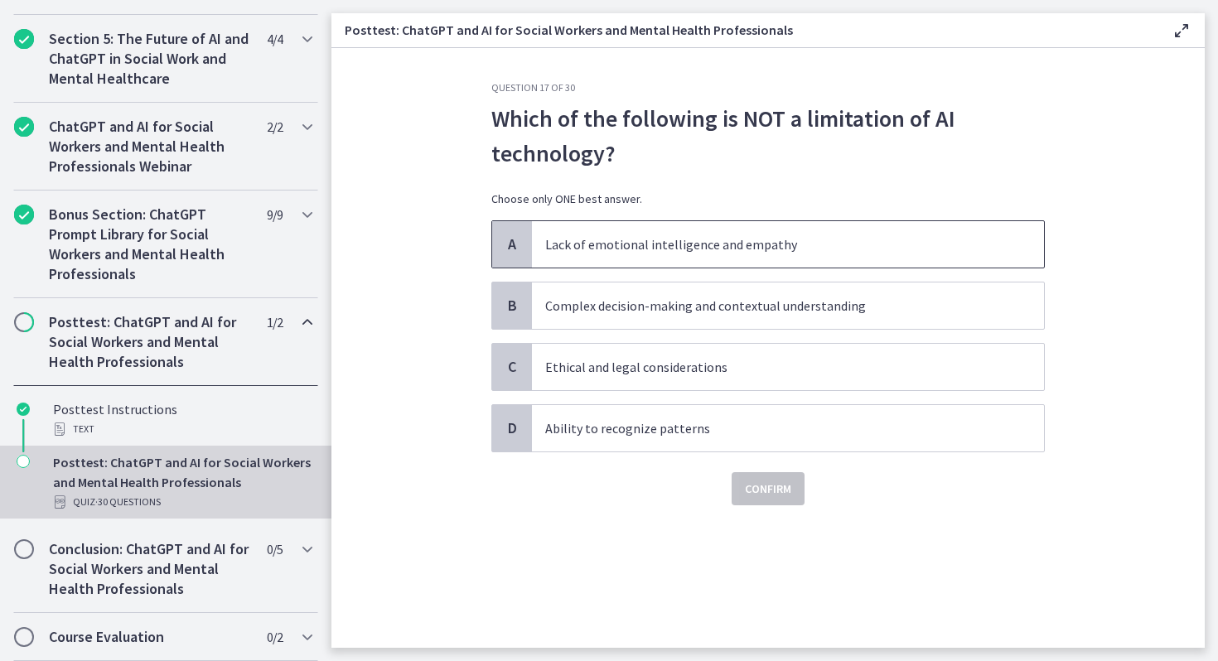
click at [663, 254] on span "Lack of emotional intelligence and empathy" at bounding box center [788, 244] width 512 height 46
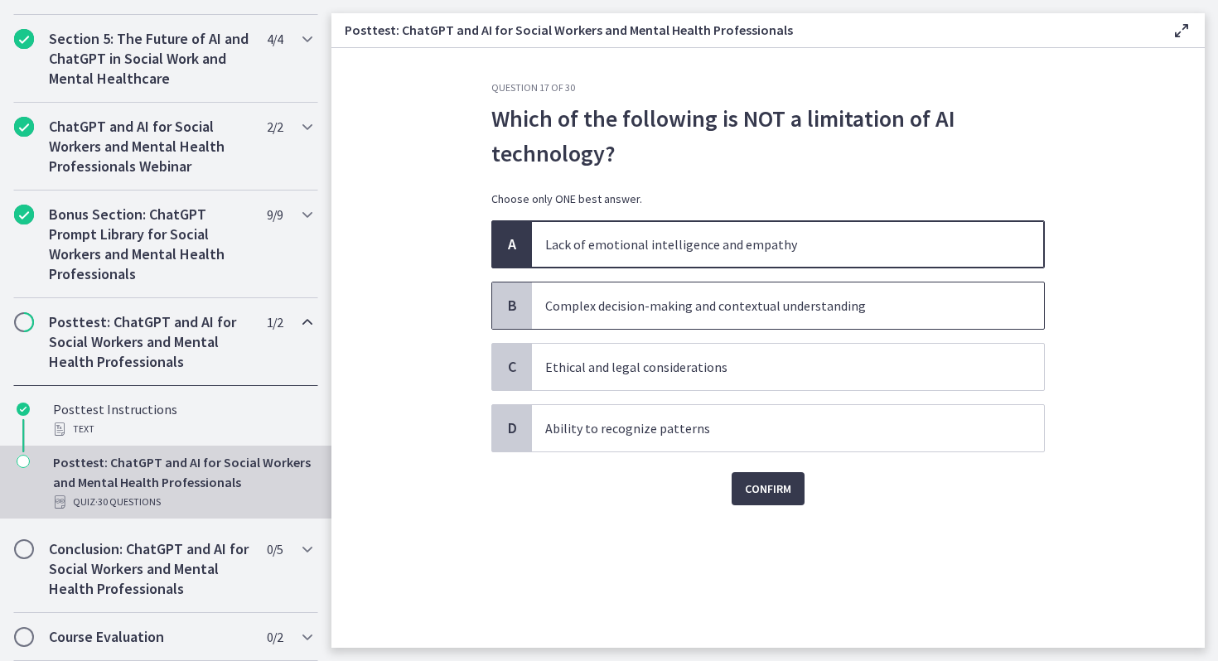
click at [663, 306] on p "Complex decision-making and contextual understanding" at bounding box center [771, 306] width 452 height 20
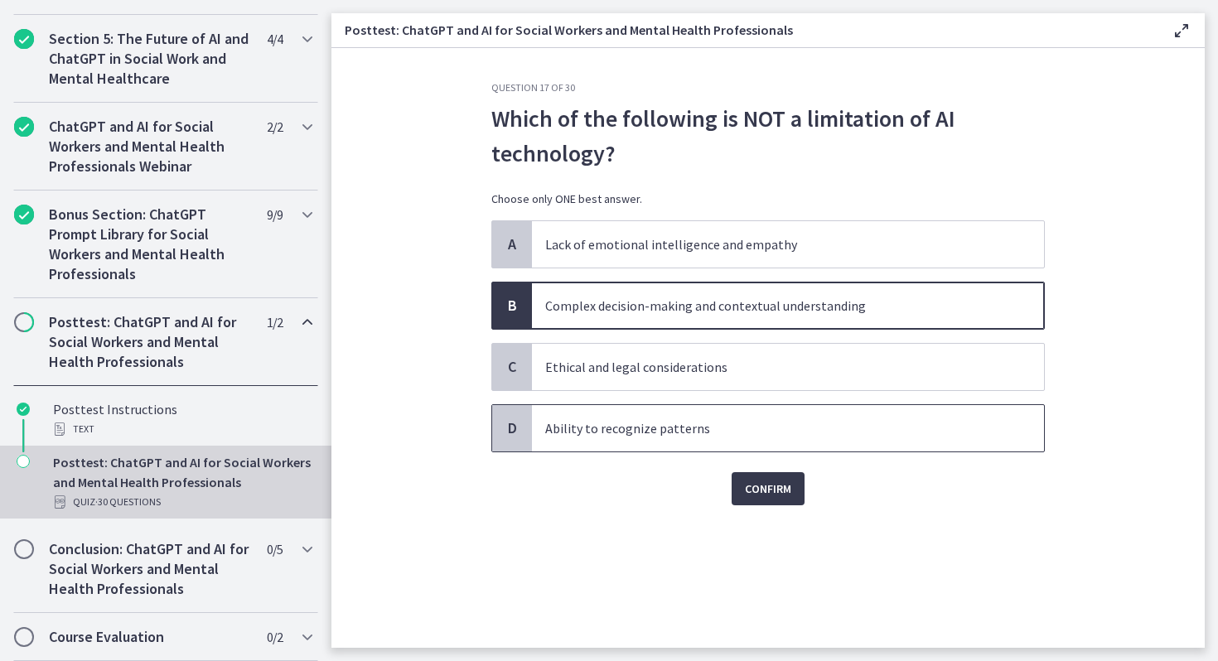
click at [639, 448] on span "Ability to recognize patterns" at bounding box center [788, 428] width 512 height 46
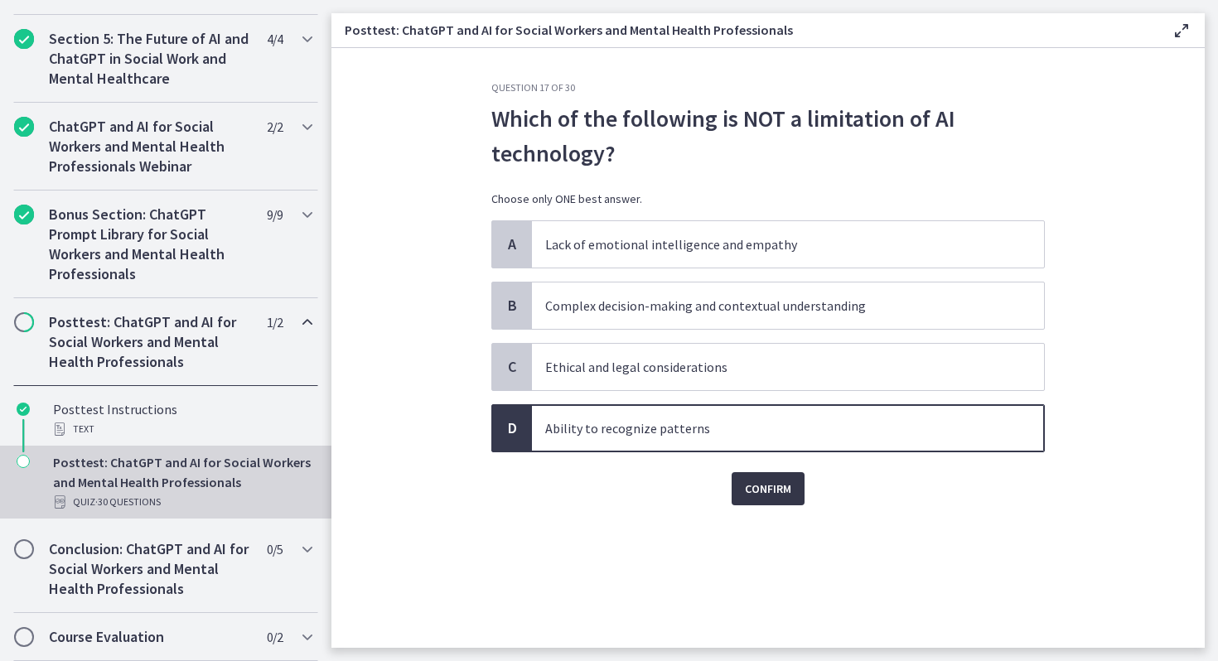
click at [759, 496] on span "Confirm" at bounding box center [768, 489] width 46 height 20
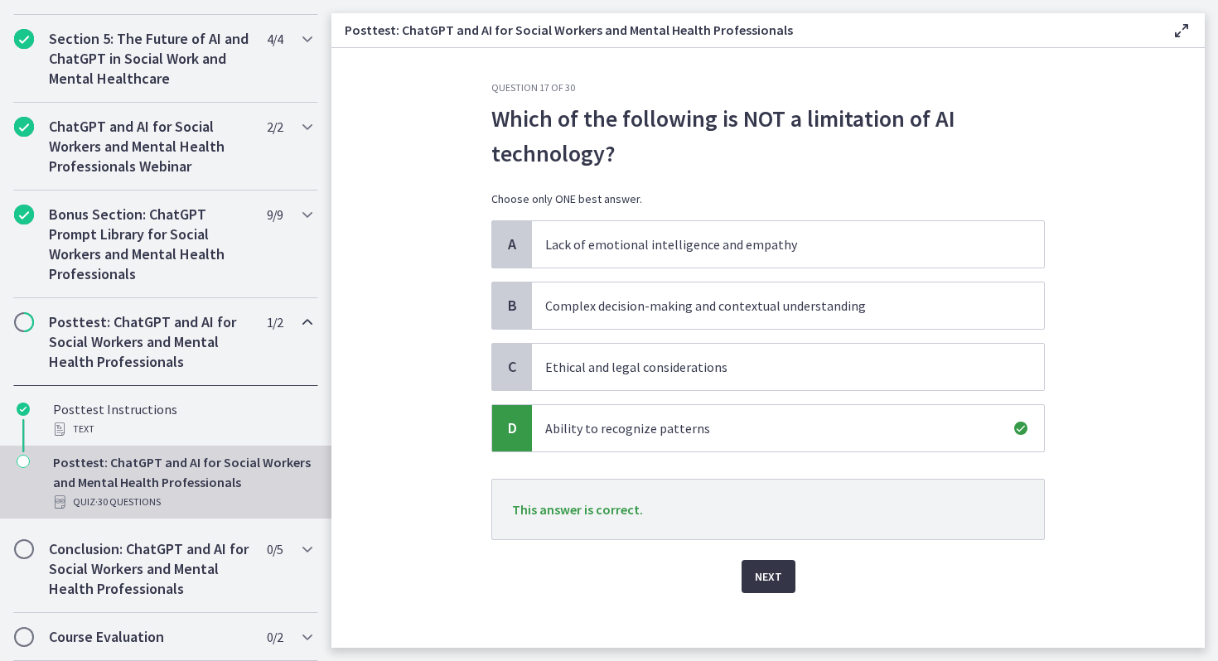
click at [756, 586] on button "Next" at bounding box center [768, 576] width 54 height 33
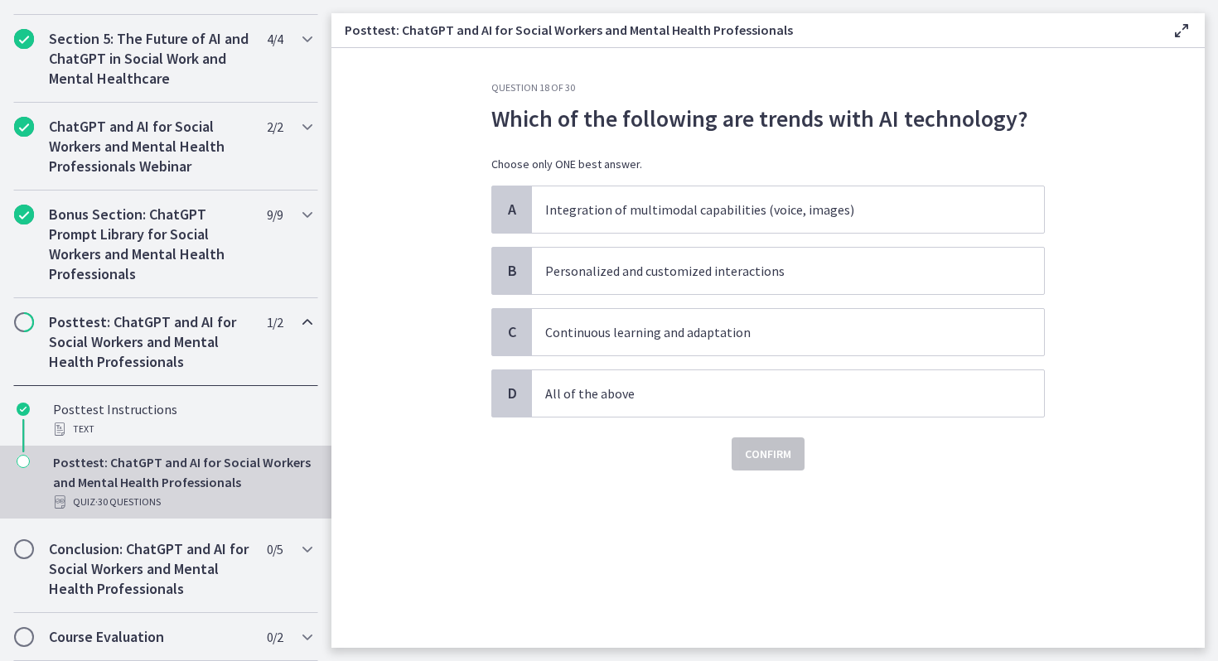
click at [639, 452] on div "Confirm" at bounding box center [767, 443] width 553 height 53
click at [639, 423] on div "Confirm" at bounding box center [767, 443] width 553 height 53
click at [639, 415] on span "All of the above" at bounding box center [788, 393] width 512 height 46
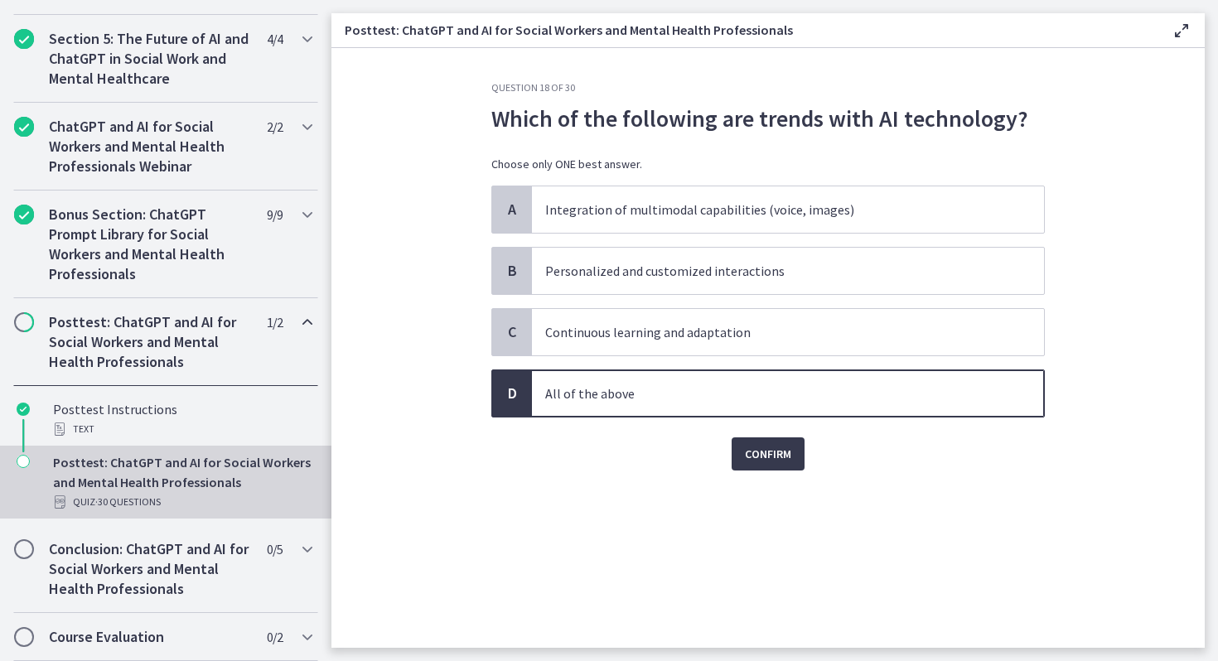
click at [783, 429] on div "Confirm" at bounding box center [767, 443] width 553 height 53
click at [774, 456] on span "Confirm" at bounding box center [768, 454] width 46 height 20
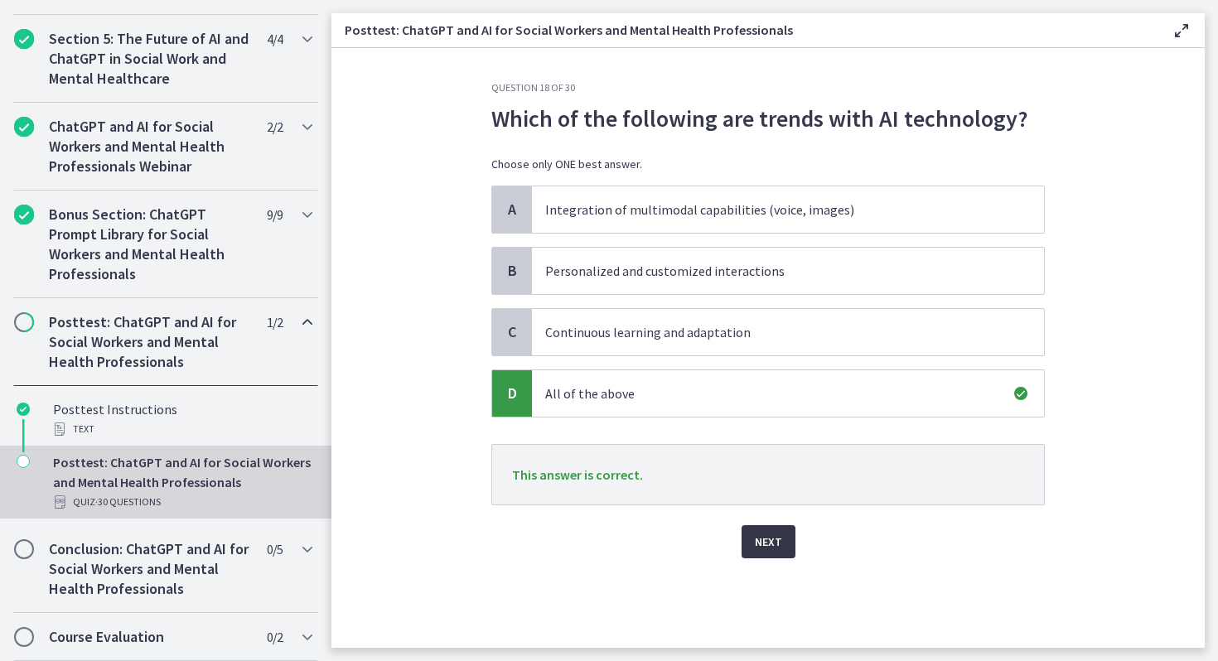
click at [758, 543] on span "Next" at bounding box center [768, 542] width 27 height 20
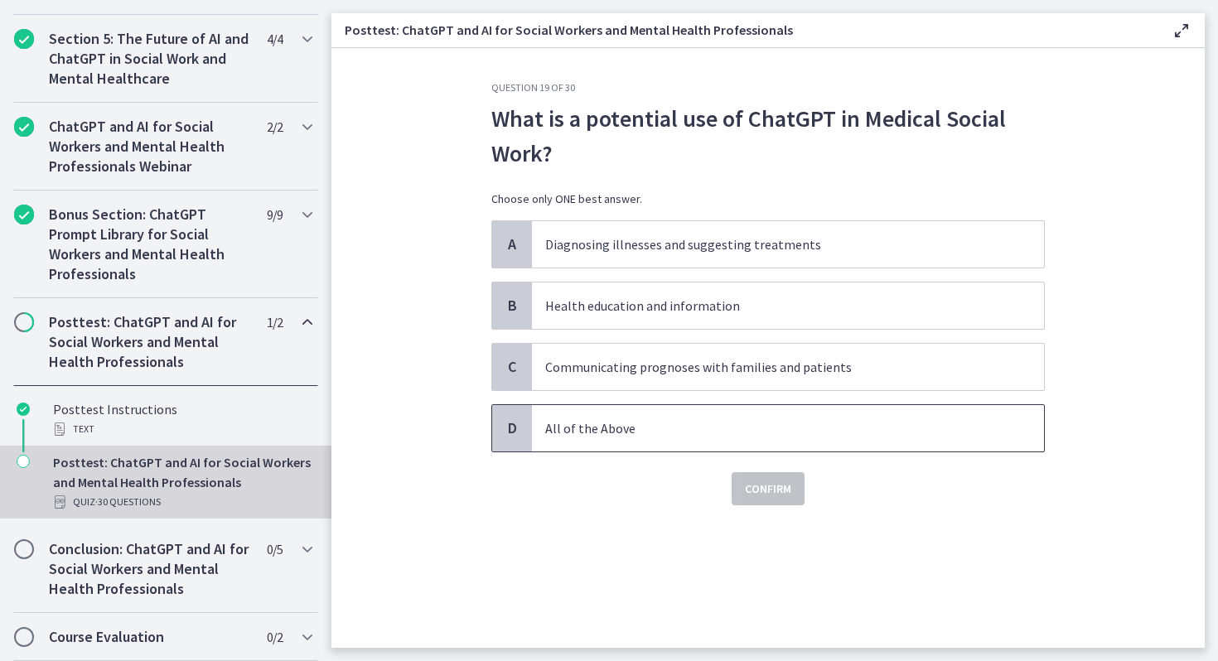
click at [747, 415] on span "All of the Above" at bounding box center [788, 428] width 512 height 46
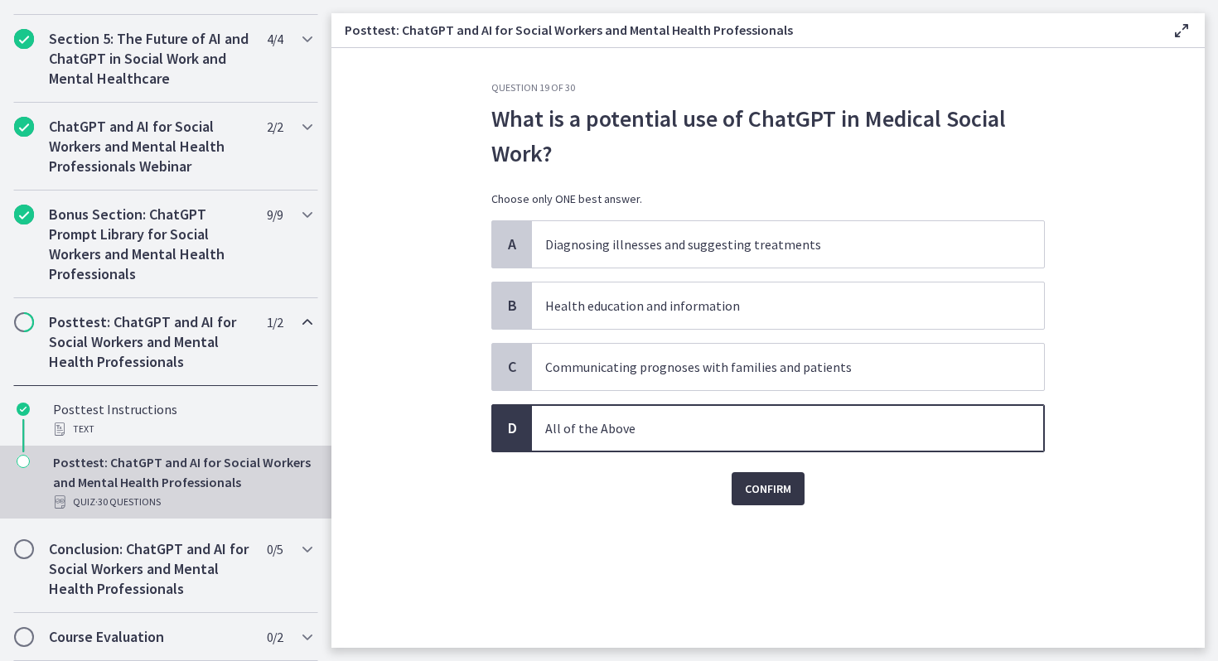
click at [760, 490] on span "Confirm" at bounding box center [768, 489] width 46 height 20
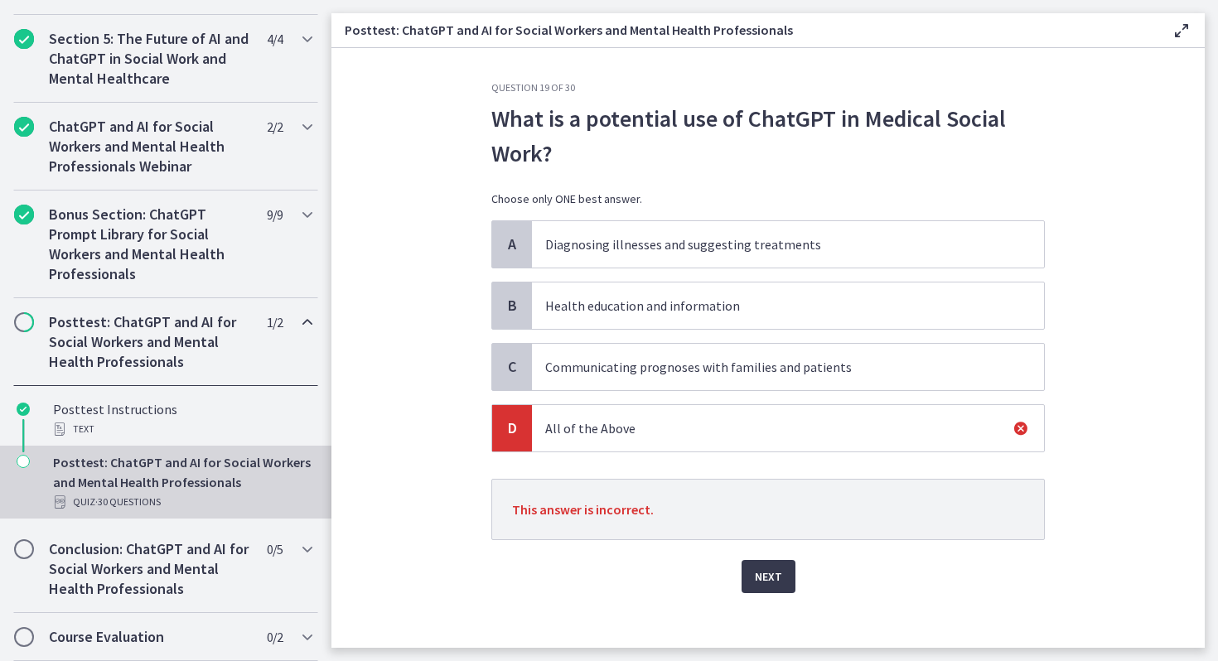
click at [720, 408] on span "All of the Above" at bounding box center [788, 428] width 512 height 46
click at [720, 407] on span "All of the Above" at bounding box center [788, 428] width 512 height 46
click at [720, 382] on span "Communicating prognoses with families and patients" at bounding box center [788, 367] width 512 height 46
click at [755, 568] on span "Next" at bounding box center [768, 577] width 27 height 20
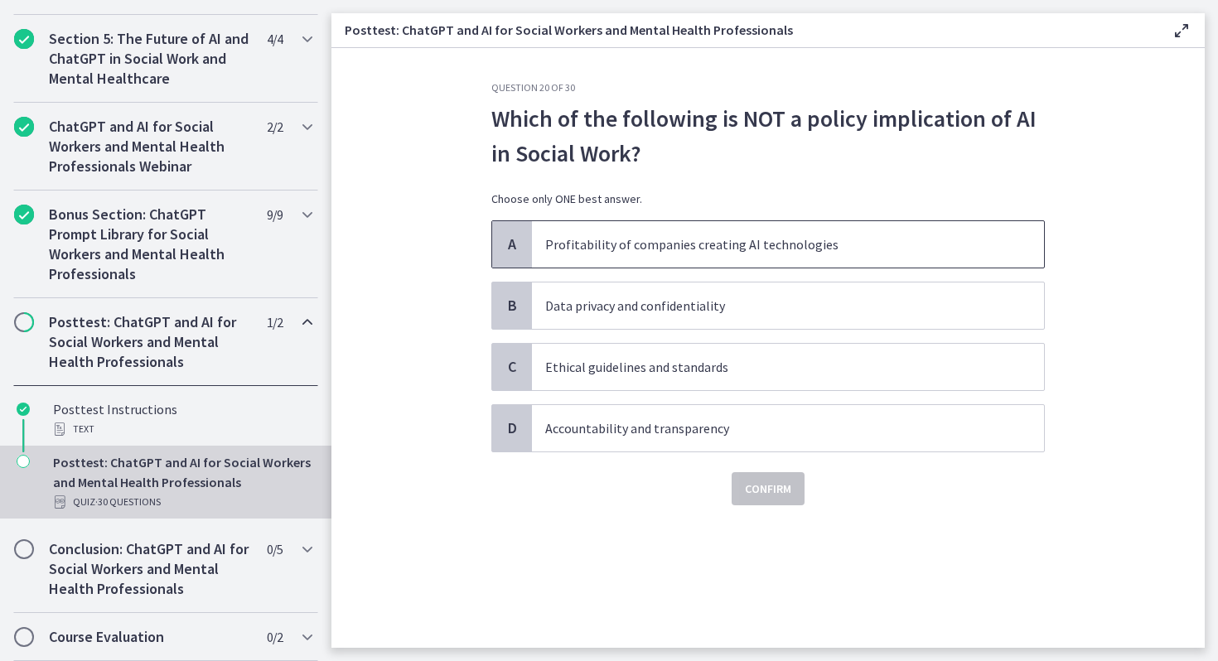
click at [704, 239] on p "Profitability of companies creating AI technologies" at bounding box center [771, 244] width 452 height 20
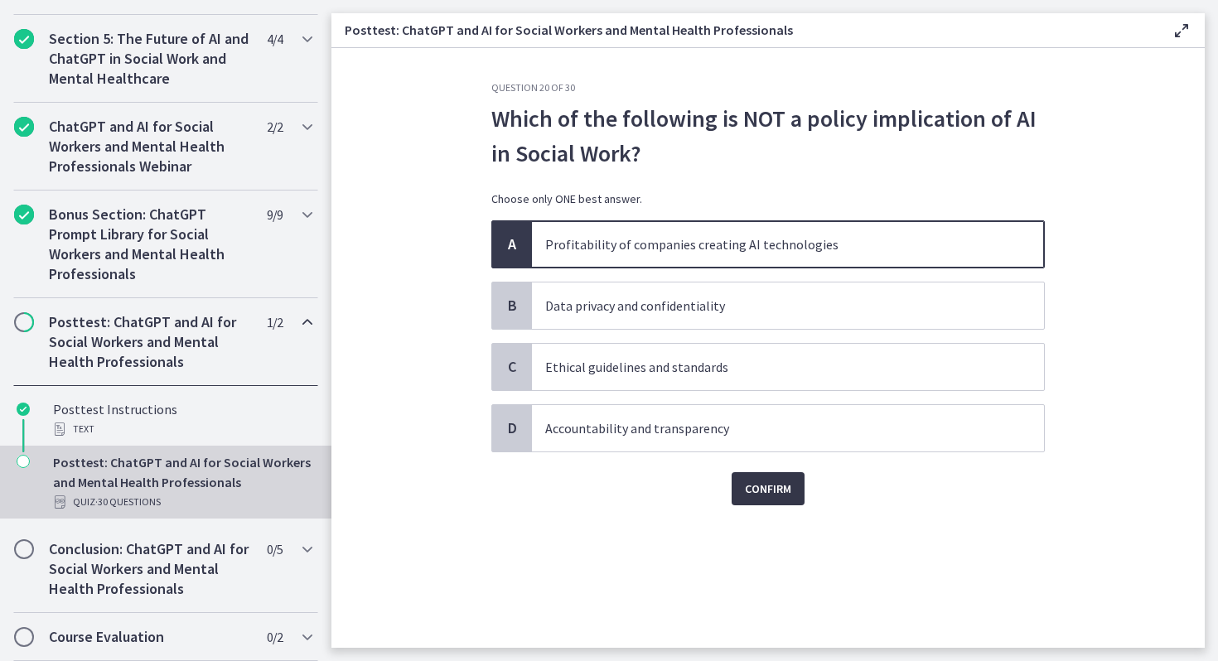
click at [753, 480] on span "Confirm" at bounding box center [768, 489] width 46 height 20
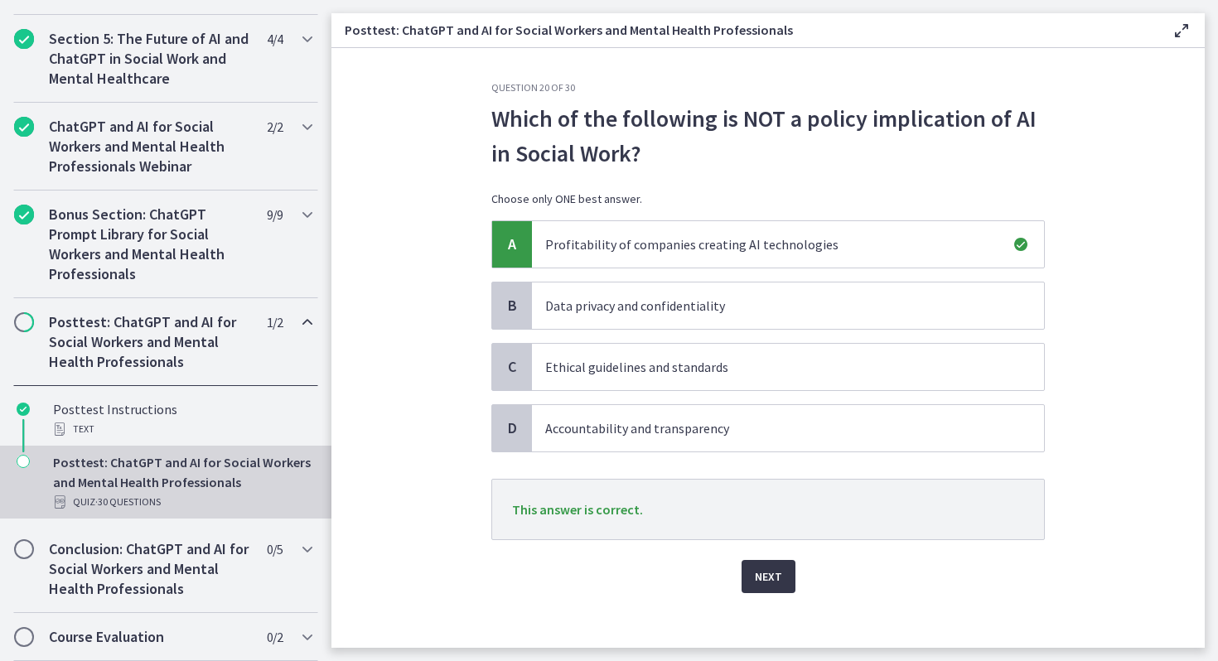
click at [770, 585] on span "Next" at bounding box center [768, 577] width 27 height 20
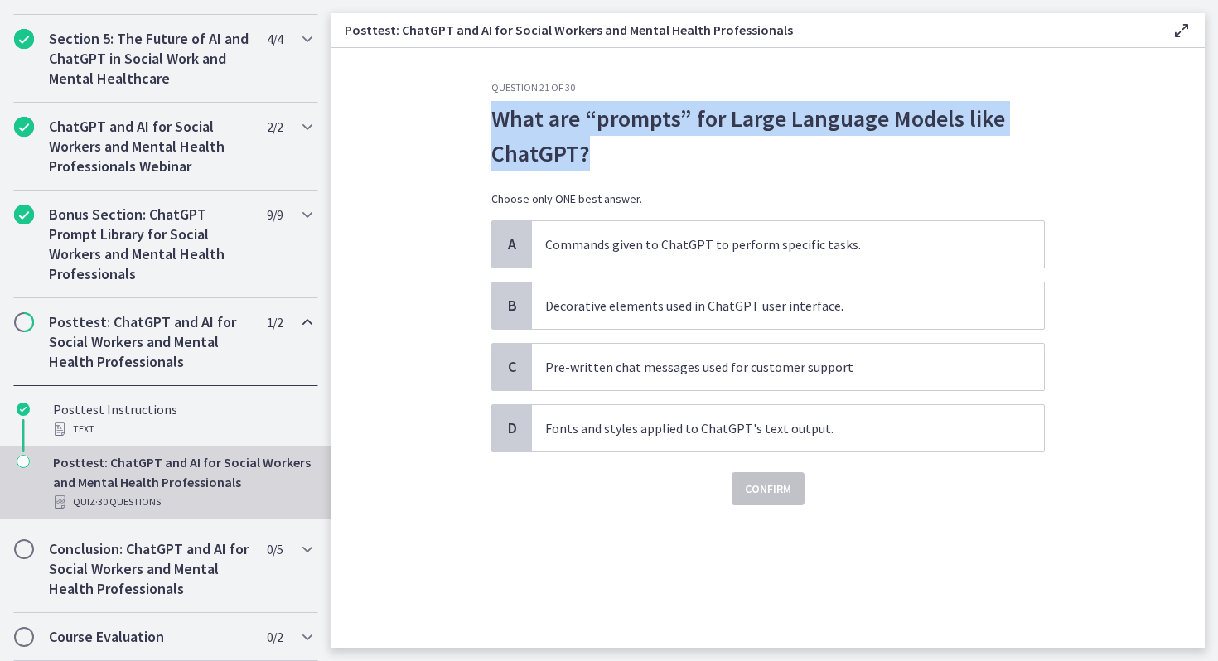
drag, startPoint x: 607, startPoint y: 156, endPoint x: 488, endPoint y: 125, distance: 123.1
click at [488, 125] on div "Question 21 of 30 What are “prompts” for Large Language Models like ChatGPT? Ch…" at bounding box center [768, 364] width 580 height 567
copy p "What are “prompts” for Large Language Models like ChatGPT?"
click at [848, 155] on p "What are “prompts” for Large Language Models like ChatGPT?" at bounding box center [767, 136] width 553 height 70
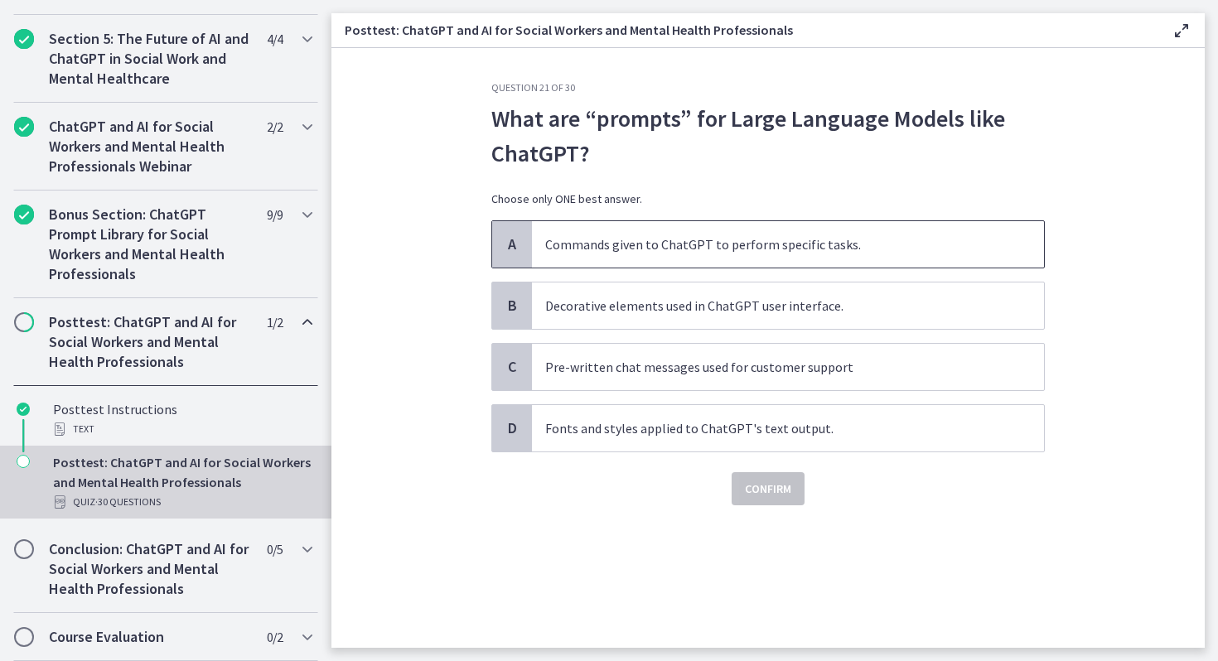
click at [826, 239] on p "Commands given to ChatGPT to perform specific tasks." at bounding box center [771, 244] width 452 height 20
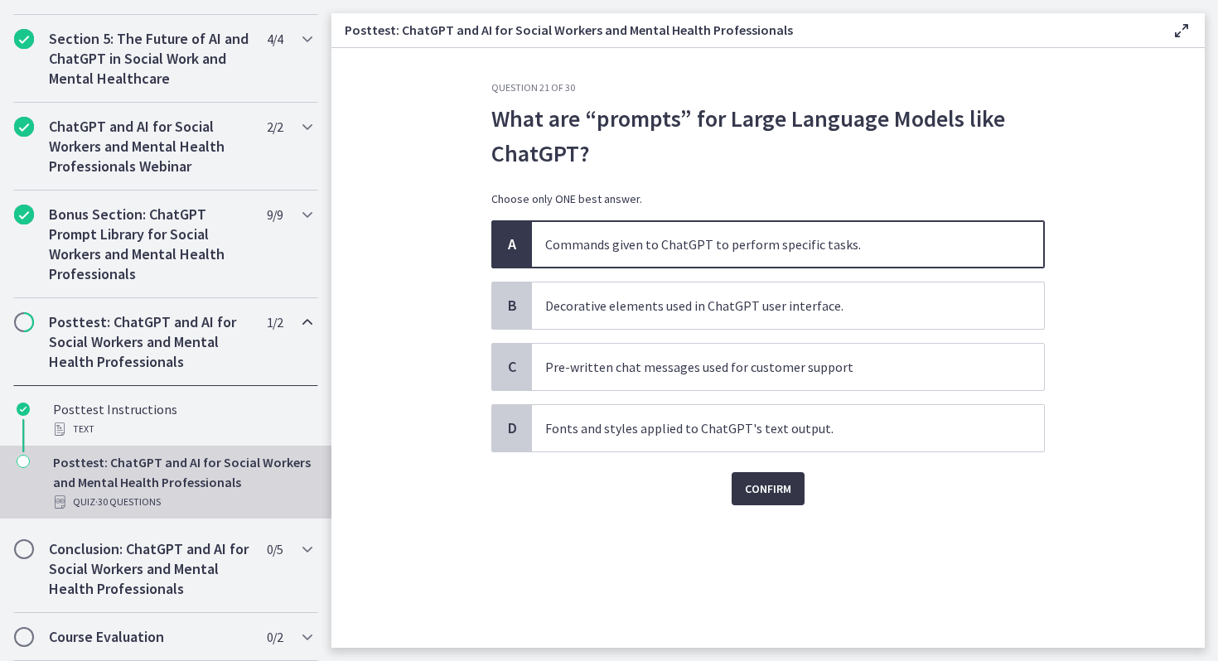
click at [774, 485] on span "Confirm" at bounding box center [768, 489] width 46 height 20
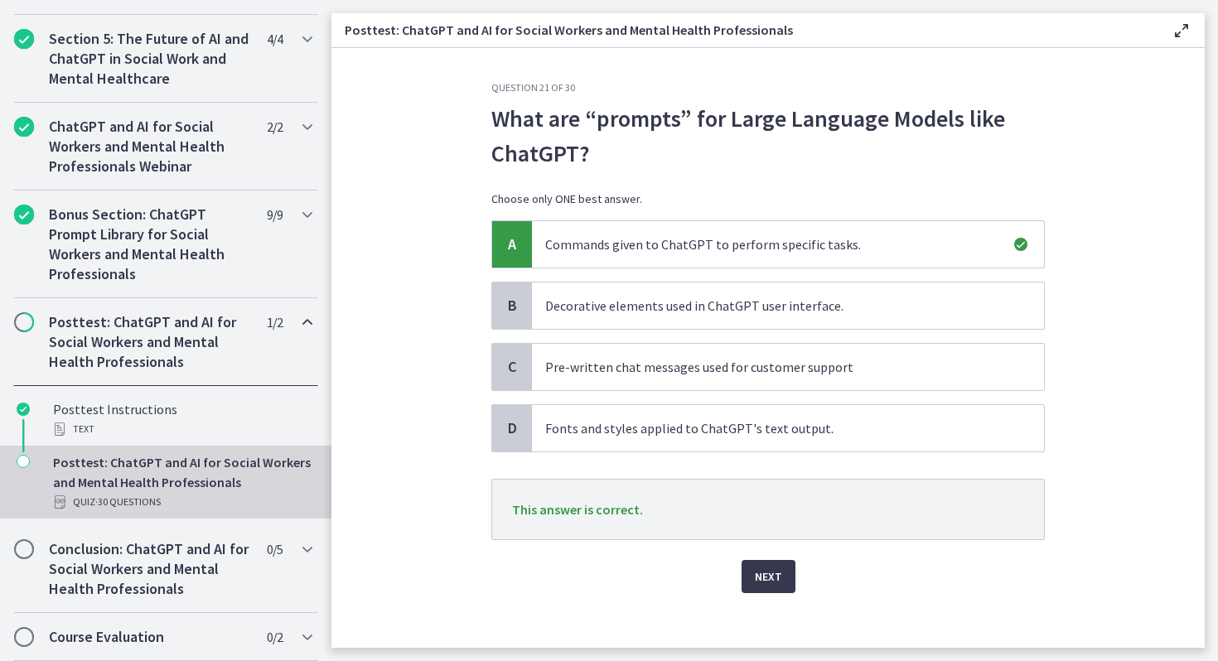
click at [779, 593] on div "Question 21 of 30 What are “prompts” for Large Language Models like ChatGPT? Ch…" at bounding box center [768, 364] width 580 height 567
click at [765, 567] on span "Next" at bounding box center [768, 577] width 27 height 20
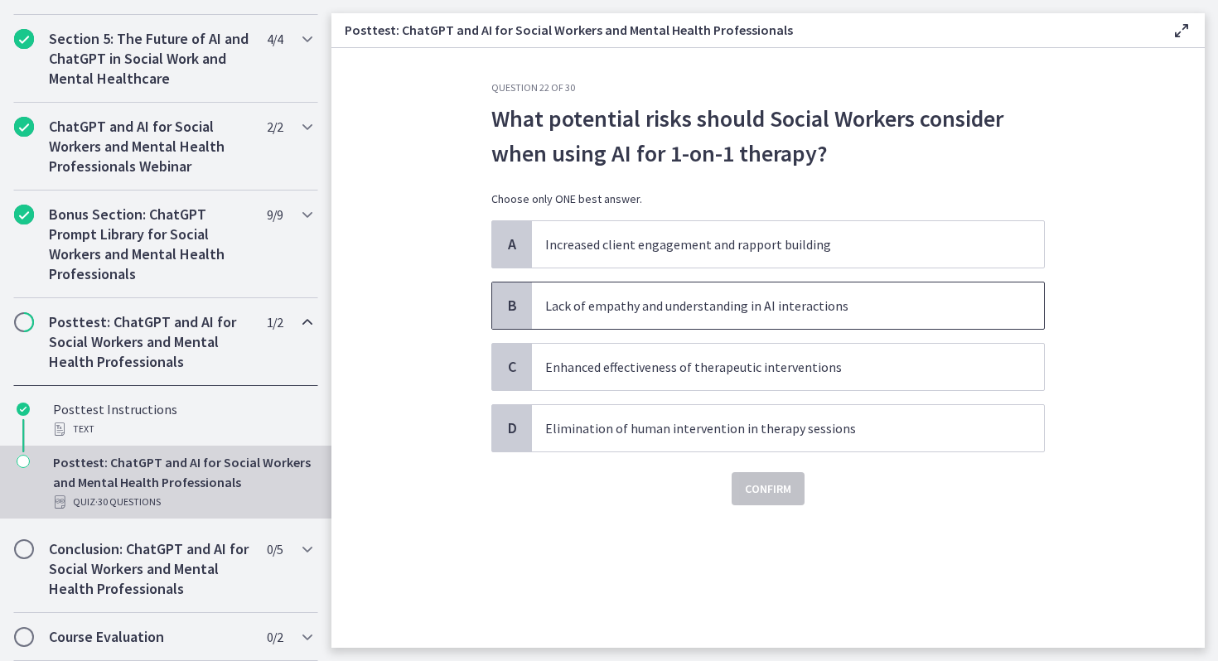
click at [633, 311] on p "Lack of empathy and understanding in AI interactions" at bounding box center [771, 306] width 452 height 20
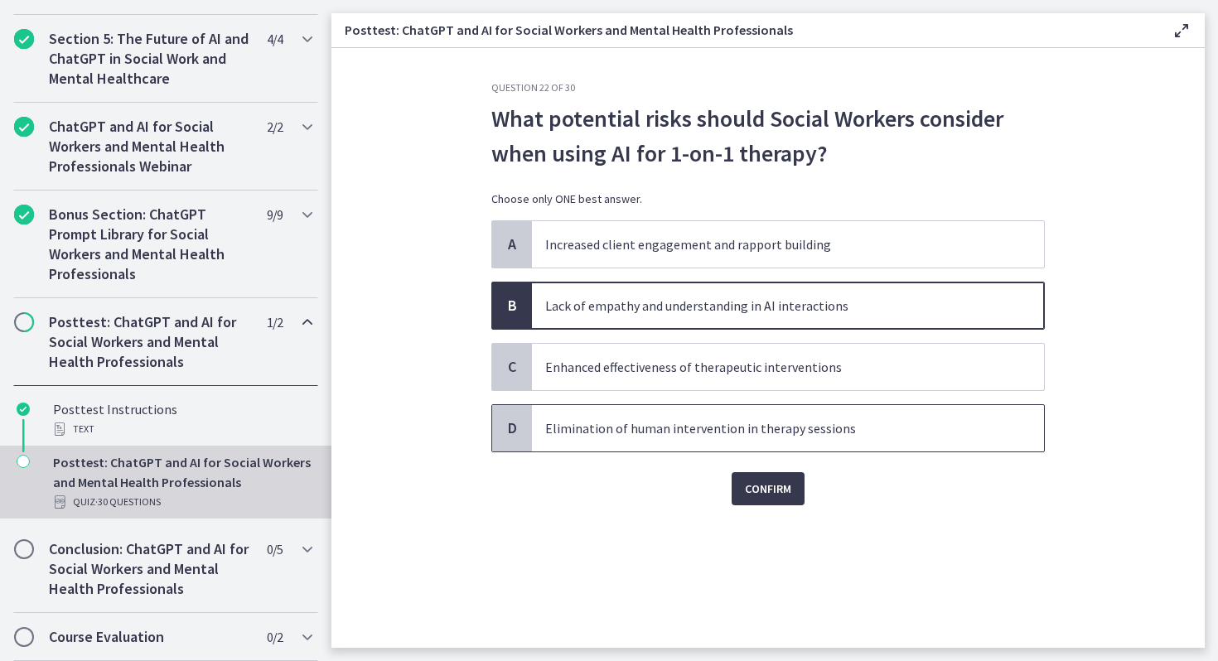
click at [733, 439] on span "Elimination of human intervention in therapy sessions" at bounding box center [788, 428] width 512 height 46
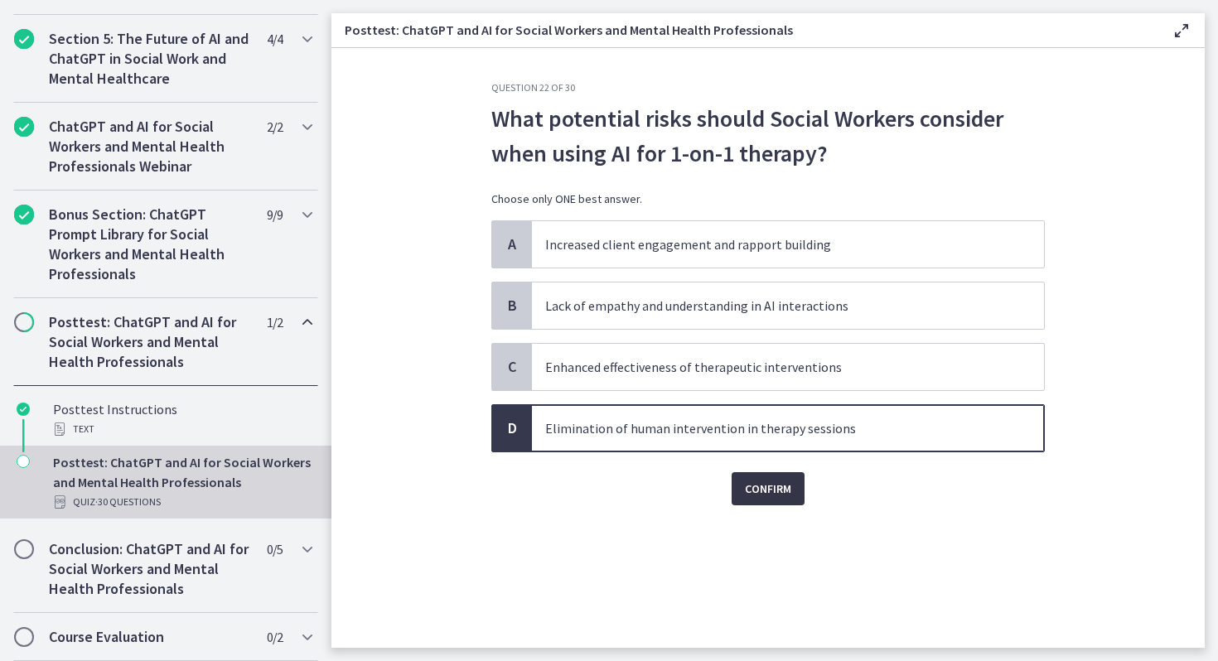
click at [780, 493] on span "Confirm" at bounding box center [768, 489] width 46 height 20
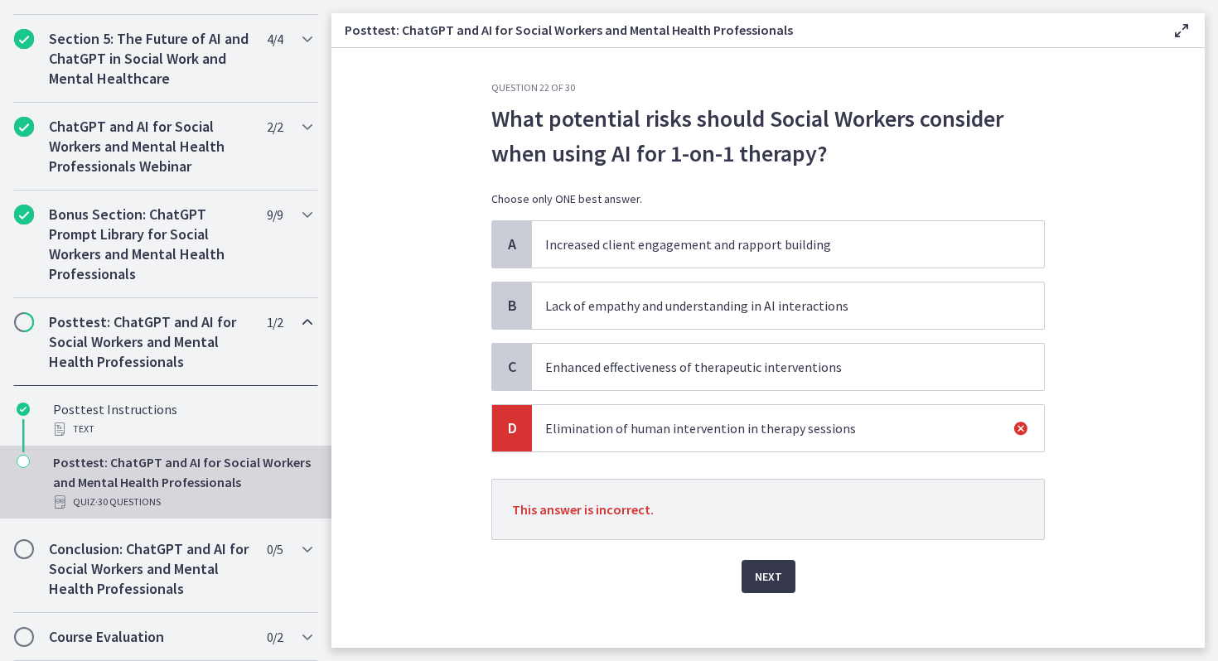
click at [703, 321] on span "Lack of empathy and understanding in AI interactions" at bounding box center [788, 305] width 512 height 46
click at [780, 575] on span "Next" at bounding box center [768, 577] width 27 height 20
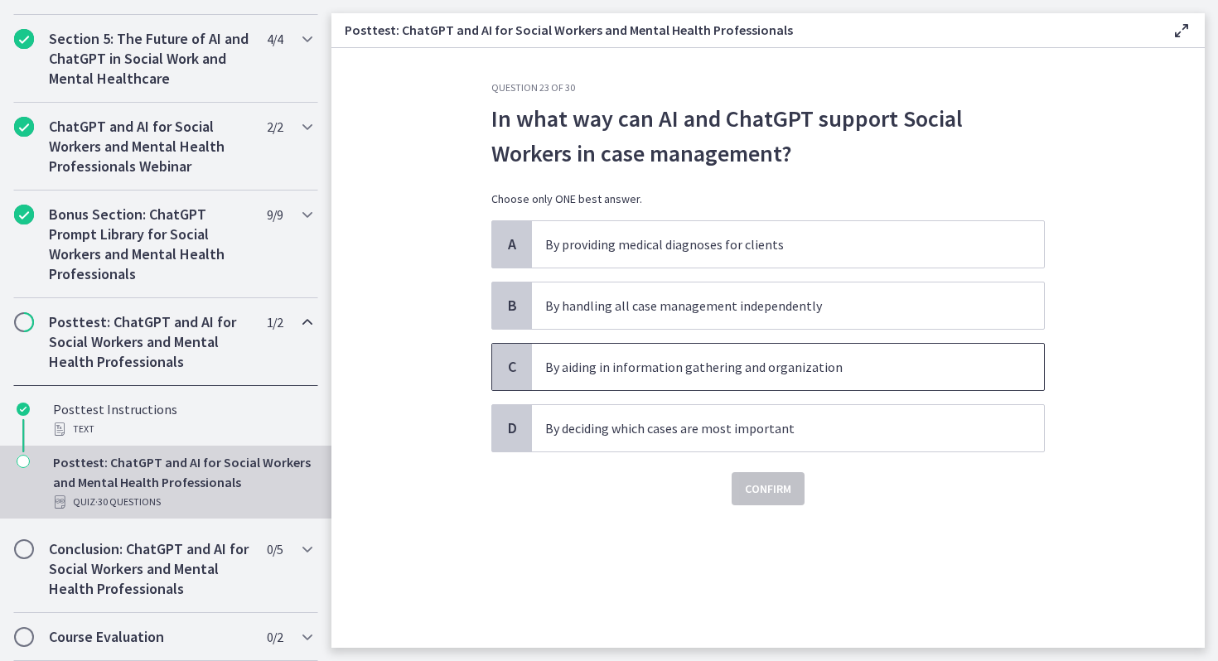
click at [668, 383] on span "By aiding in information gathering and organization" at bounding box center [788, 367] width 512 height 46
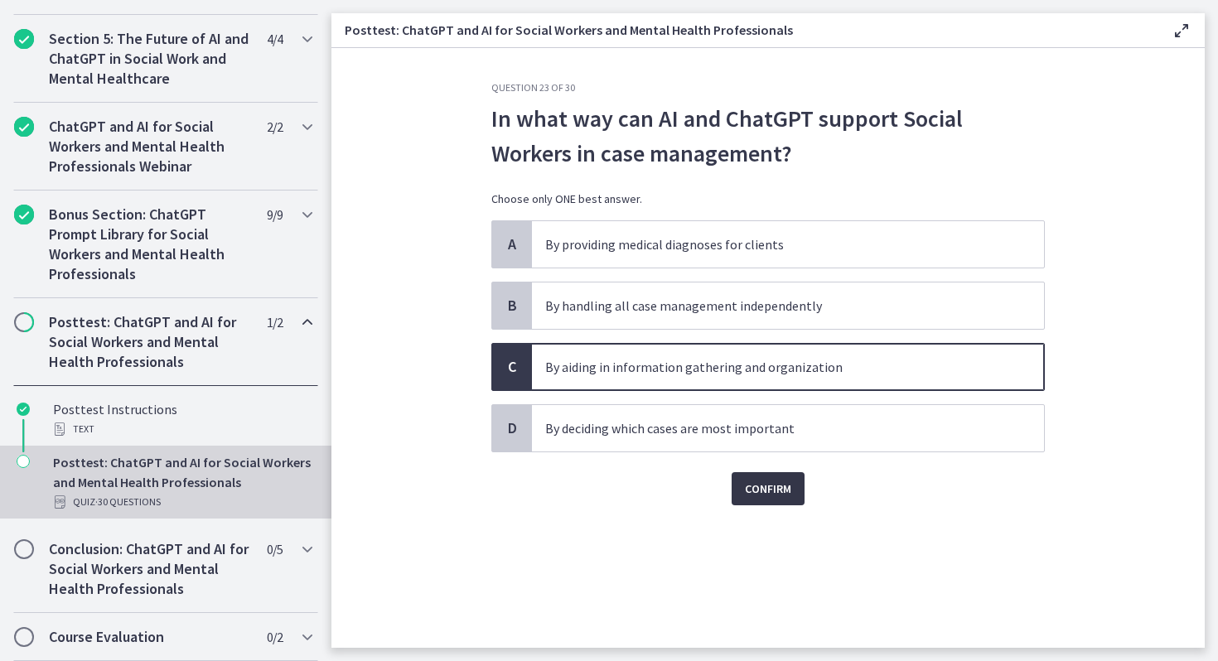
click at [775, 480] on span "Confirm" at bounding box center [768, 489] width 46 height 20
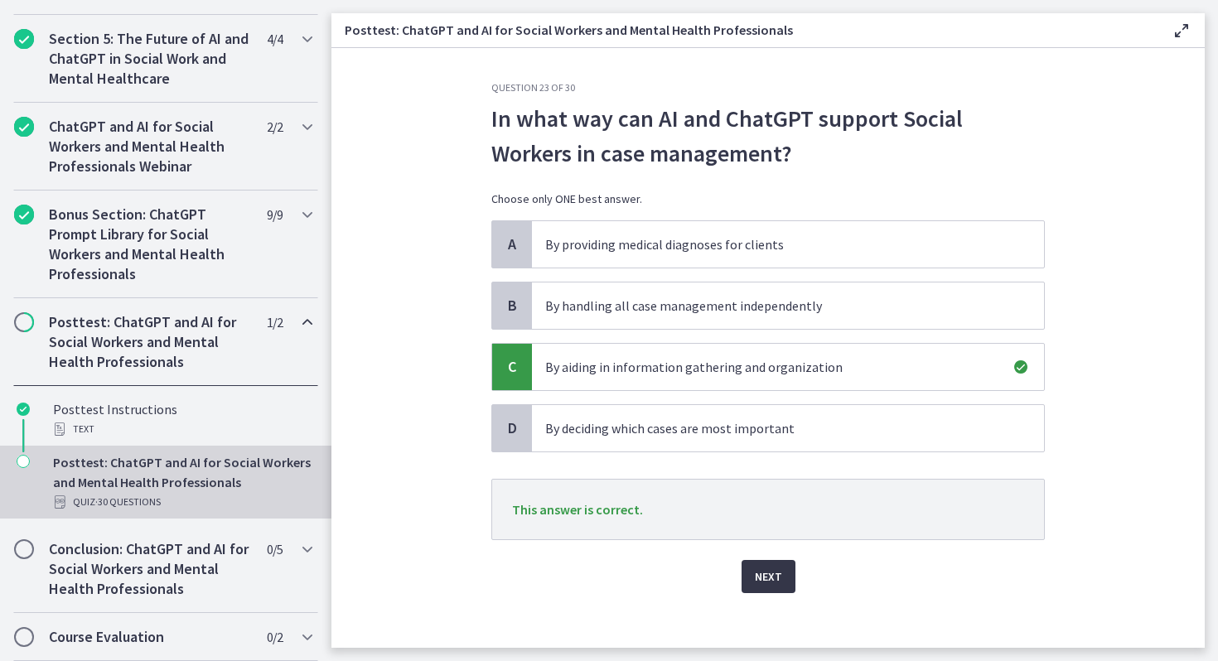
click at [782, 582] on button "Next" at bounding box center [768, 576] width 54 height 33
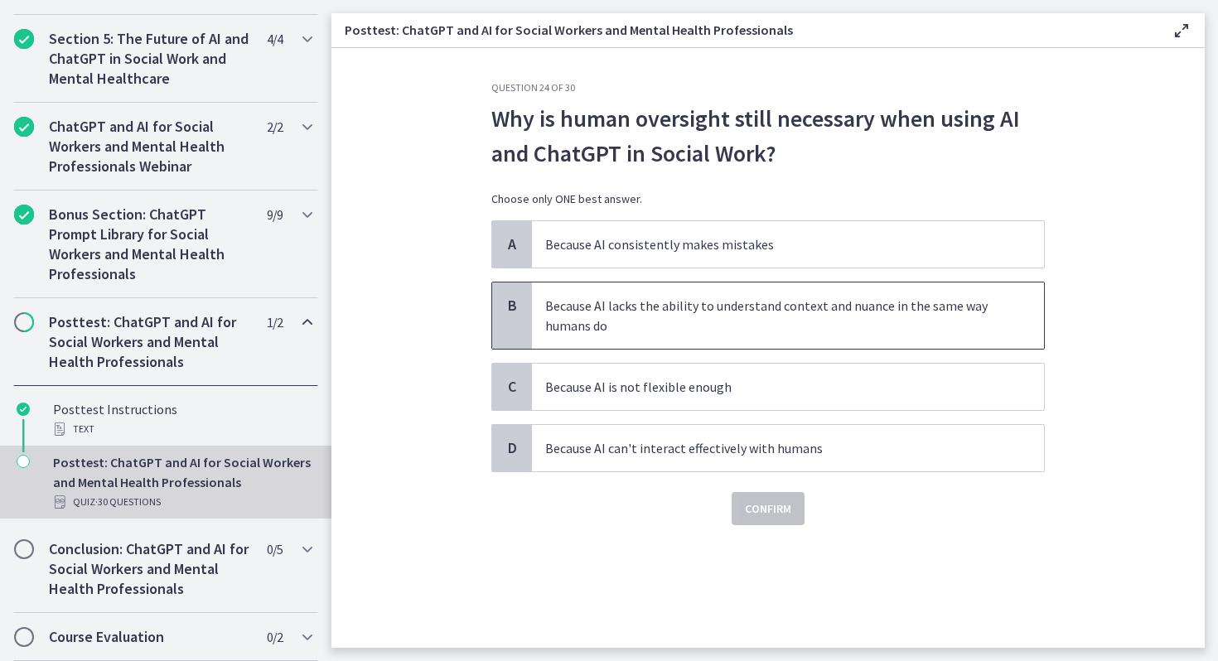
click at [690, 325] on p "Because AI lacks the ability to understand context and nuance in the same way h…" at bounding box center [771, 316] width 452 height 40
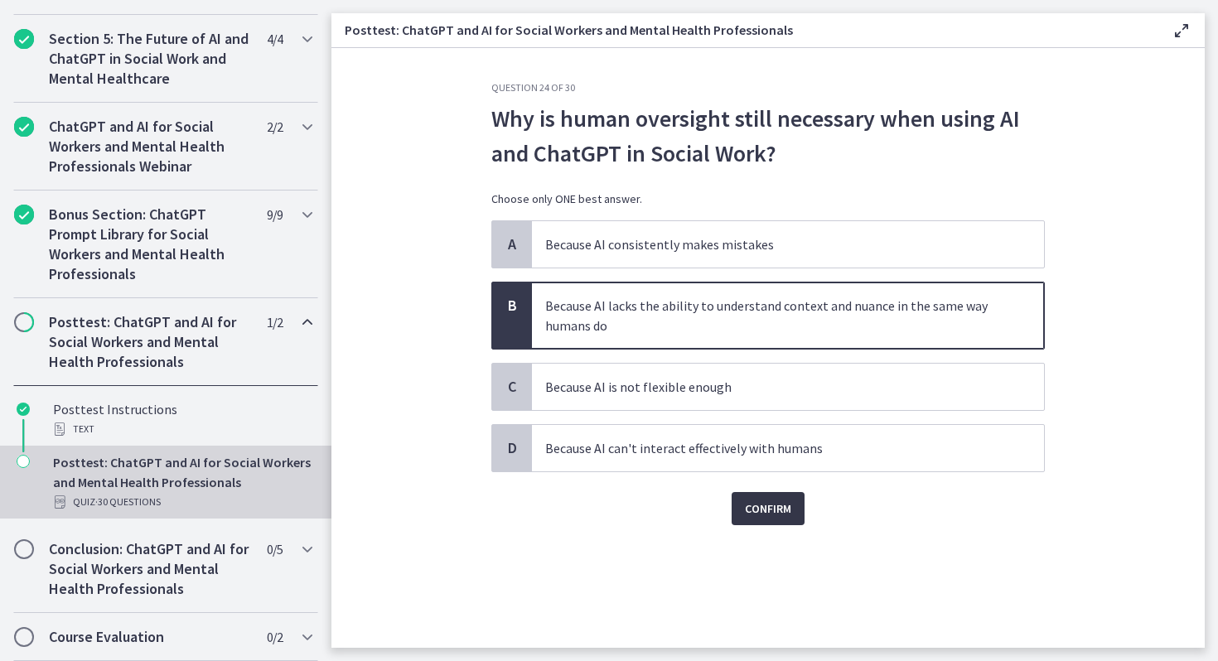
click at [759, 502] on span "Confirm" at bounding box center [768, 509] width 46 height 20
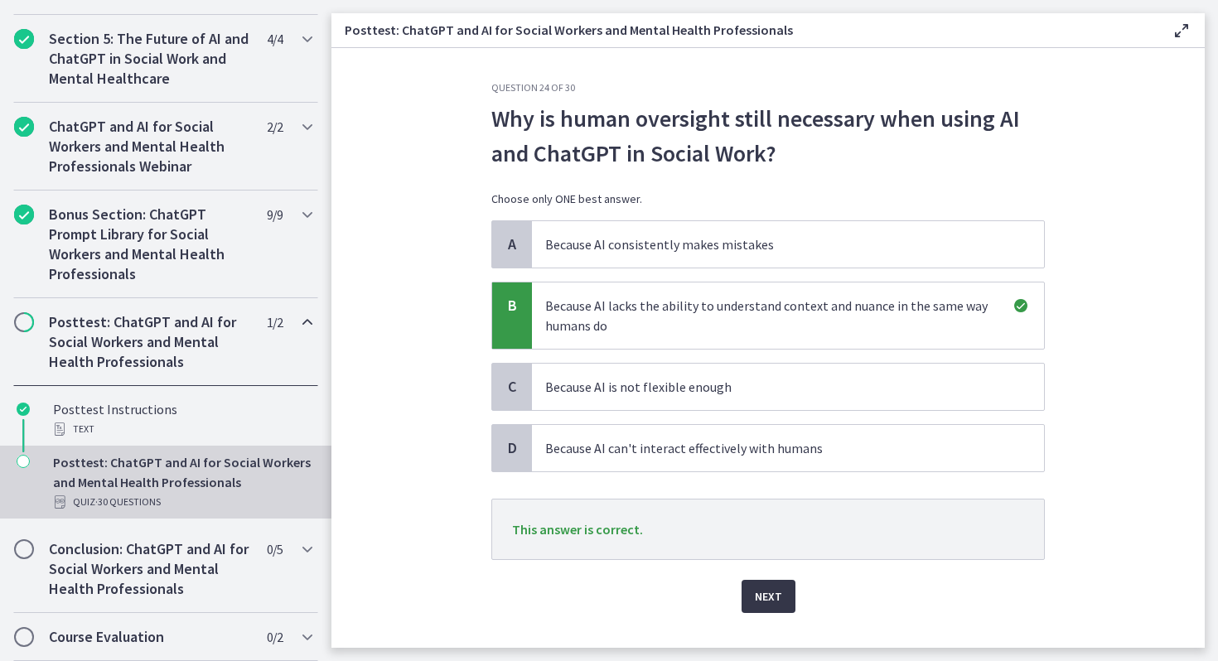
click at [773, 589] on span "Next" at bounding box center [768, 596] width 27 height 20
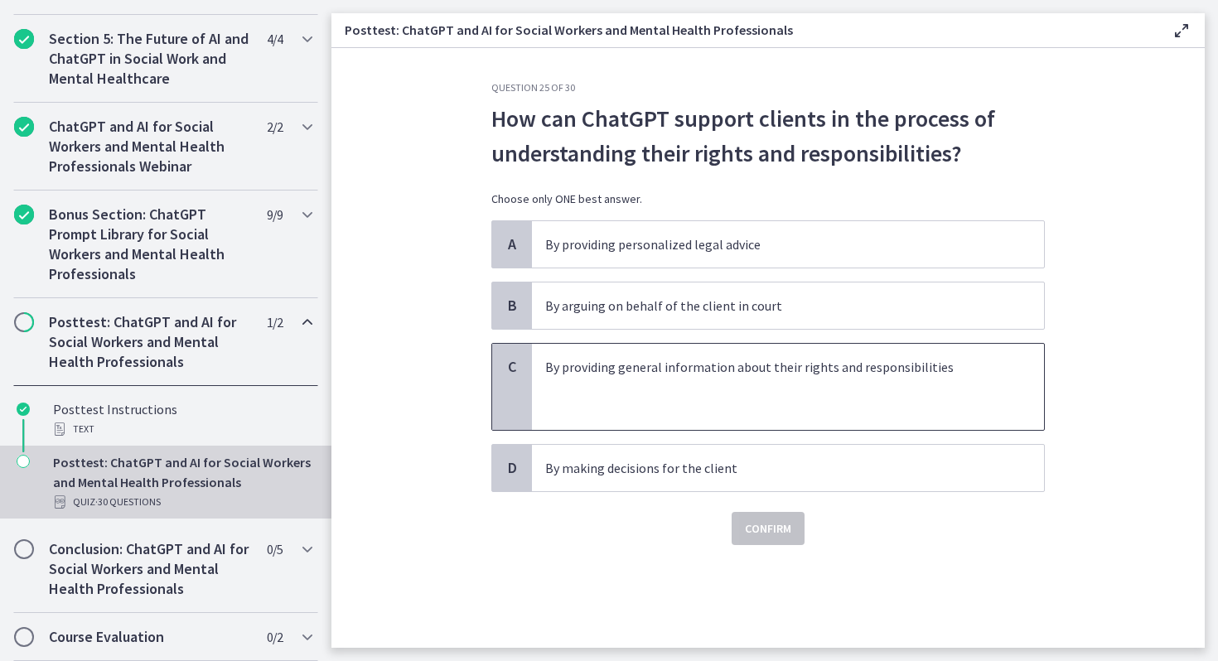
click at [695, 403] on p at bounding box center [771, 407] width 452 height 20
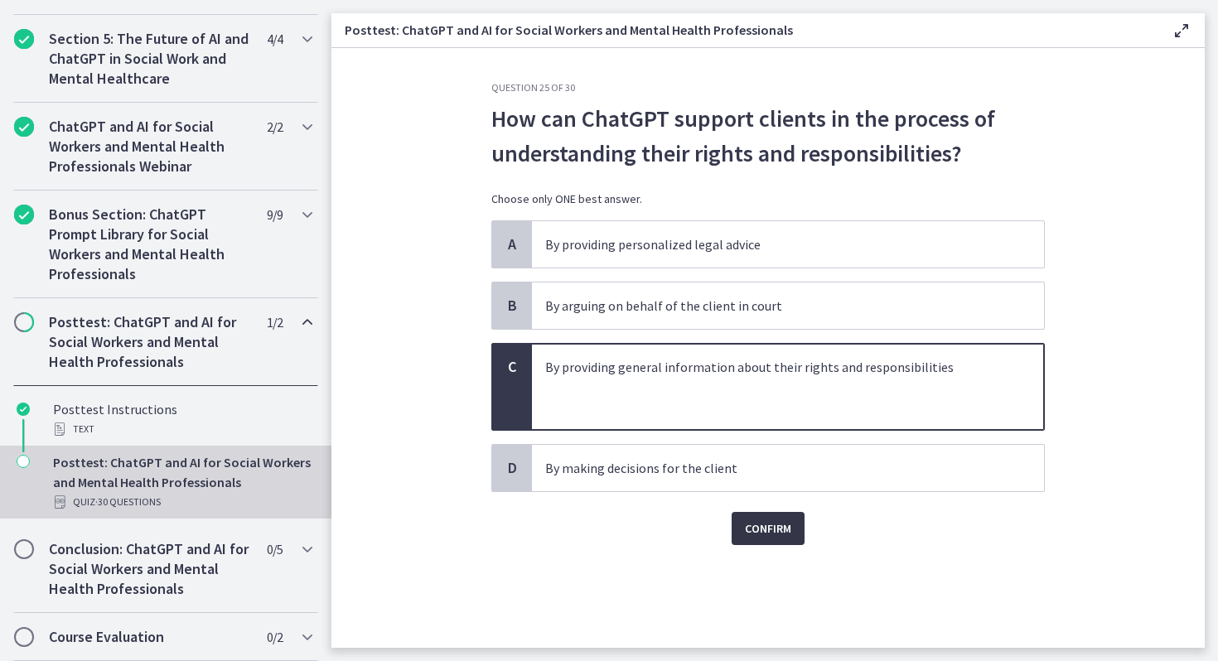
click at [784, 528] on span "Confirm" at bounding box center [768, 528] width 46 height 20
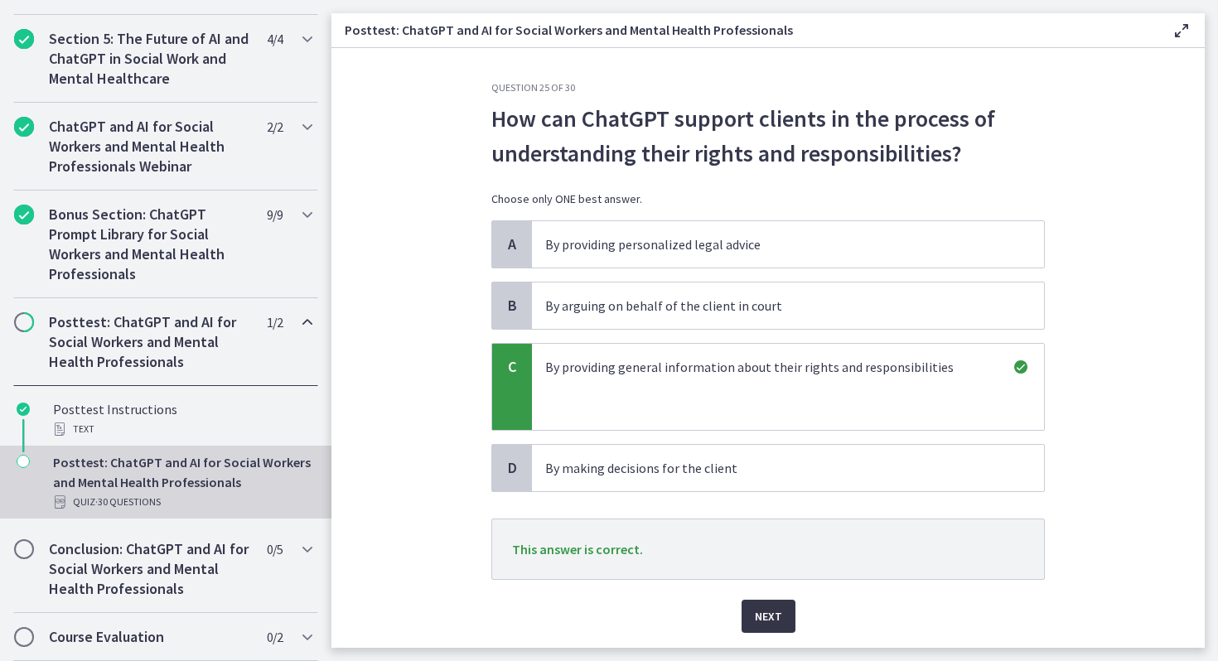
click at [777, 605] on button "Next" at bounding box center [768, 616] width 54 height 33
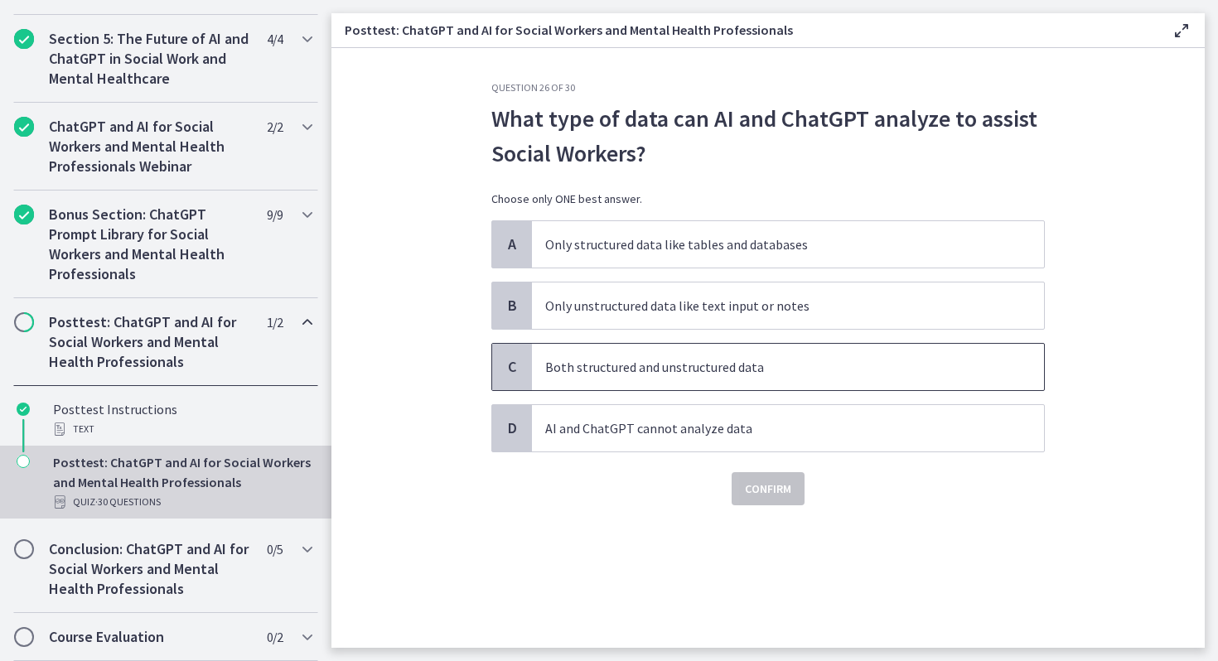
click at [780, 370] on p "Both structured and unstructured data" at bounding box center [771, 367] width 452 height 20
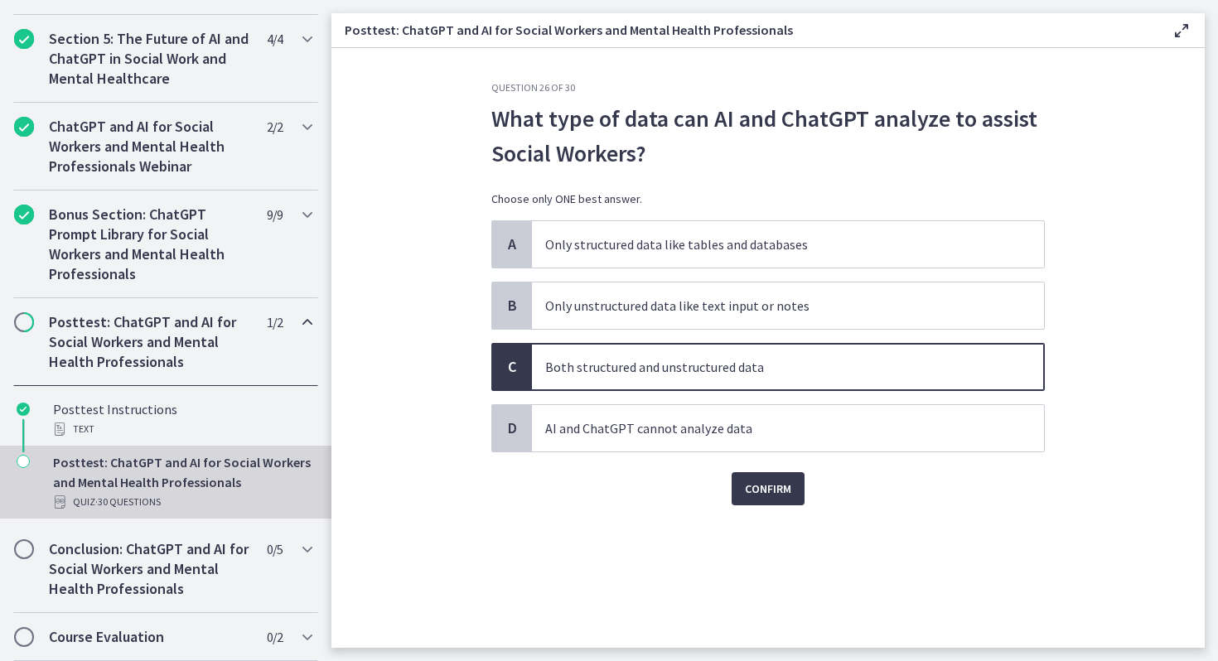
click at [774, 465] on div "Confirm" at bounding box center [767, 478] width 553 height 53
click at [774, 494] on span "Confirm" at bounding box center [768, 489] width 46 height 20
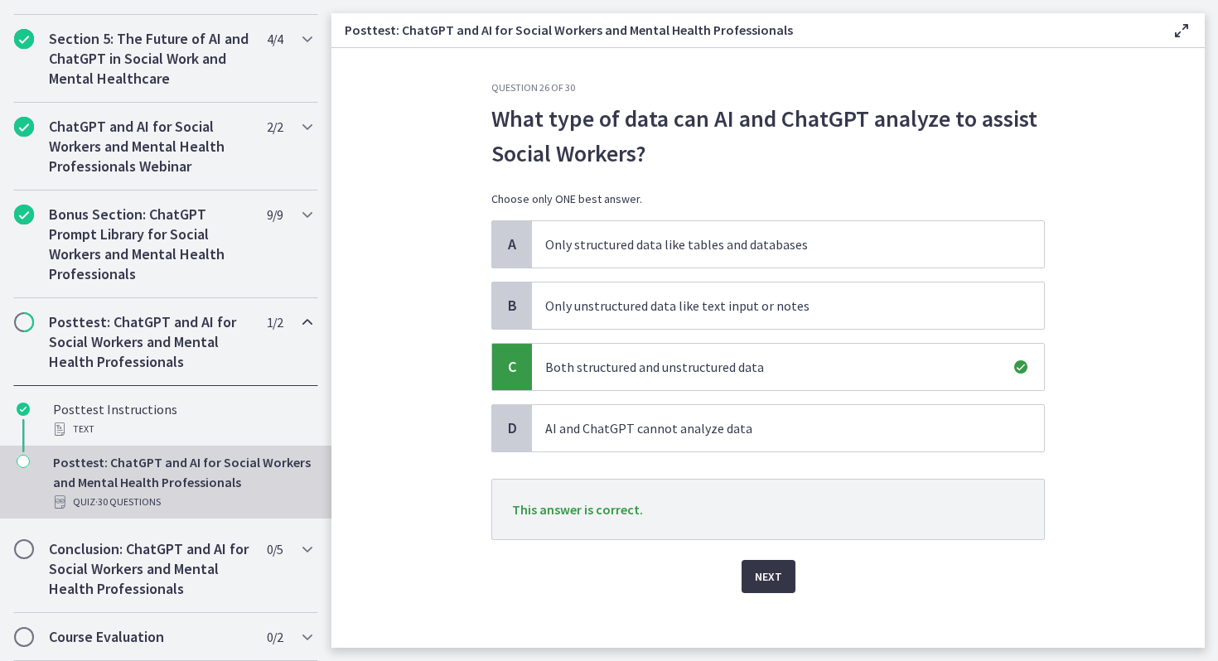
click at [774, 586] on button "Next" at bounding box center [768, 576] width 54 height 33
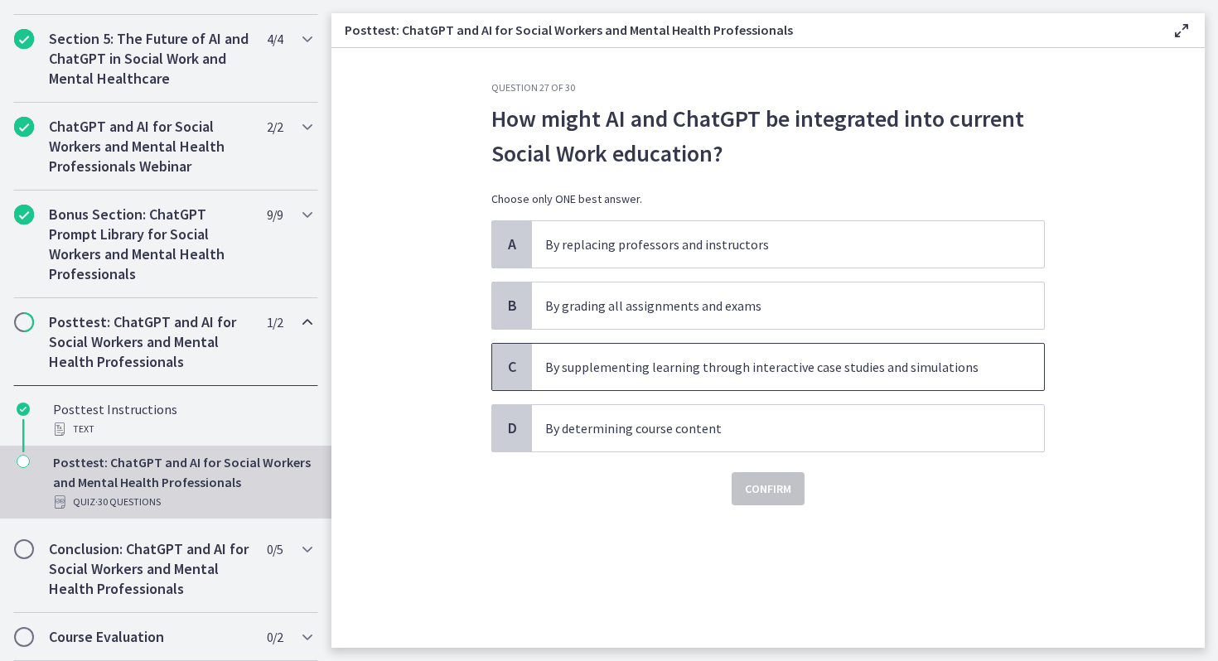
click at [658, 382] on span "By supplementing learning through interactive case studies and simulations" at bounding box center [788, 367] width 512 height 46
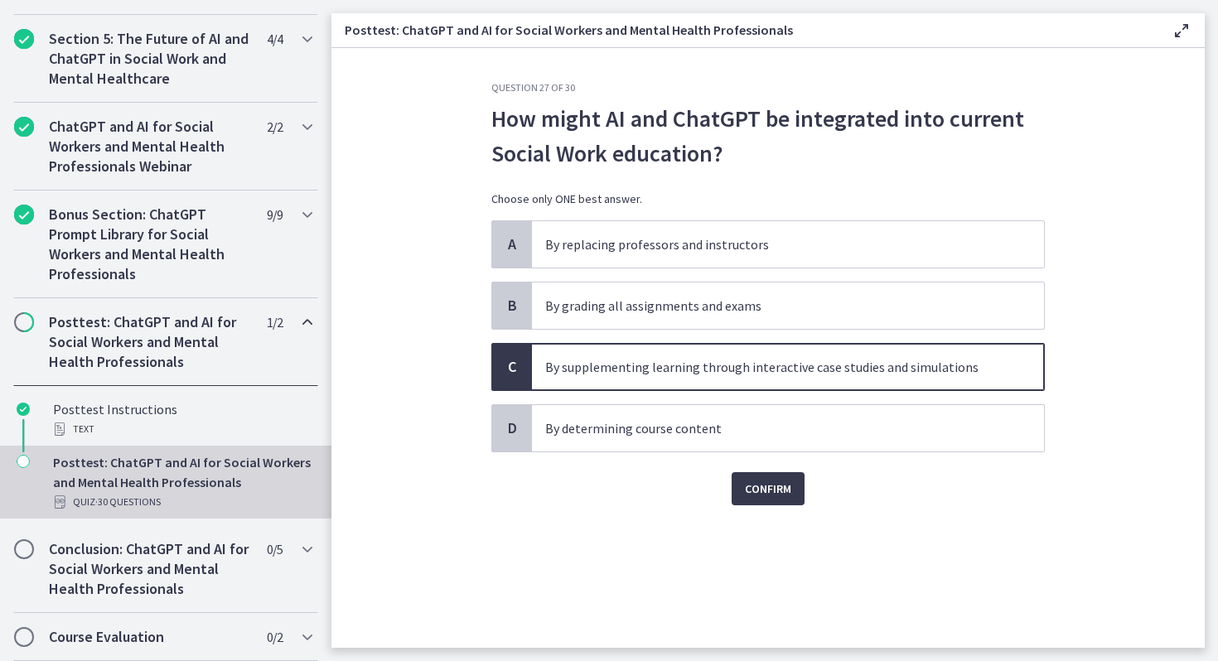
click at [755, 514] on div "Question 27 of 30 How might AI and ChatGPT be integrated into current Social Wo…" at bounding box center [768, 364] width 580 height 567
click at [745, 482] on span "Confirm" at bounding box center [768, 489] width 46 height 20
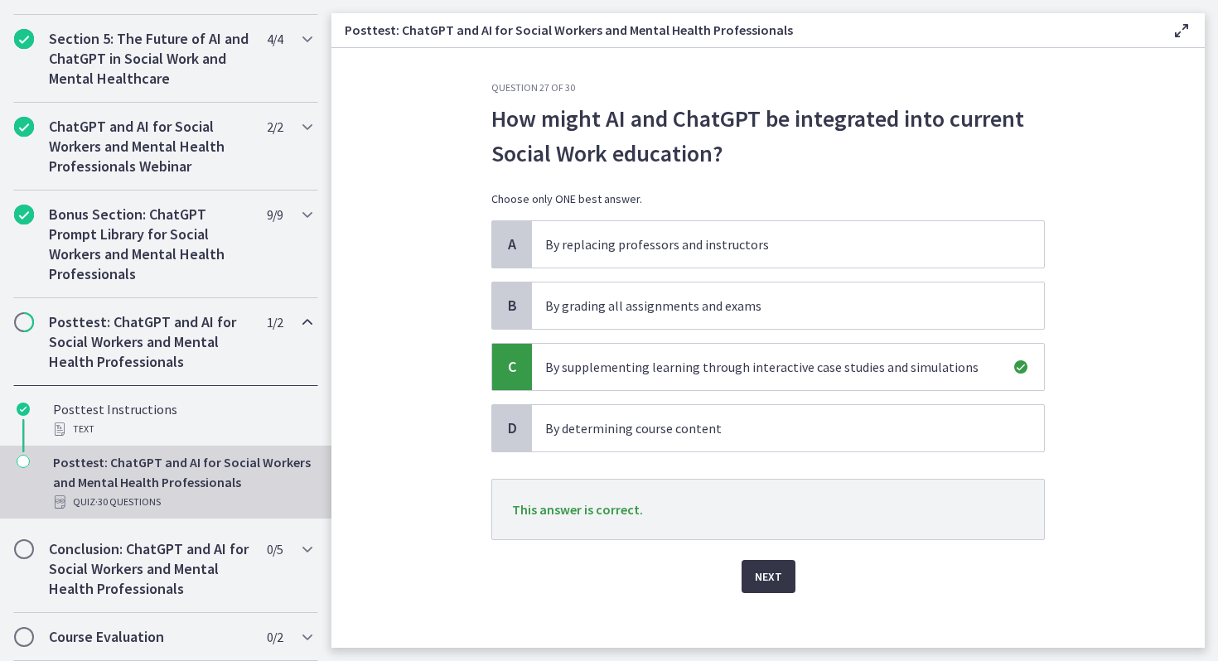
click at [764, 586] on button "Next" at bounding box center [768, 576] width 54 height 33
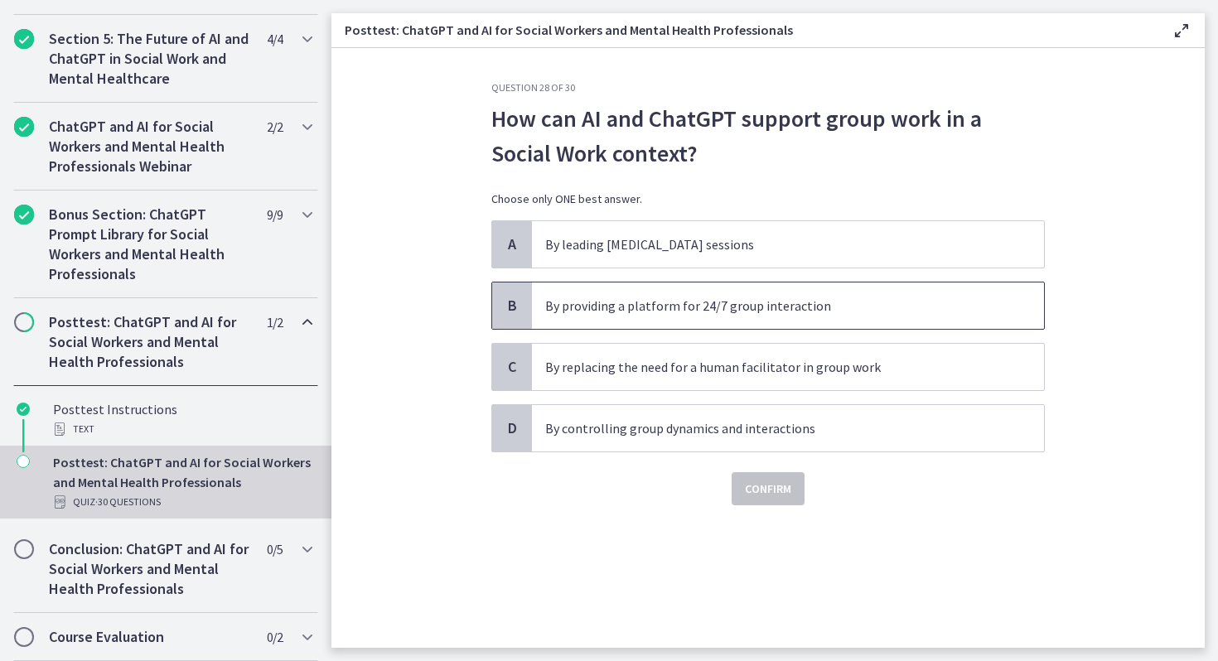
click at [657, 316] on span "By providing a platform for 24/7 group interaction" at bounding box center [788, 305] width 512 height 46
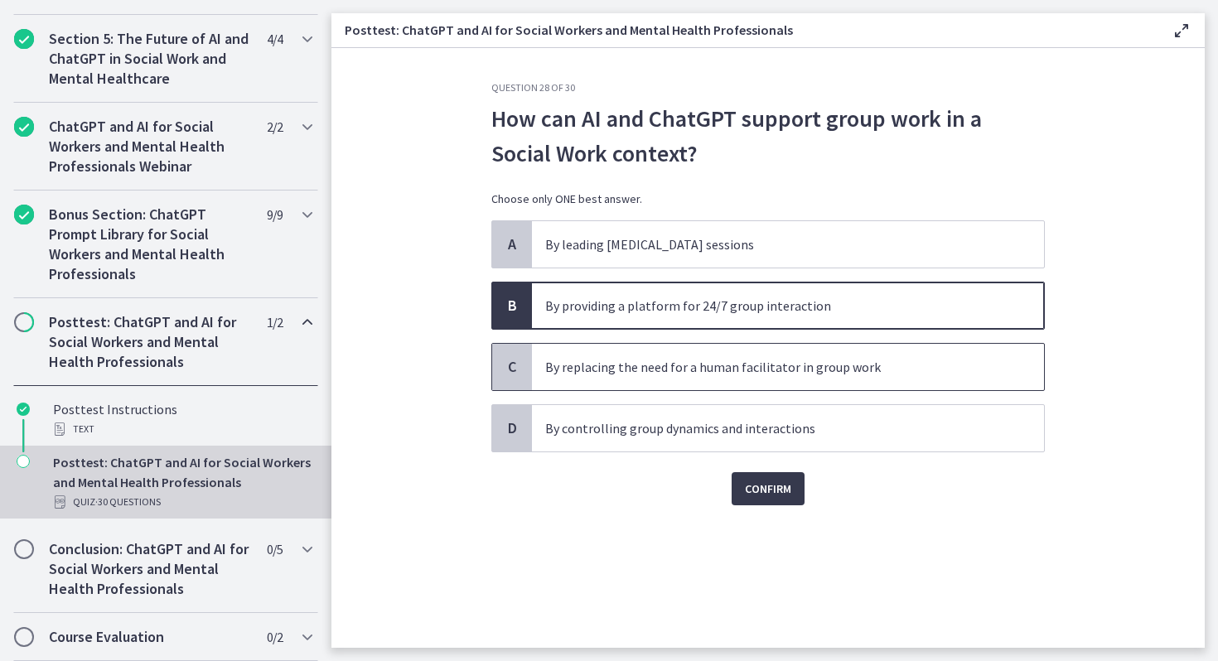
click at [714, 366] on p "By replacing the need for a human facilitator in group work" at bounding box center [771, 367] width 452 height 20
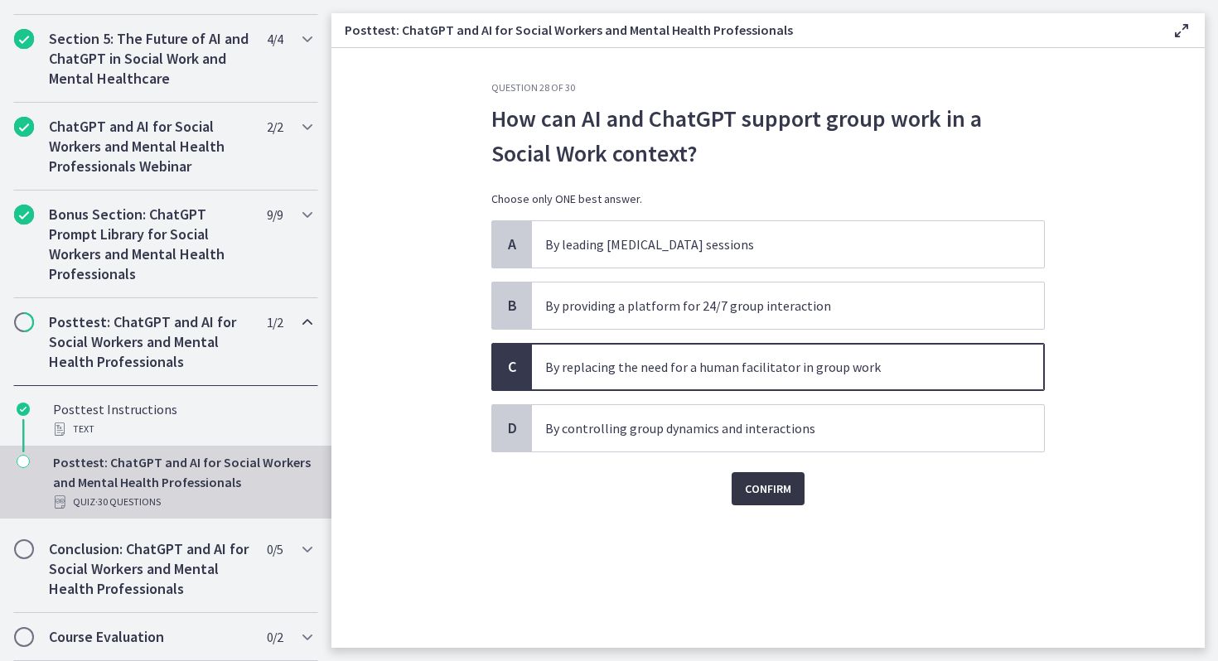
click at [764, 480] on span "Confirm" at bounding box center [768, 489] width 46 height 20
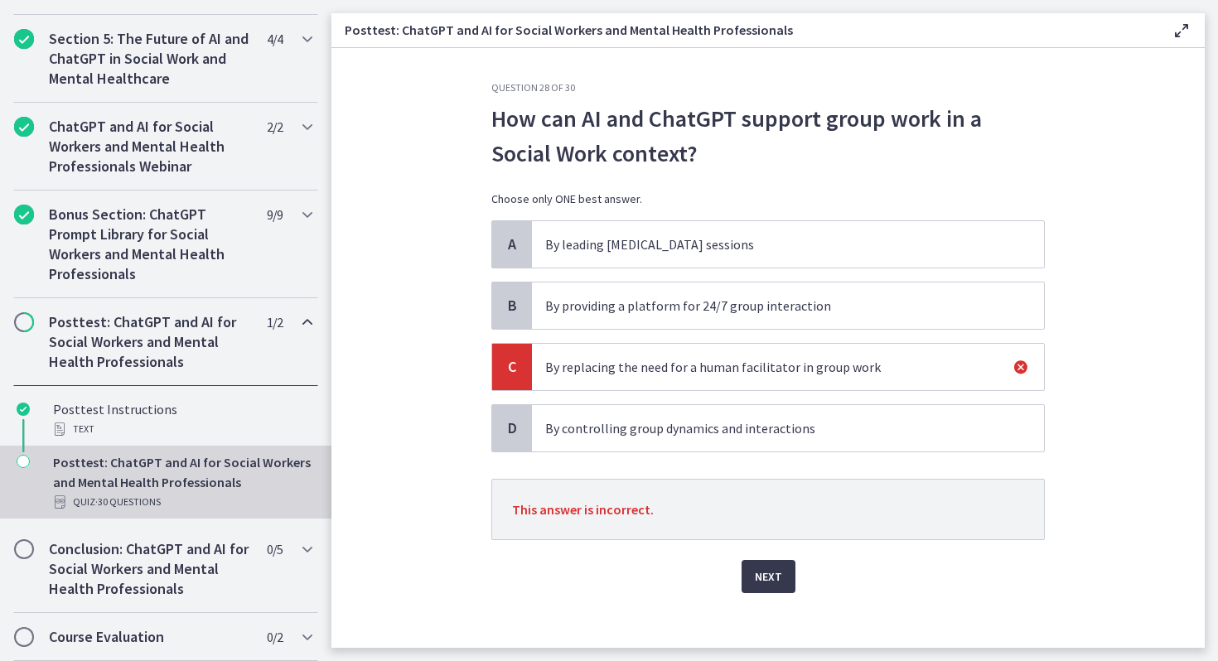
click at [763, 601] on div "Question 28 of 30 How can AI and ChatGPT support group work in a Social Work co…" at bounding box center [768, 364] width 580 height 567
click at [761, 575] on span "Next" at bounding box center [768, 577] width 27 height 20
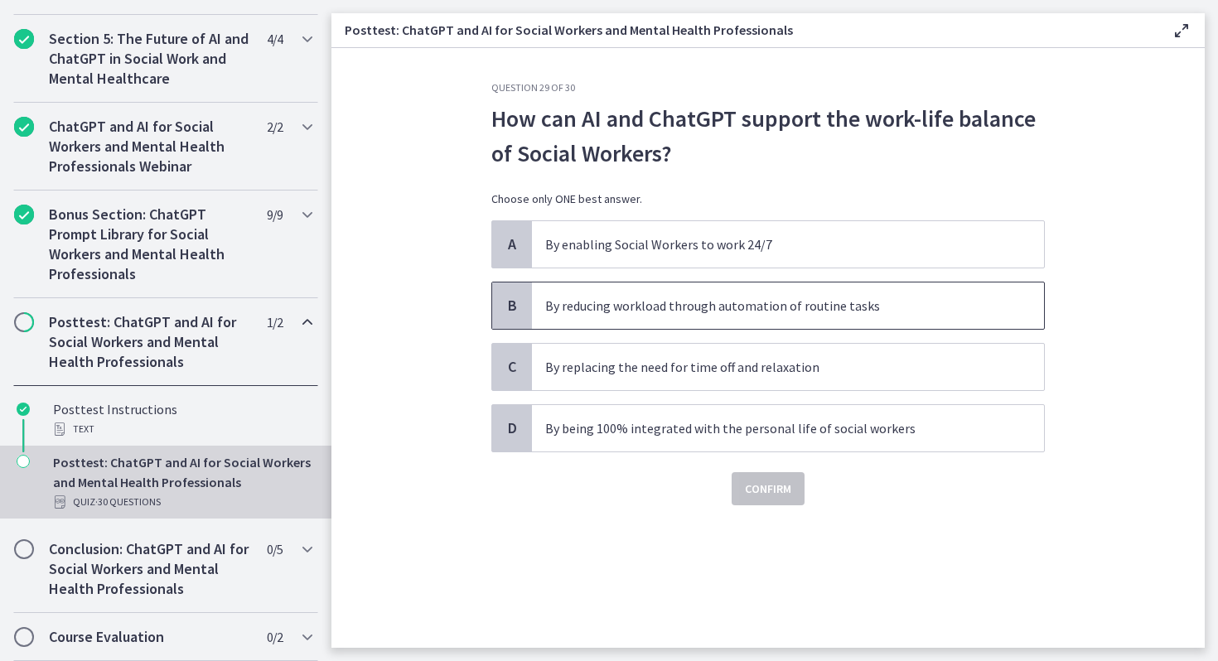
click at [681, 298] on p "By reducing workload through automation of routine tasks" at bounding box center [771, 306] width 452 height 20
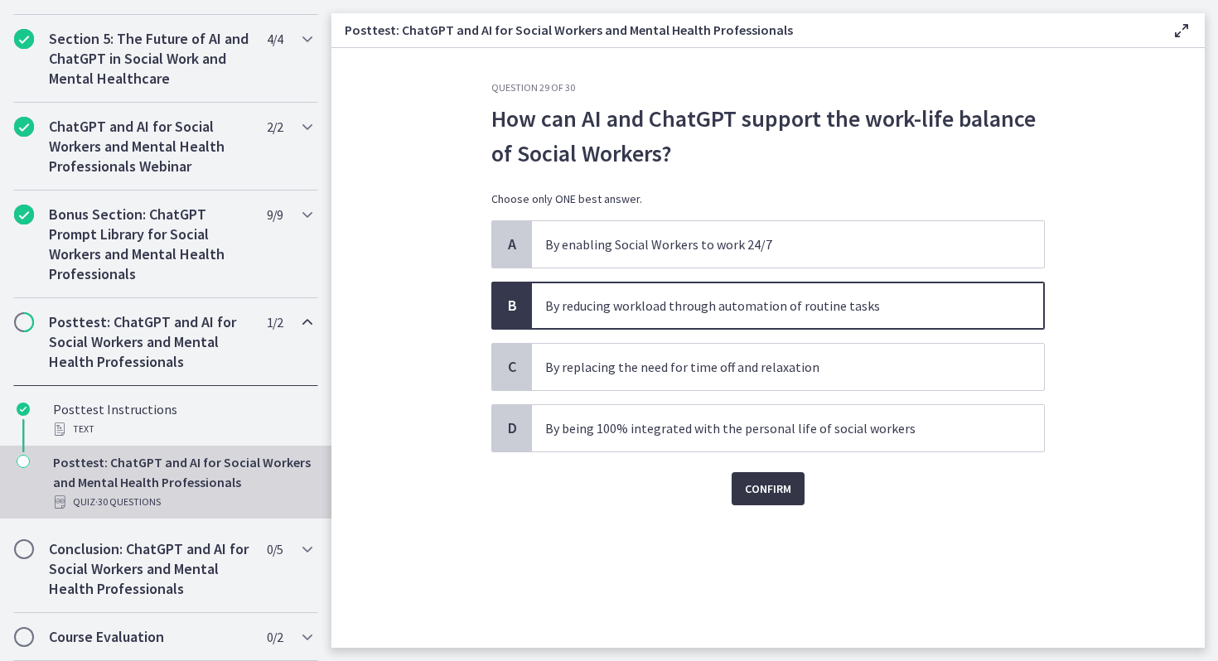
click at [771, 500] on button "Confirm" at bounding box center [767, 488] width 73 height 33
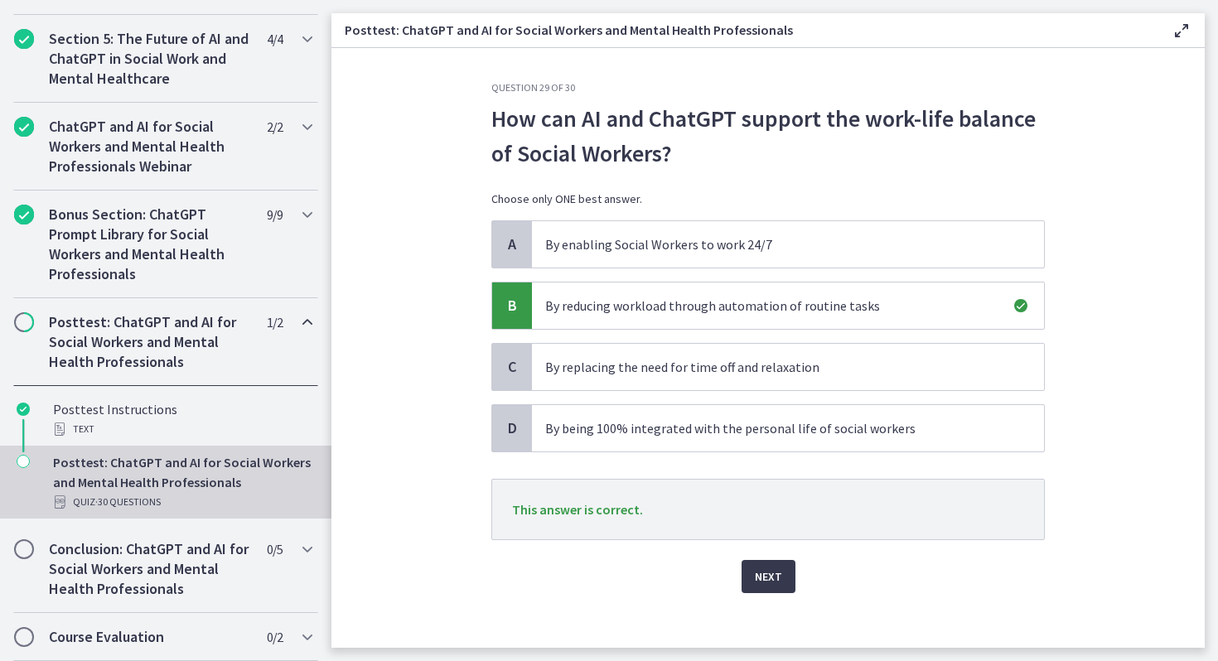
click at [776, 607] on div "Question 29 of 30 How can AI and ChatGPT support the work-life balance of Socia…" at bounding box center [768, 364] width 580 height 567
click at [748, 559] on div "Next" at bounding box center [767, 566] width 553 height 53
click at [757, 567] on span "Next" at bounding box center [768, 577] width 27 height 20
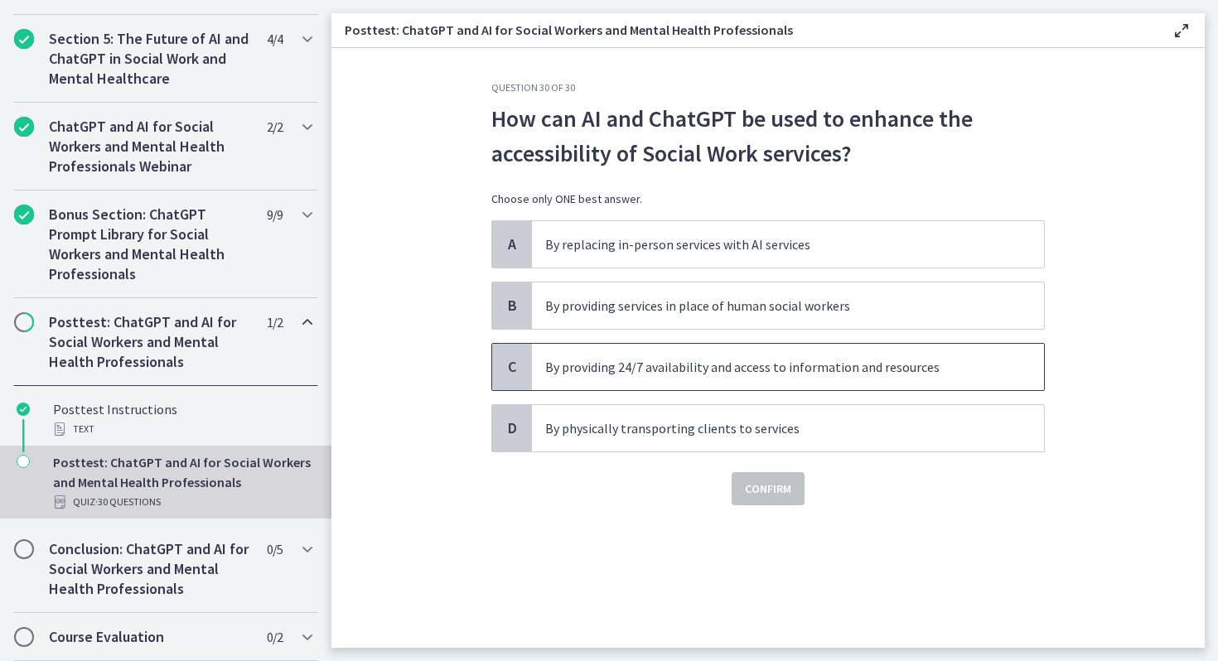
click at [682, 378] on span "By providing 24/7 availability and access to information and resources" at bounding box center [788, 367] width 512 height 46
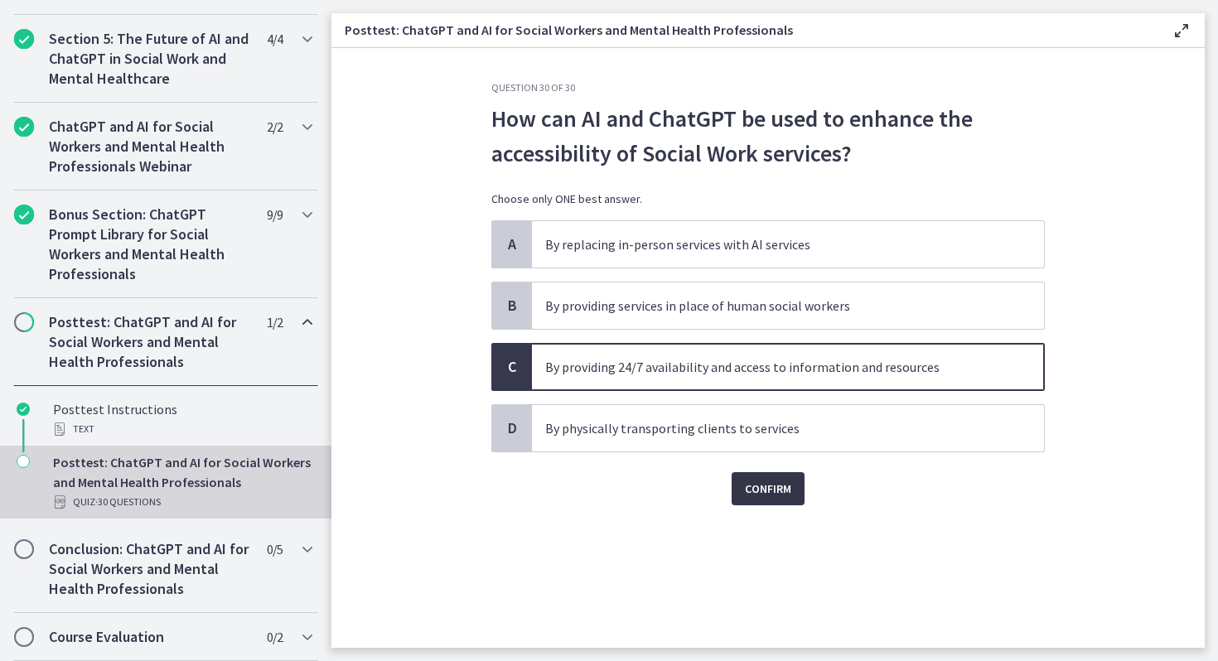
click at [757, 476] on button "Confirm" at bounding box center [767, 488] width 73 height 33
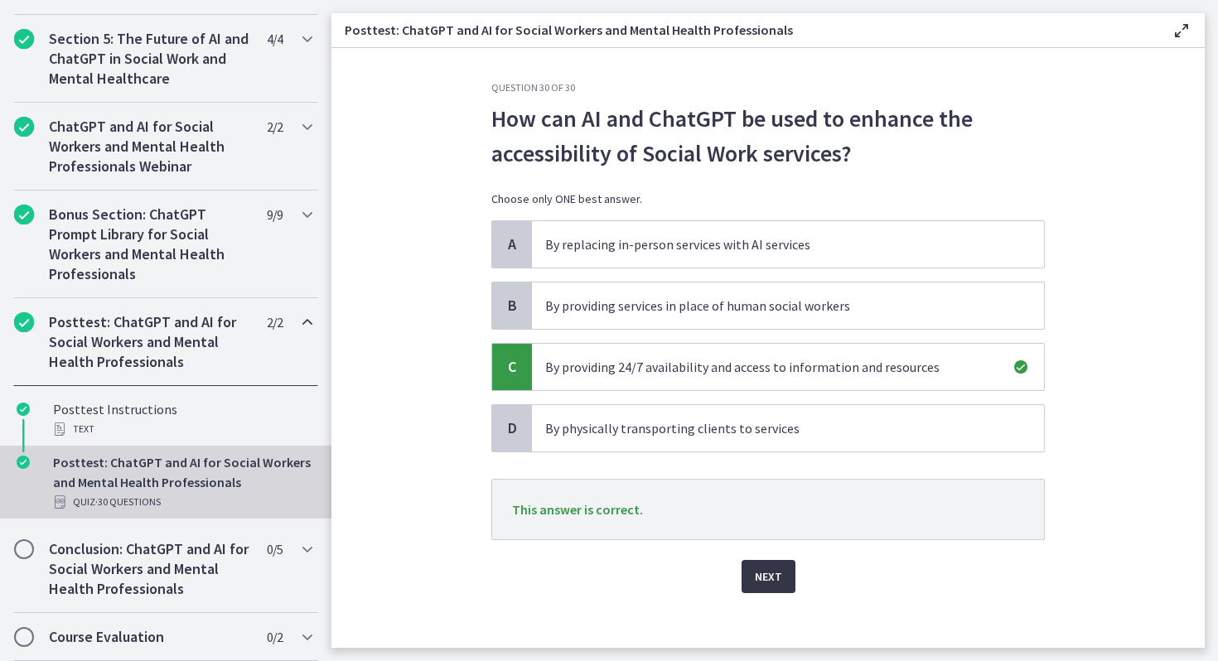
click at [774, 560] on button "Next" at bounding box center [768, 576] width 54 height 33
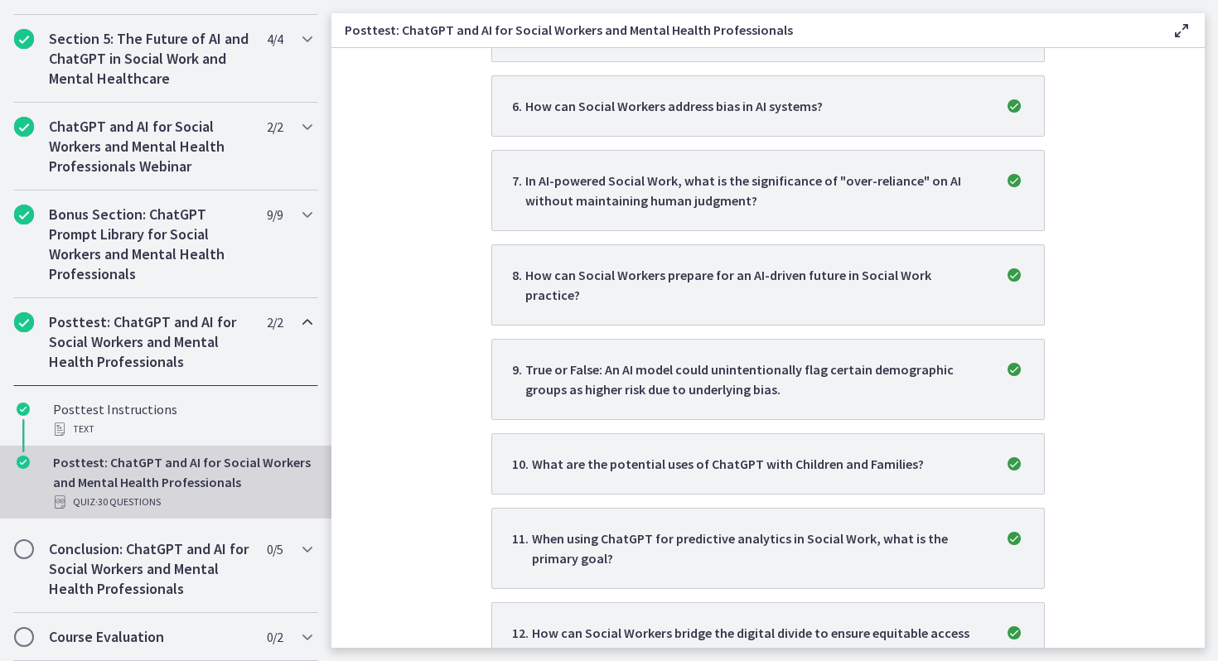
scroll to position [25, 0]
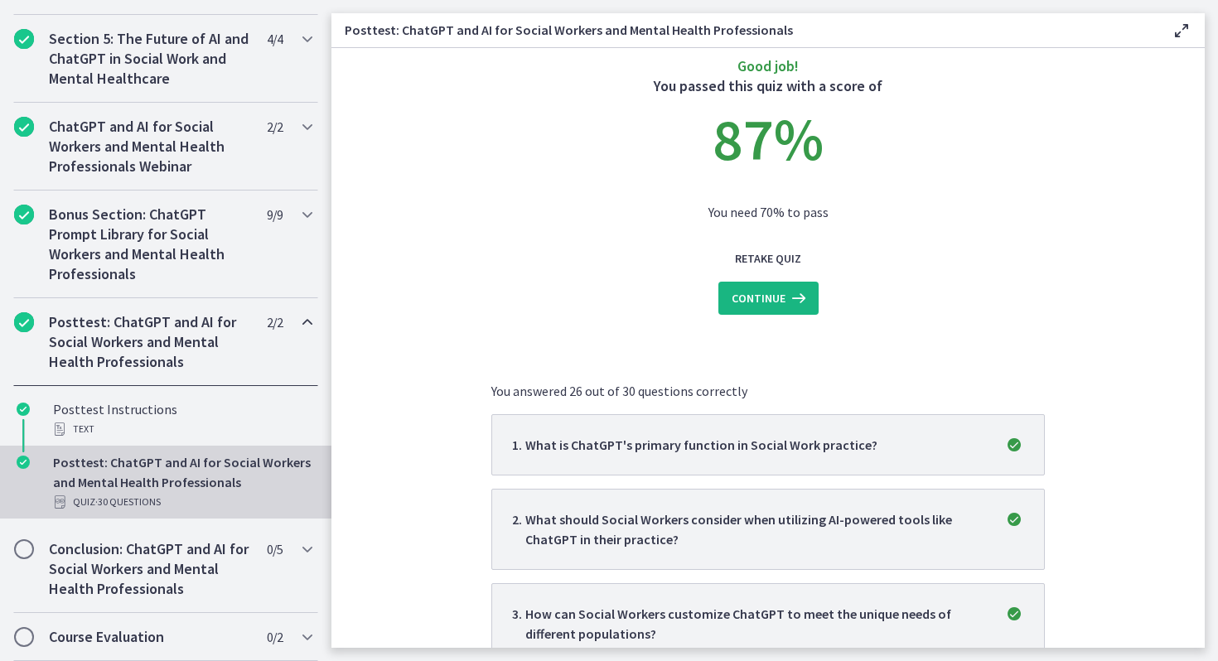
click at [793, 299] on icon at bounding box center [796, 298] width 23 height 20
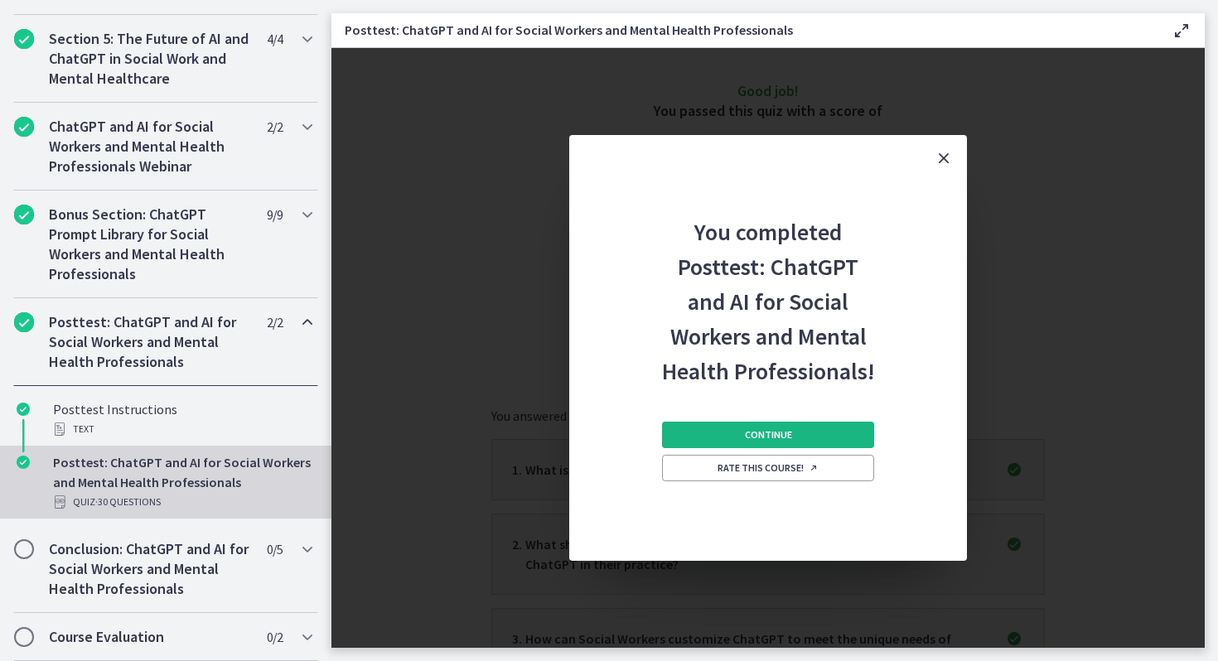
click at [806, 446] on button "Continue" at bounding box center [768, 435] width 212 height 27
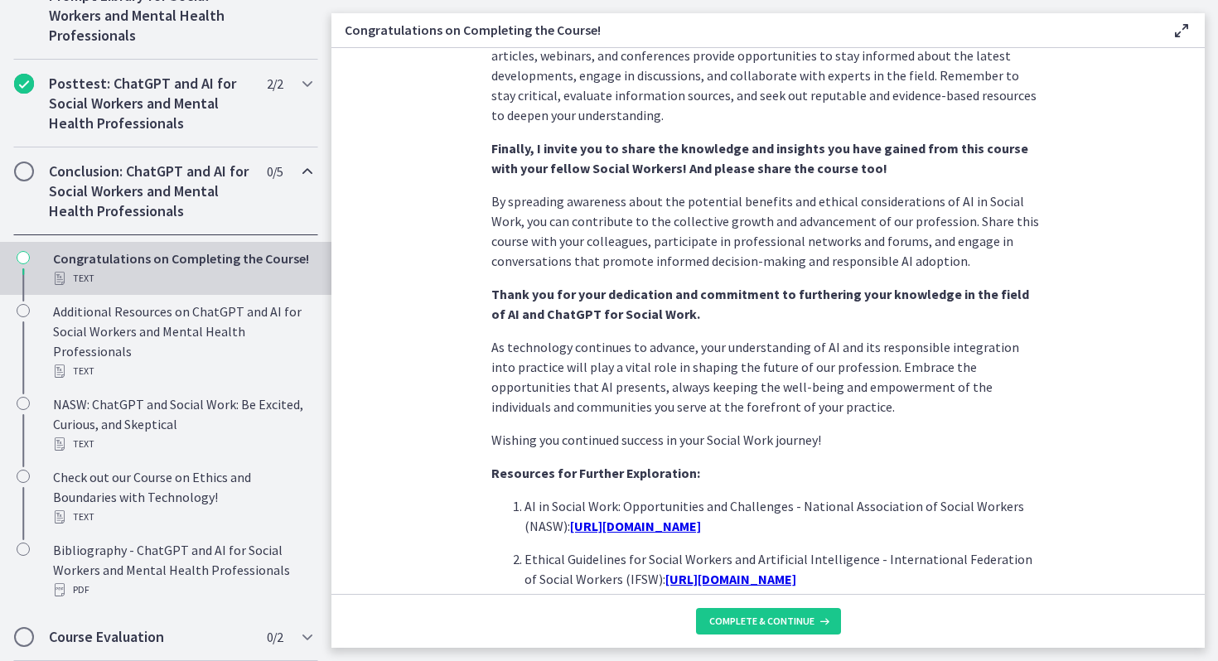
scroll to position [1386, 0]
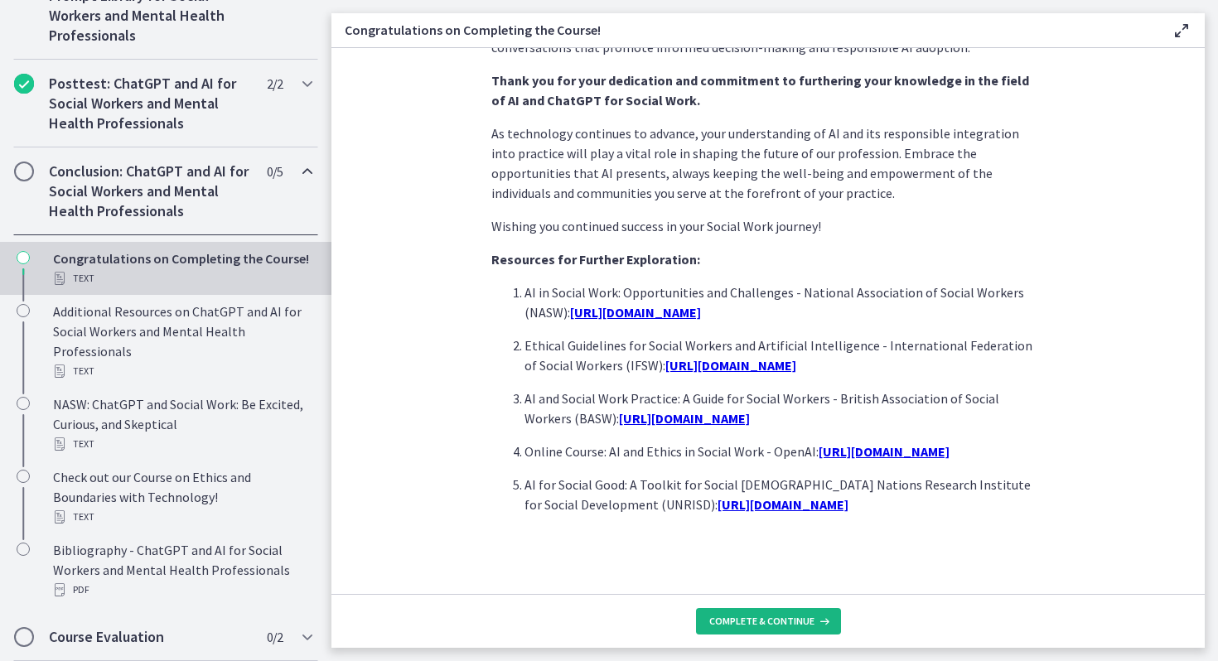
click at [742, 619] on span "Complete & continue" at bounding box center [761, 621] width 105 height 13
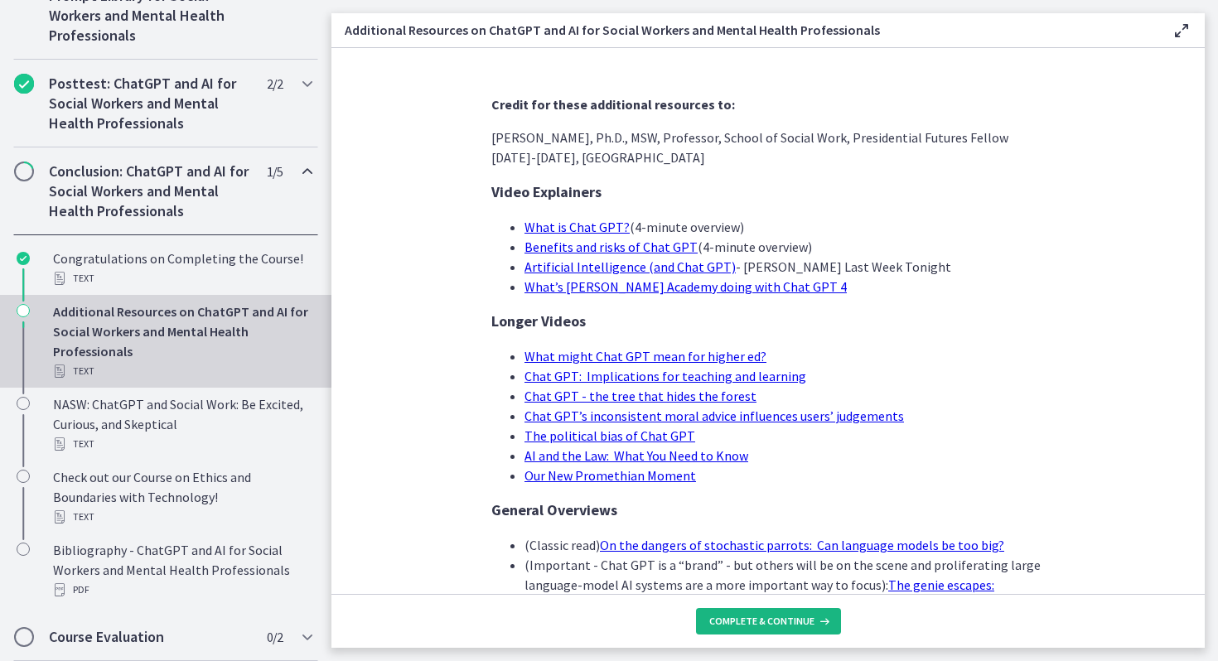
click at [745, 618] on span "Complete & continue" at bounding box center [761, 621] width 105 height 13
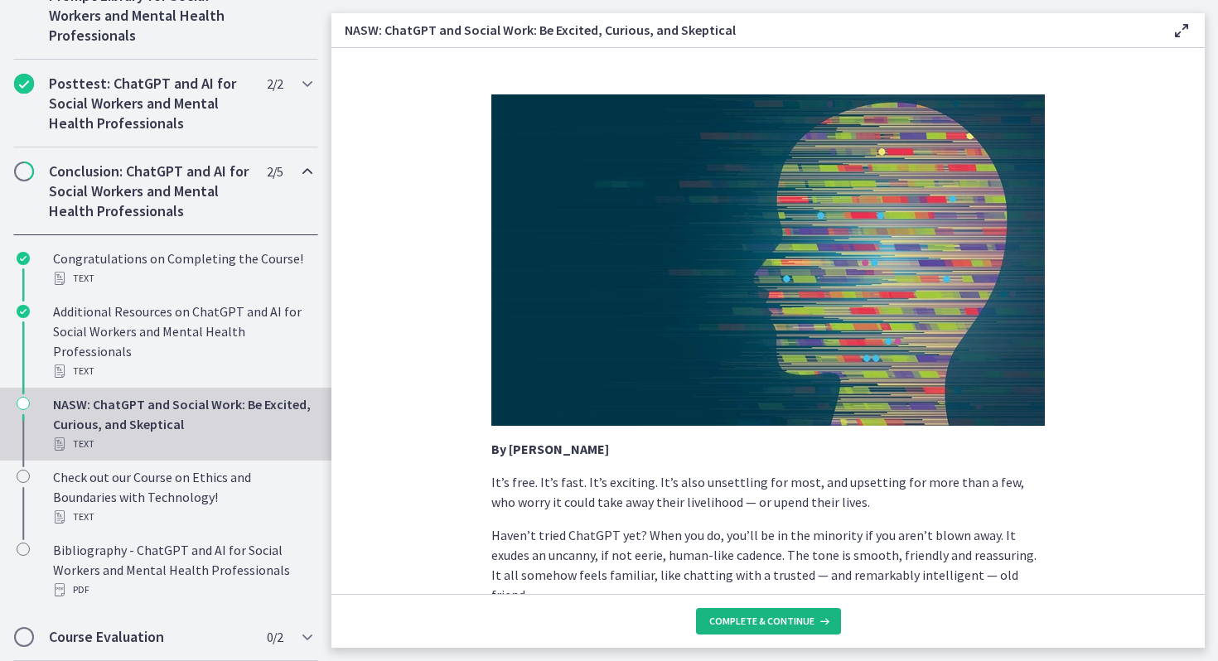
click at [730, 620] on span "Complete & continue" at bounding box center [761, 621] width 105 height 13
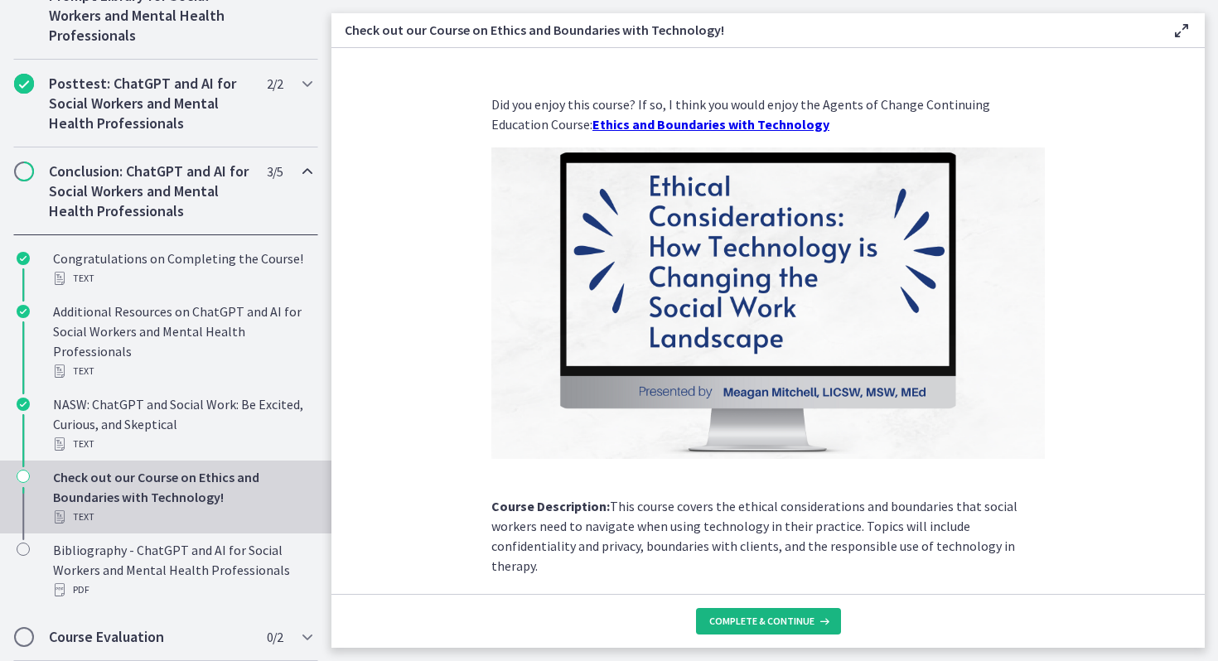
click at [730, 620] on span "Complete & continue" at bounding box center [761, 621] width 105 height 13
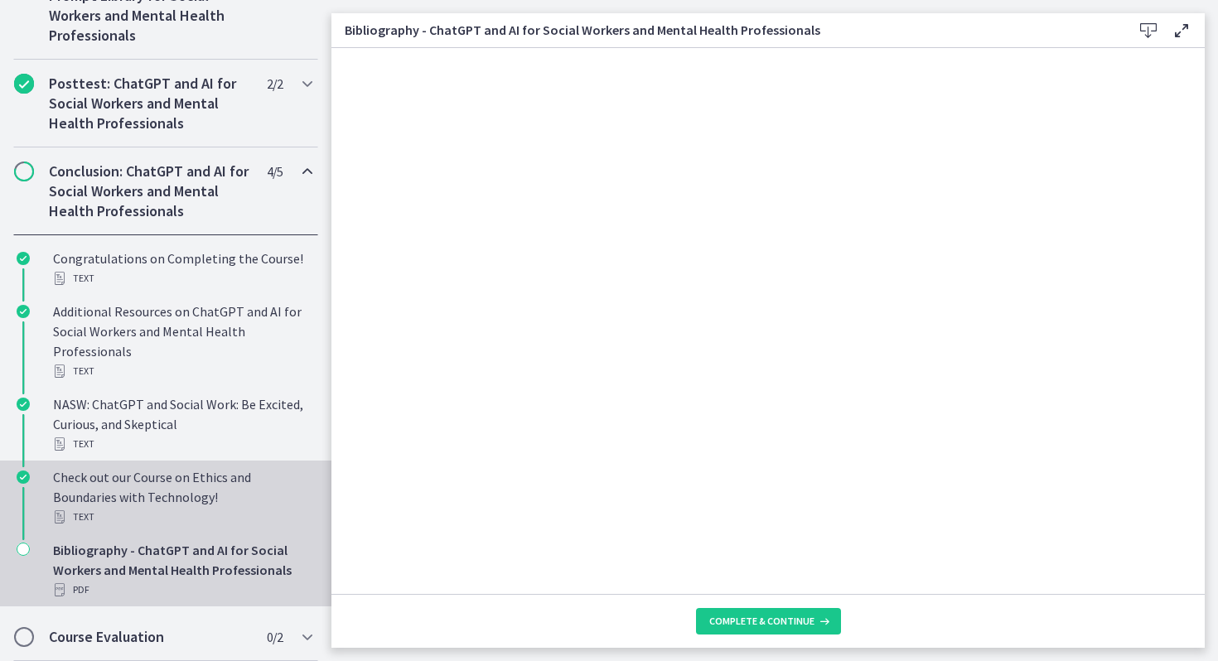
click at [133, 510] on div "Text" at bounding box center [182, 517] width 258 height 20
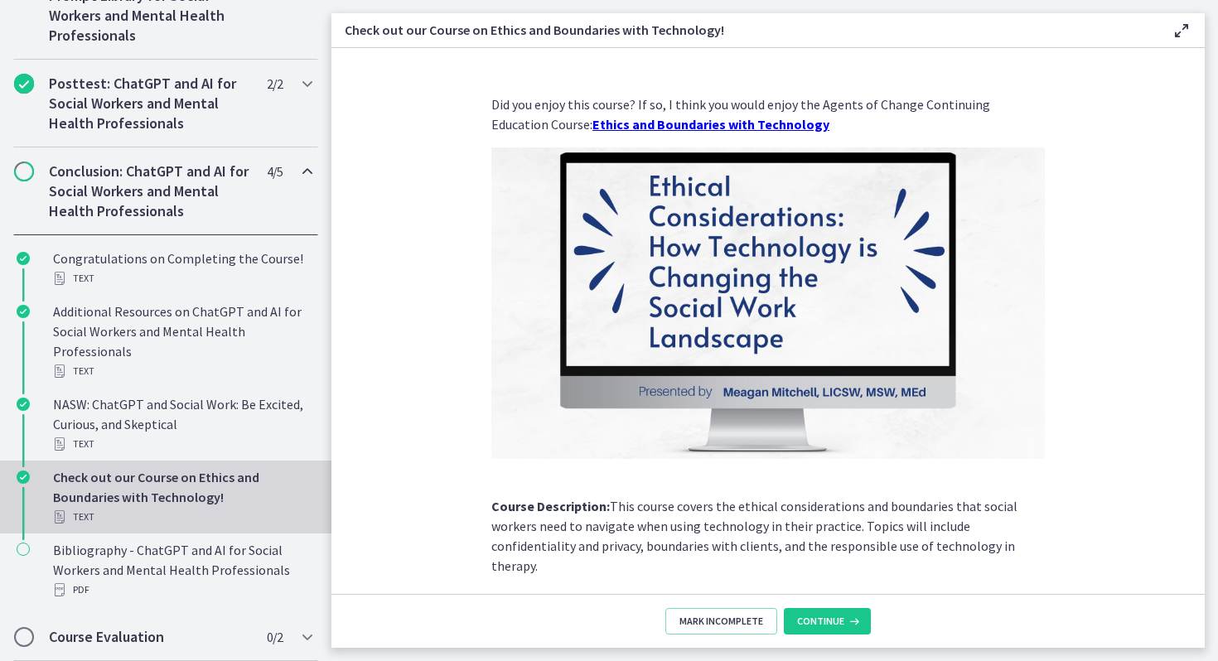
click at [634, 120] on strong "Ethics and Boundaries with Technology" at bounding box center [710, 124] width 237 height 17
click at [827, 608] on button "Continue" at bounding box center [827, 621] width 87 height 27
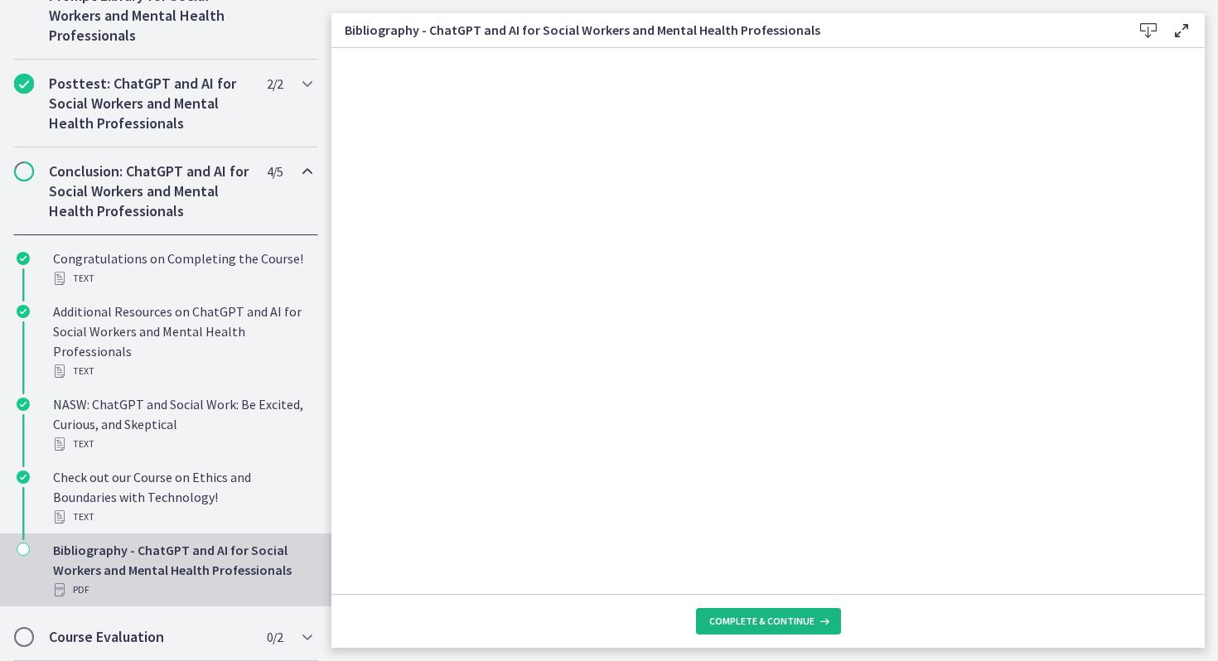
click at [777, 615] on span "Complete & continue" at bounding box center [761, 621] width 105 height 13
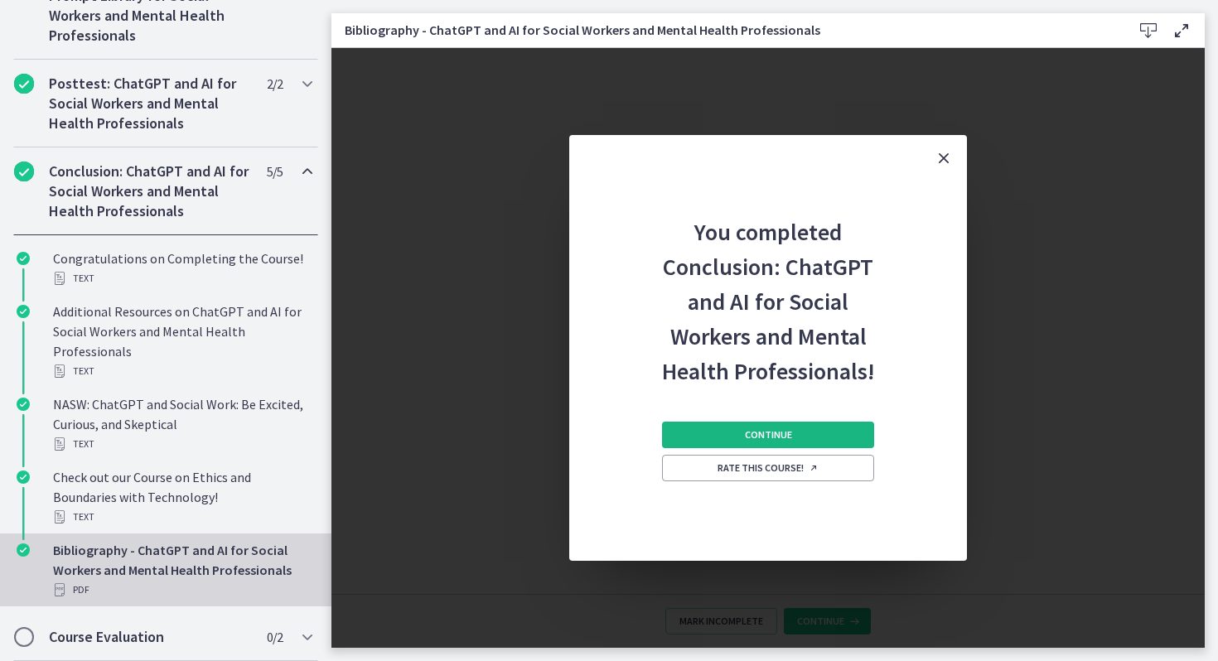
click at [741, 438] on button "Continue" at bounding box center [768, 435] width 212 height 27
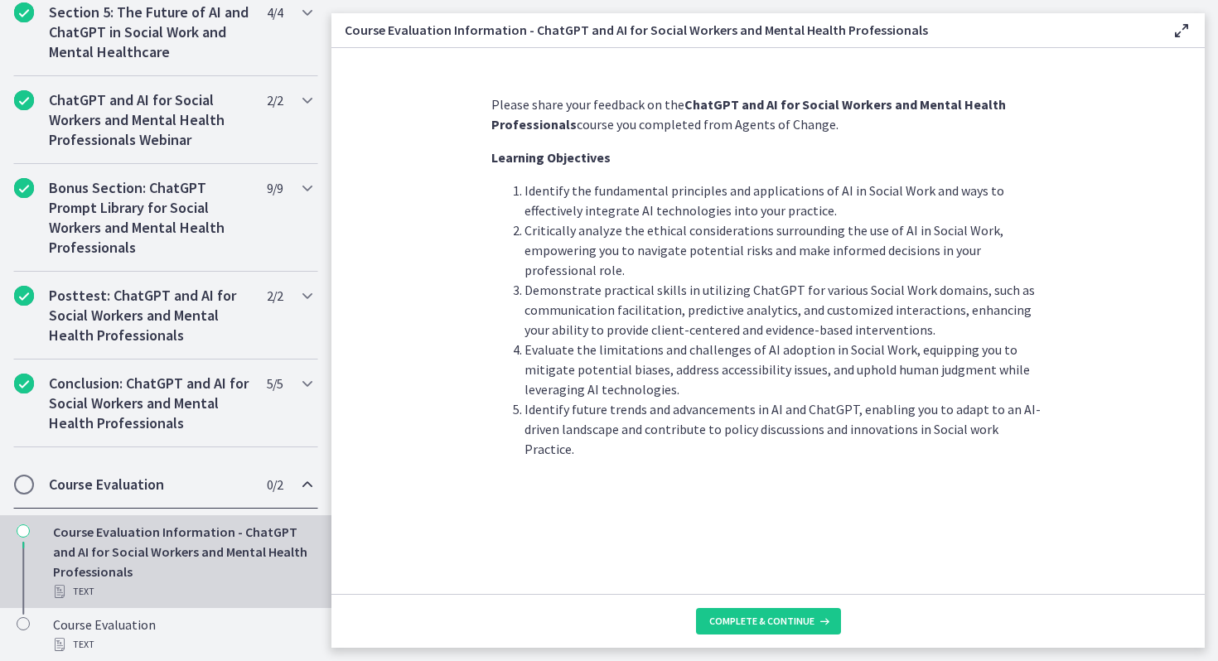
scroll to position [754, 0]
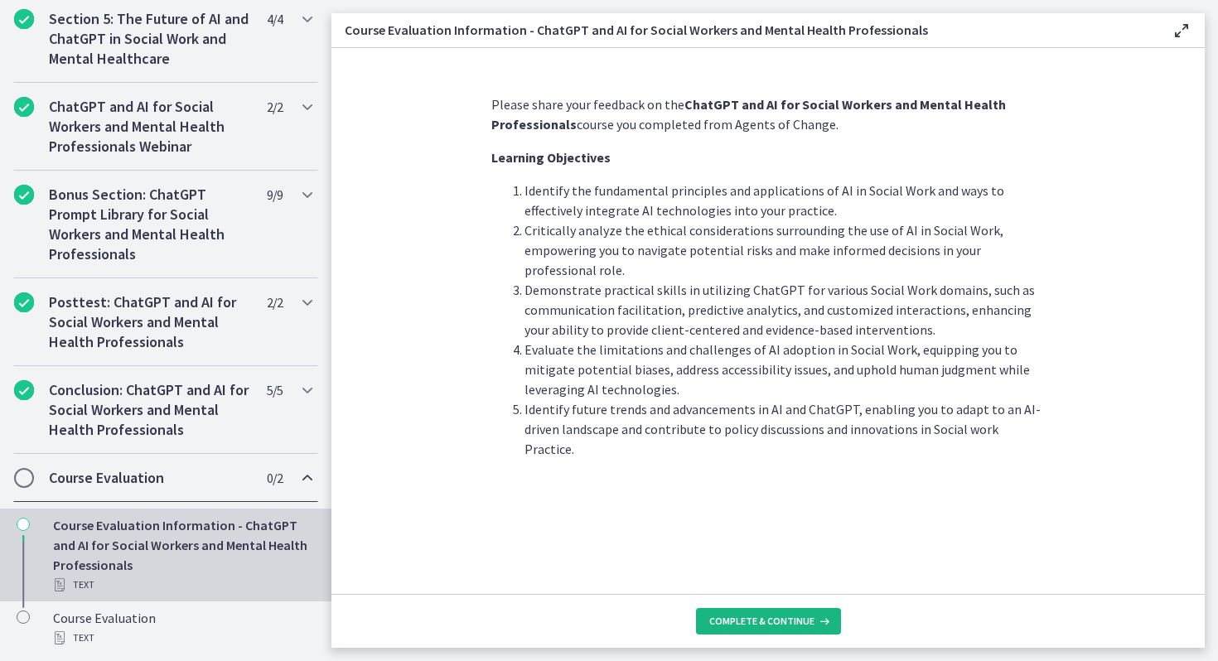
click at [745, 615] on span "Complete & continue" at bounding box center [761, 621] width 105 height 13
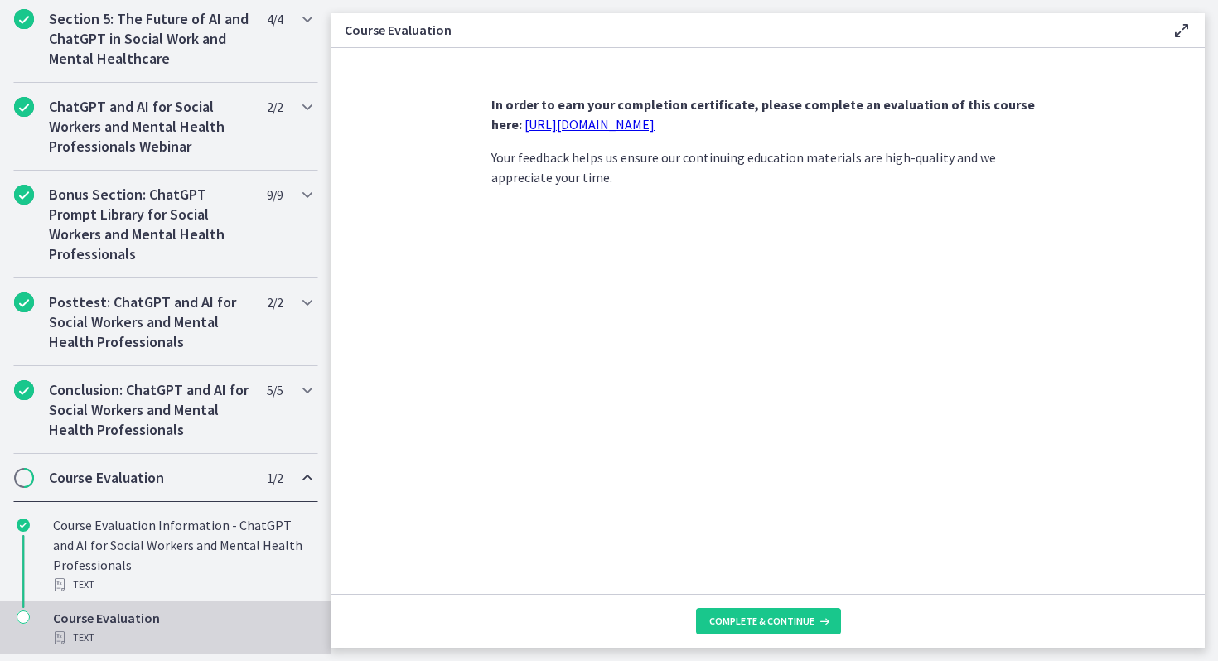
click at [618, 142] on div "In order to earn your completion certificate, please complete an evaluation of …" at bounding box center [767, 140] width 553 height 93
click at [615, 134] on div "In order to earn your completion certificate, please complete an evaluation of …" at bounding box center [767, 140] width 553 height 93
click at [602, 129] on link "https://forms.gle/jm1zbfhChZ2exBv78" at bounding box center [589, 124] width 130 height 17
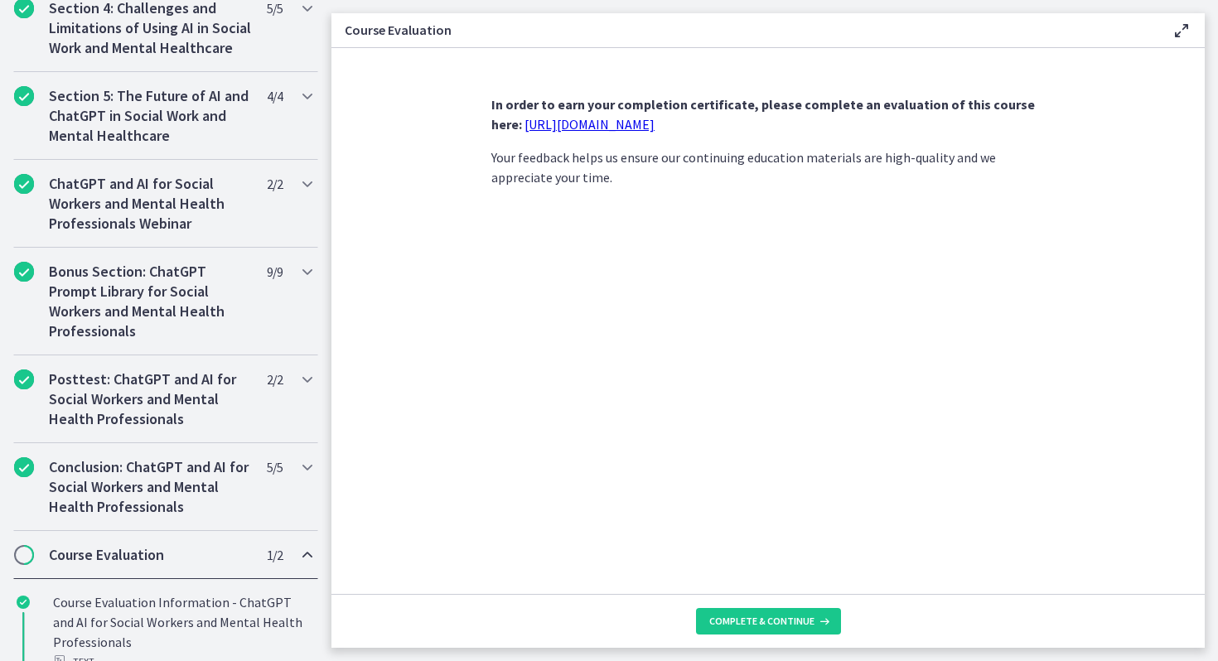
scroll to position [754, 0]
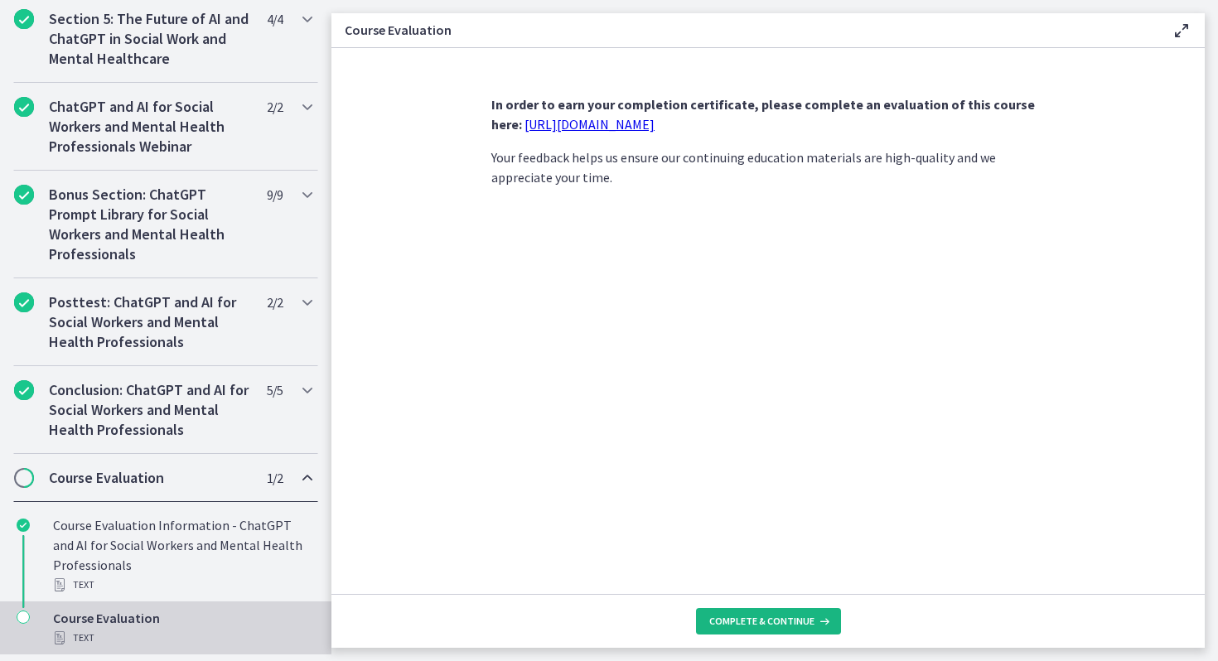
click at [724, 632] on button "Complete & continue" at bounding box center [768, 621] width 145 height 27
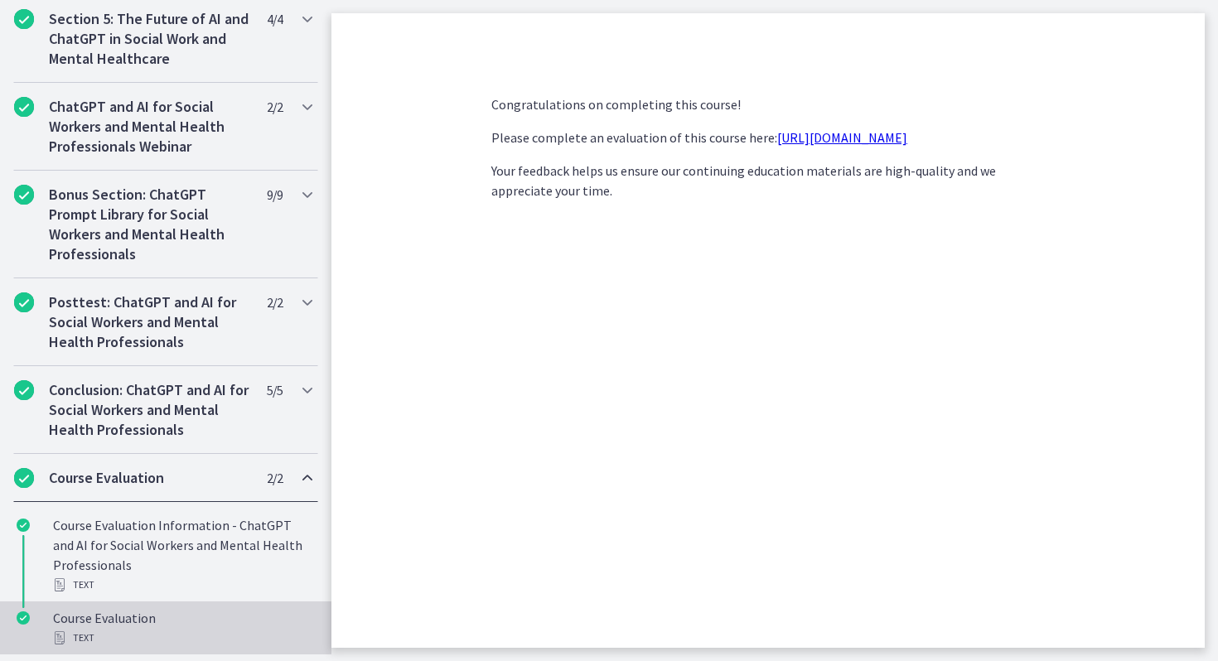
click at [112, 623] on div "Course Evaluation Text" at bounding box center [182, 628] width 258 height 40
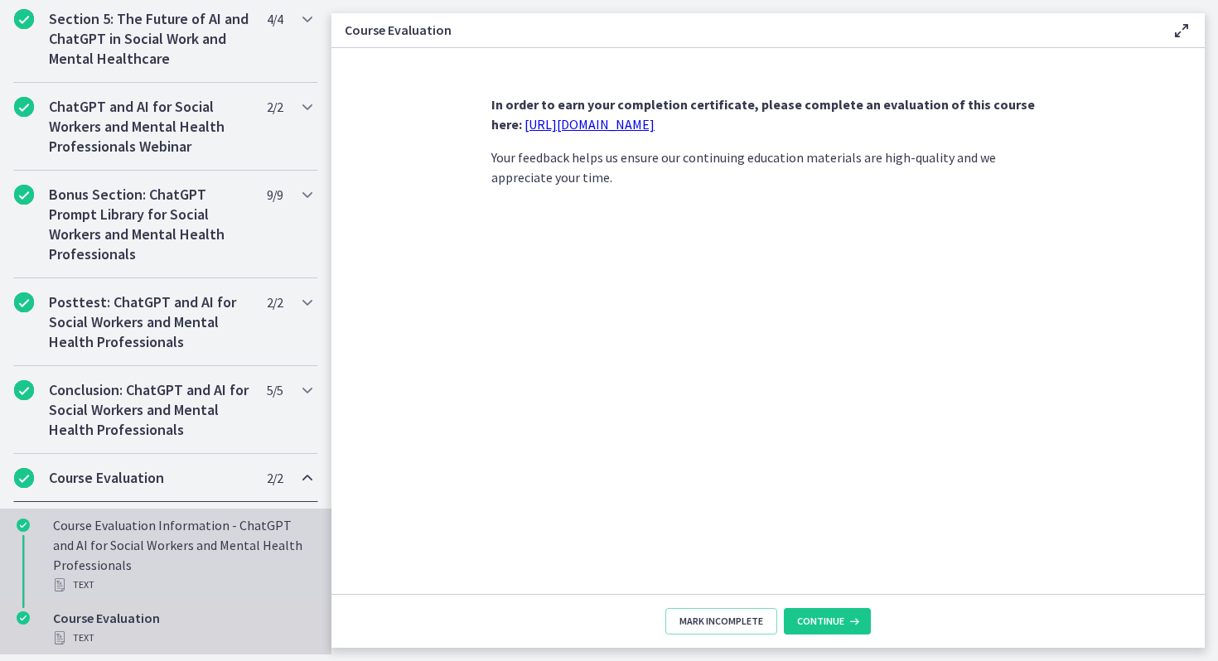
click at [130, 562] on div "Course Evaluation Information - ChatGPT and AI for Social Workers and Mental He…" at bounding box center [182, 555] width 258 height 80
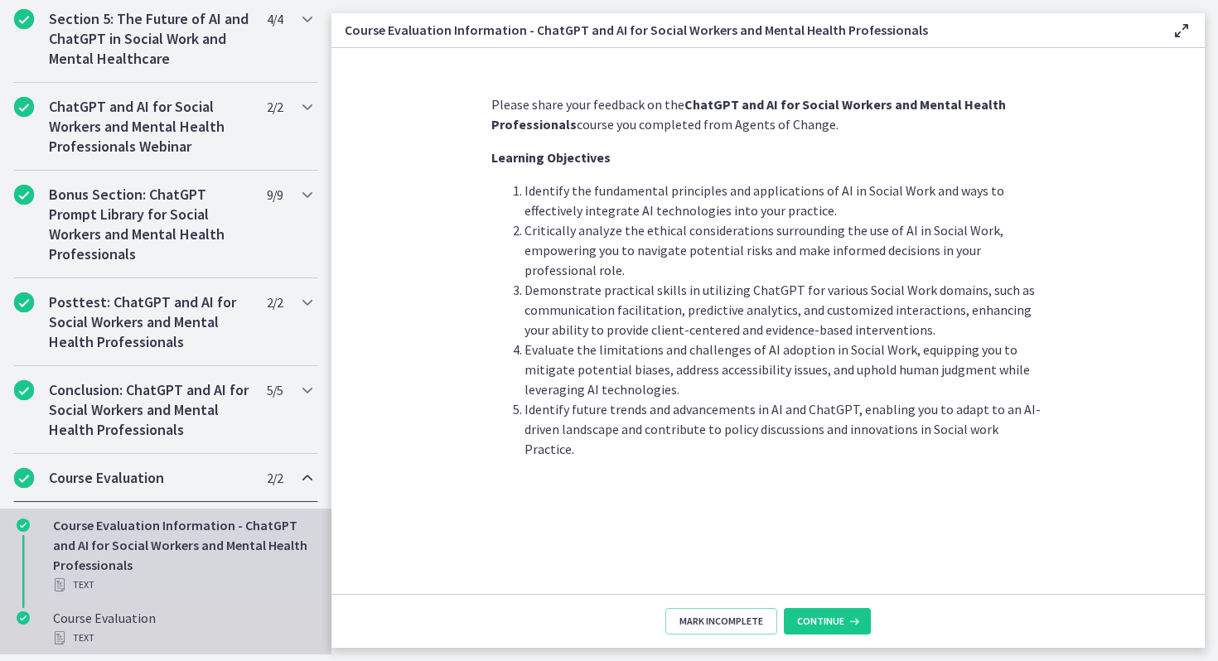
click at [129, 611] on div "Course Evaluation Text" at bounding box center [182, 628] width 258 height 40
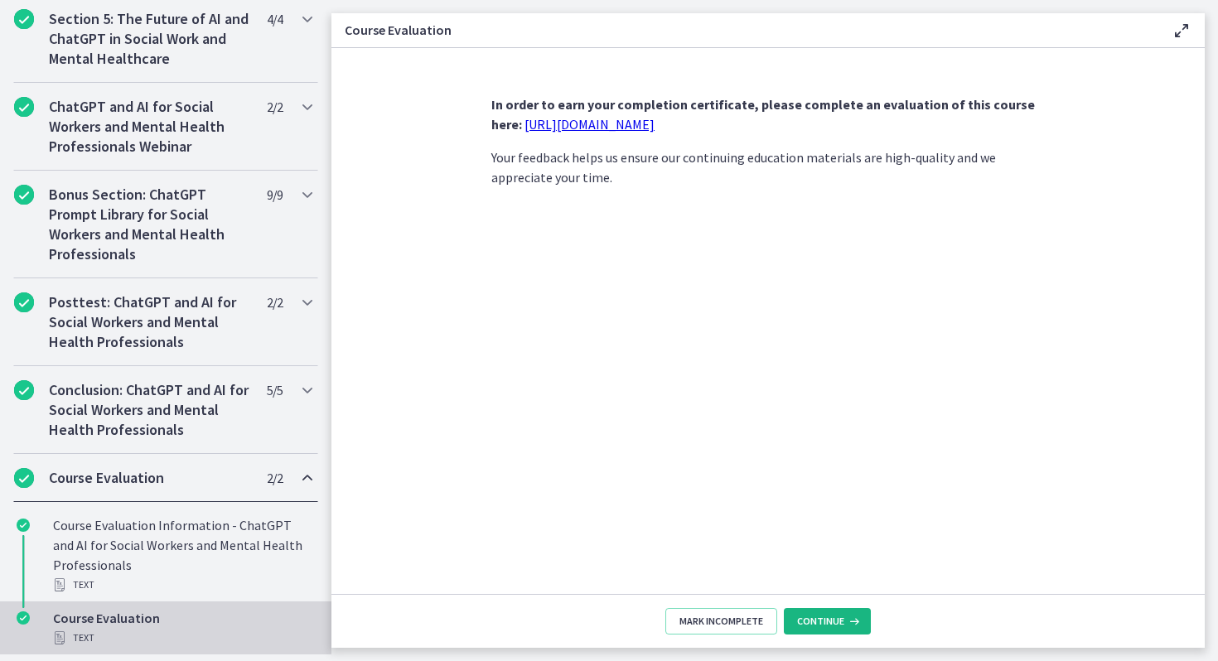
click at [816, 623] on span "Continue" at bounding box center [820, 621] width 47 height 13
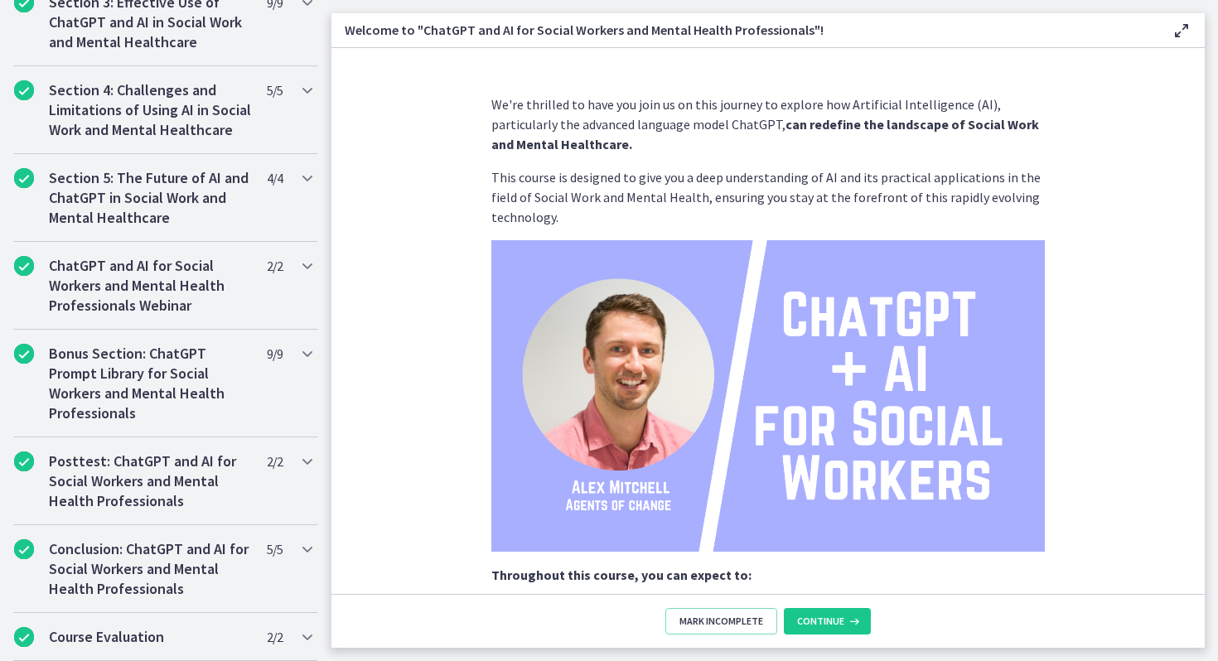
scroll to position [720, 0]
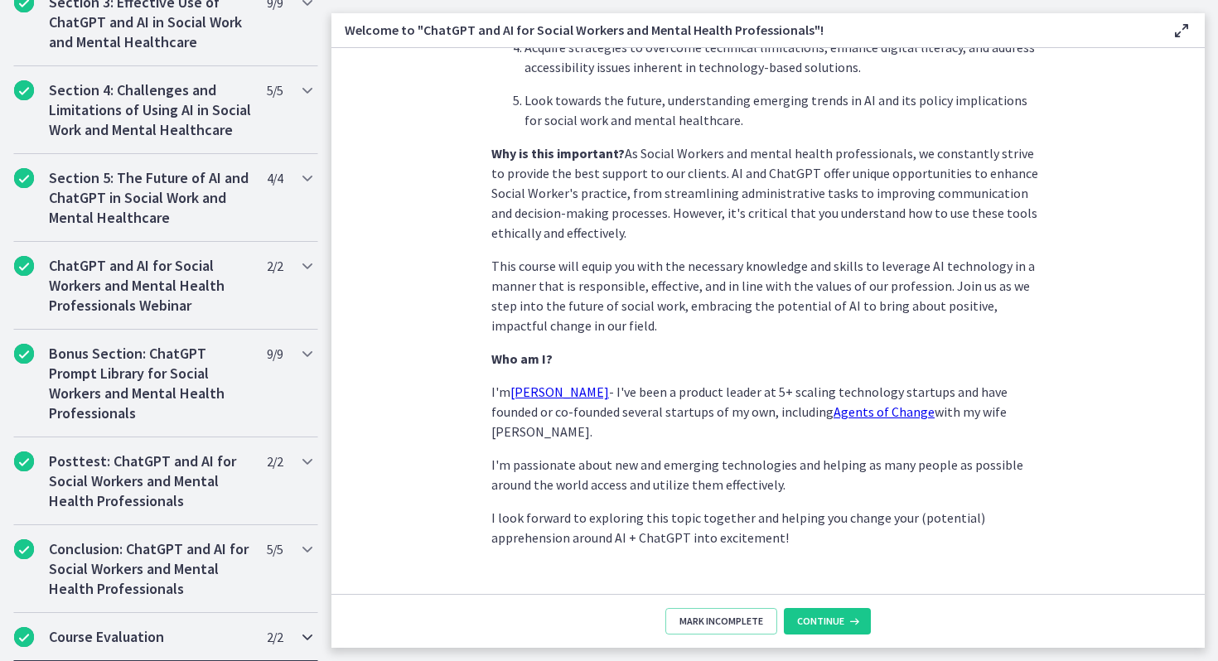
click at [268, 624] on div "Course Evaluation 2 / 2 Completed" at bounding box center [165, 637] width 305 height 48
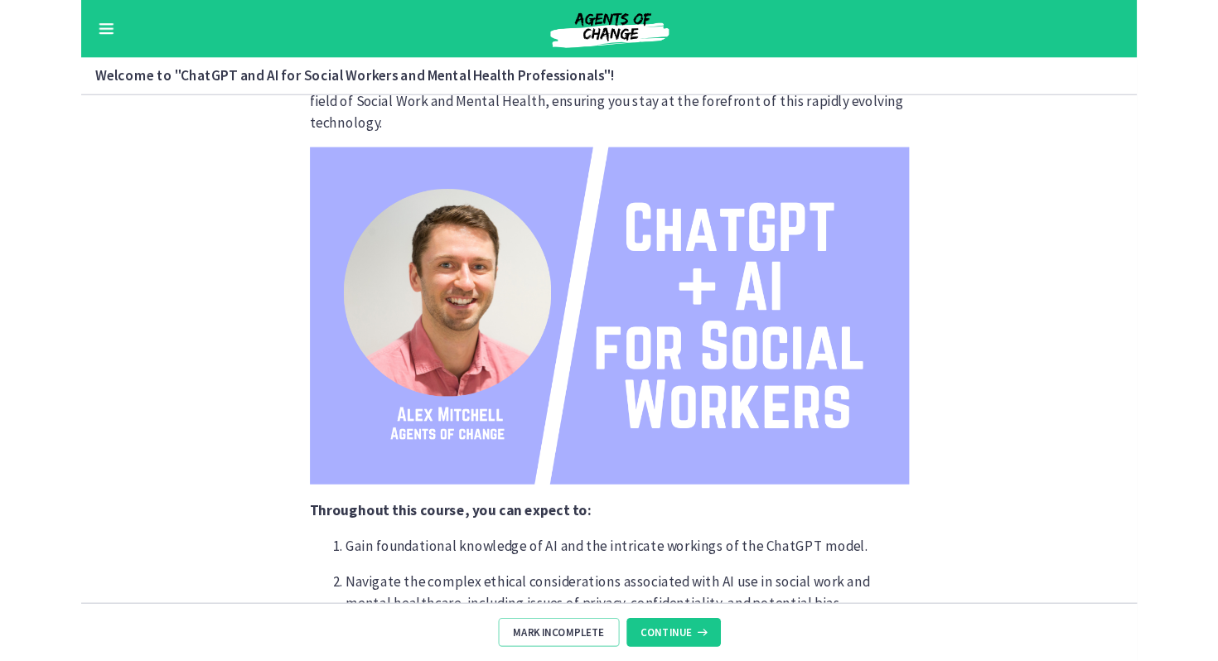
scroll to position [0, 0]
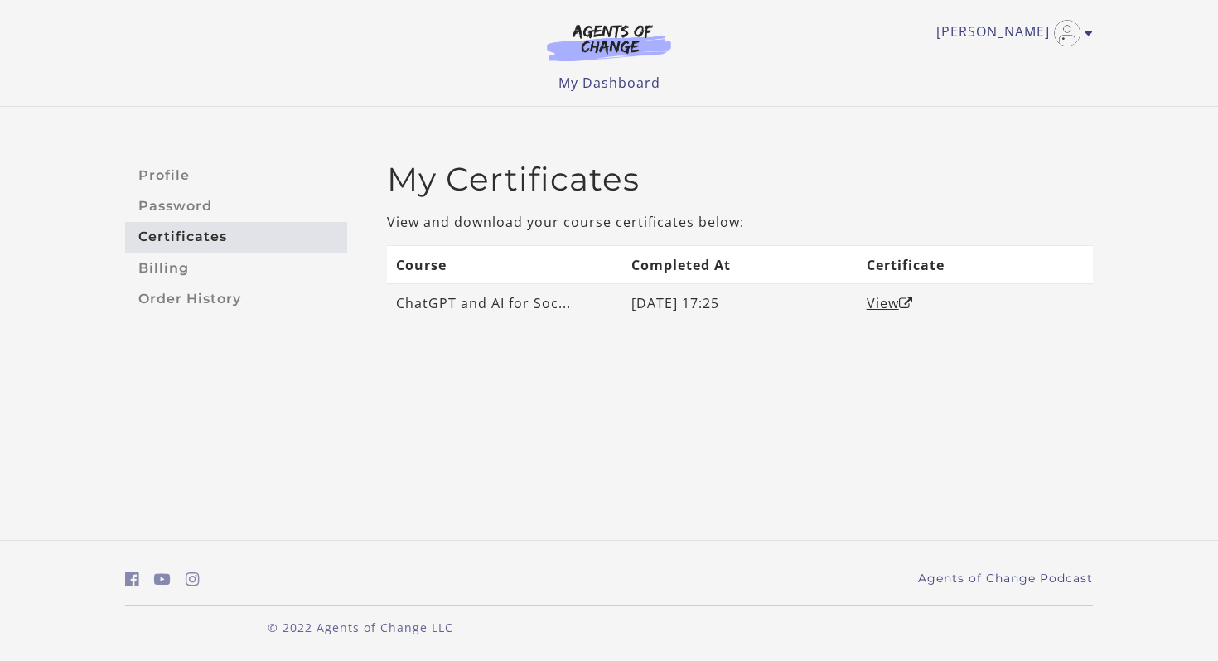
click at [569, 297] on td "ChatGPT and AI for Soc..." at bounding box center [504, 303] width 235 height 38
click at [887, 307] on link "View" at bounding box center [889, 303] width 46 height 18
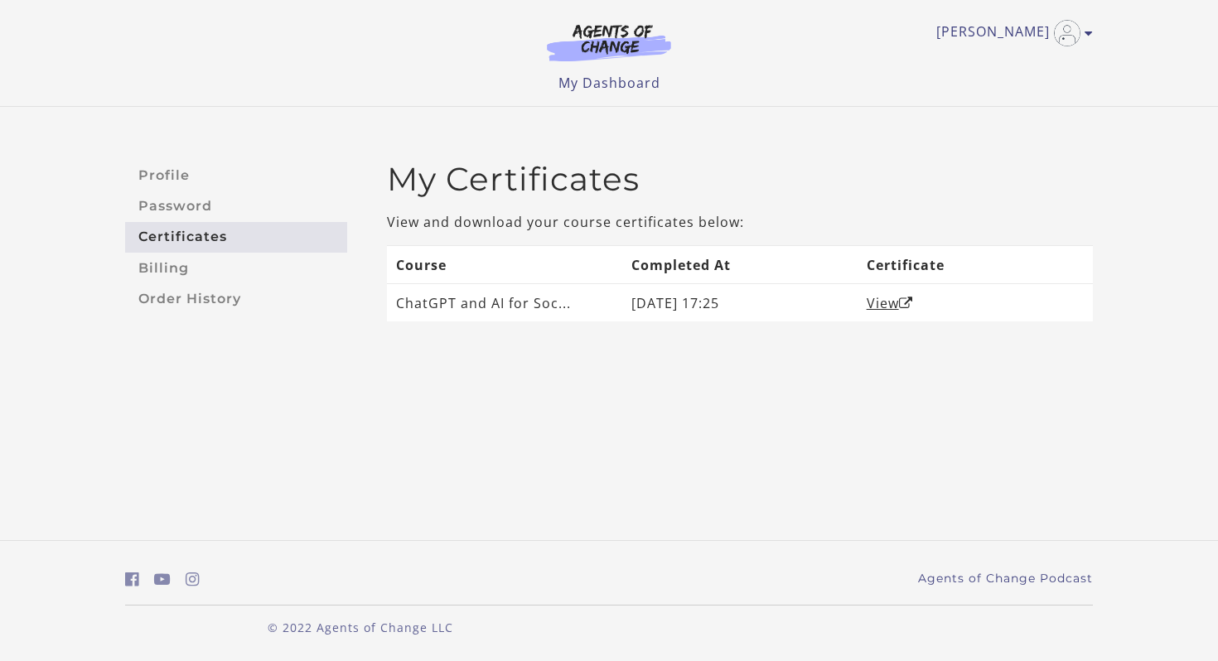
click at [1097, 36] on div "Kayla L My Account Support Sign Out Toggle menu Menu My Dashboard My Account Su…" at bounding box center [609, 53] width 994 height 106
click at [1083, 36] on link "[PERSON_NAME]" at bounding box center [1010, 33] width 148 height 27
click at [1000, 63] on link "My Account" at bounding box center [1024, 60] width 146 height 28
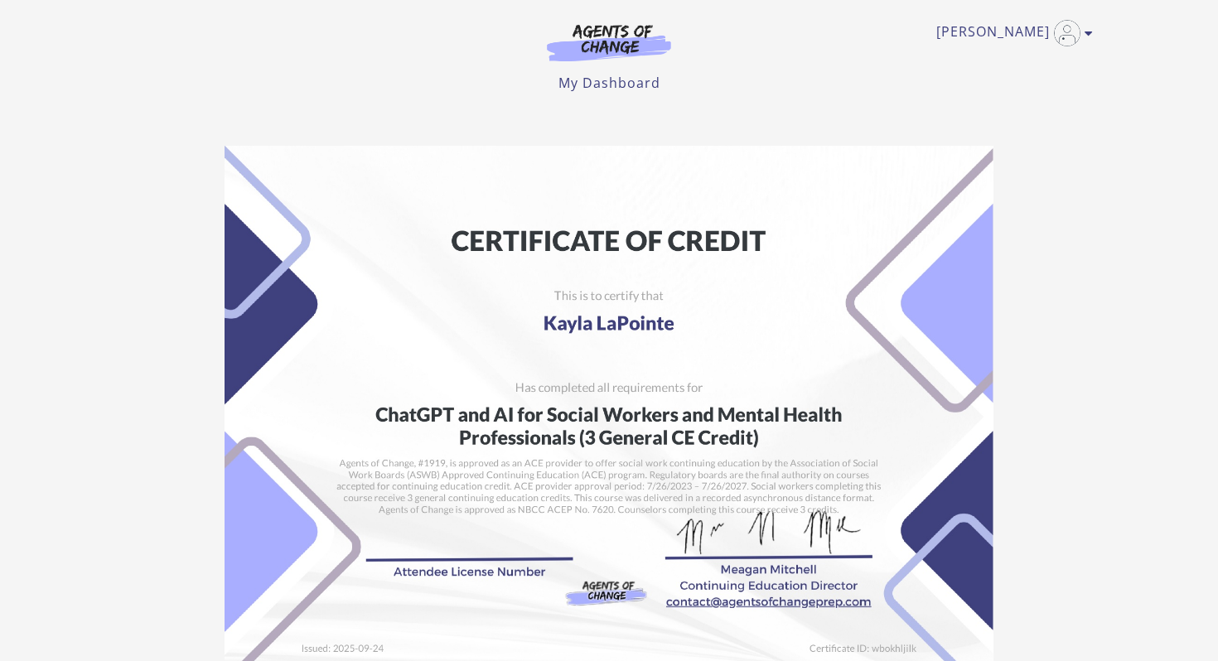
click at [463, 544] on img at bounding box center [608, 417] width 769 height 543
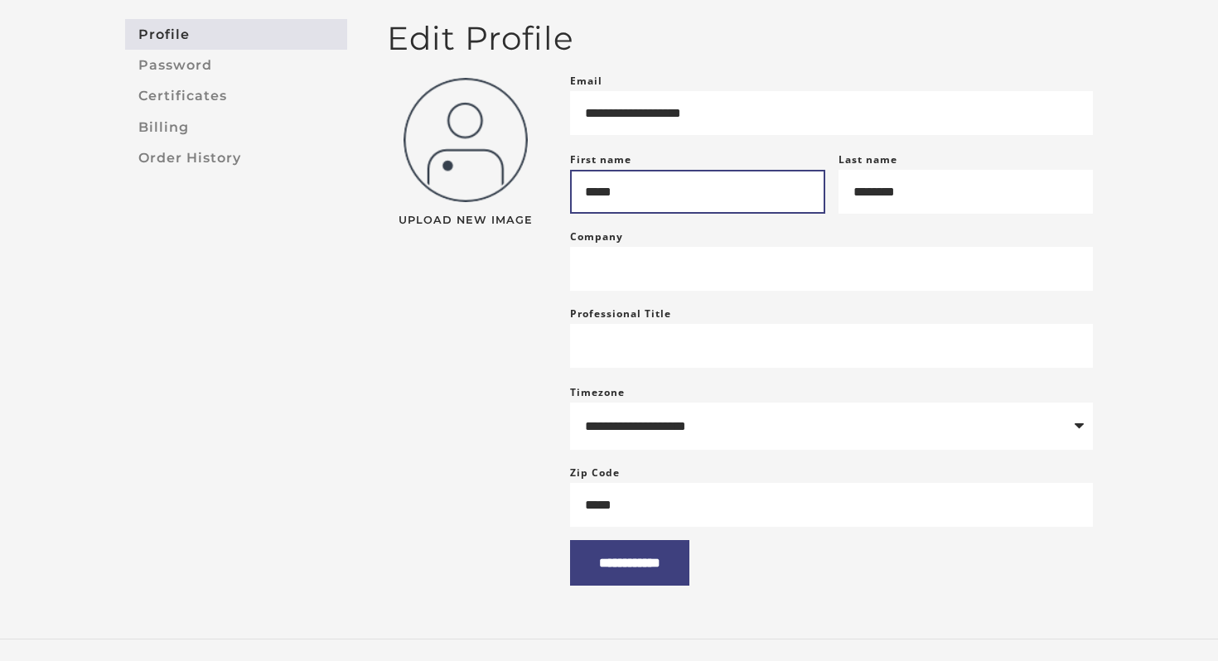
scroll to position [193, 0]
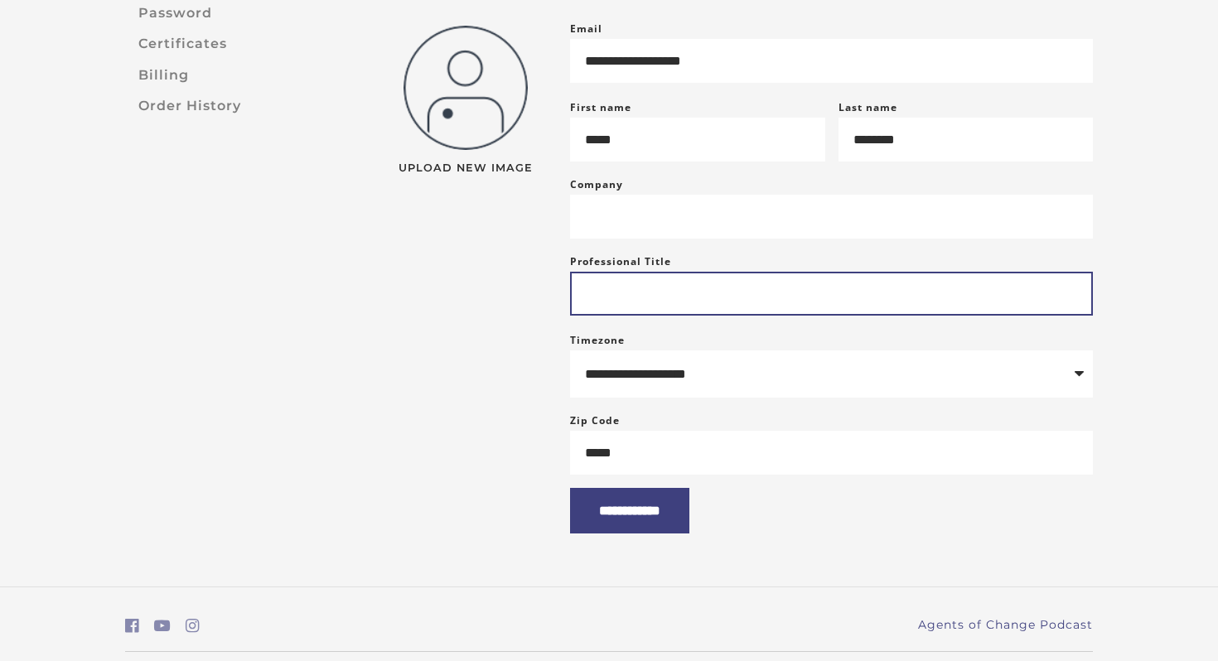
click at [686, 316] on input "Professional Title" at bounding box center [831, 294] width 523 height 44
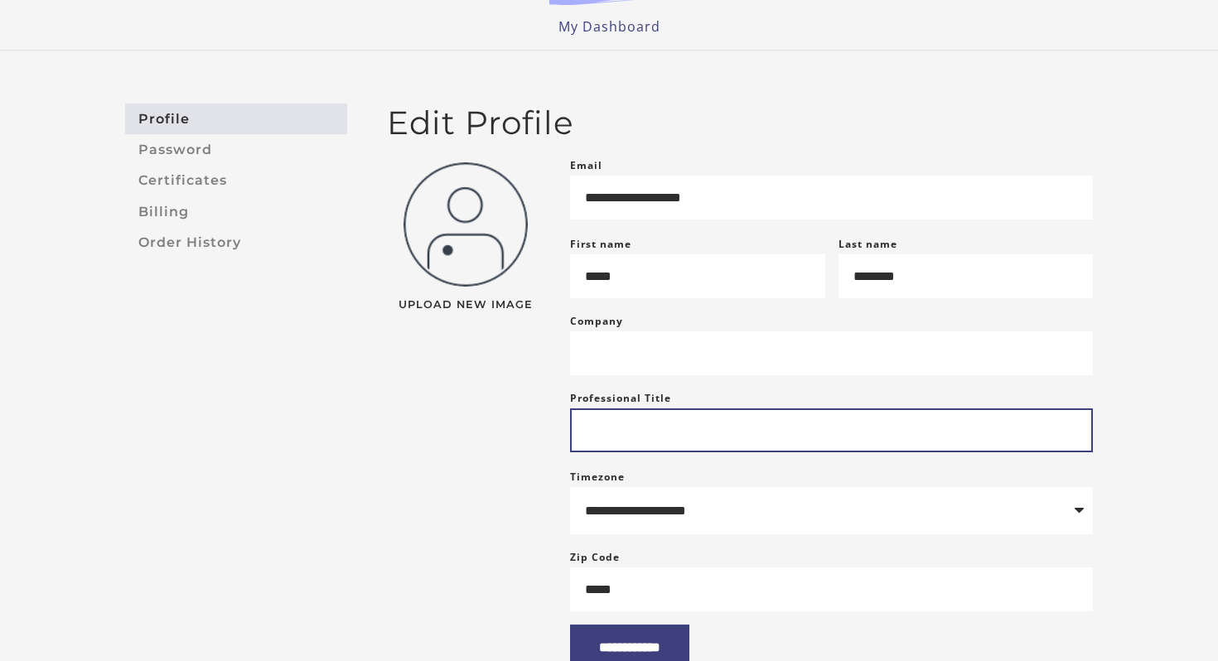
scroll to position [59, 0]
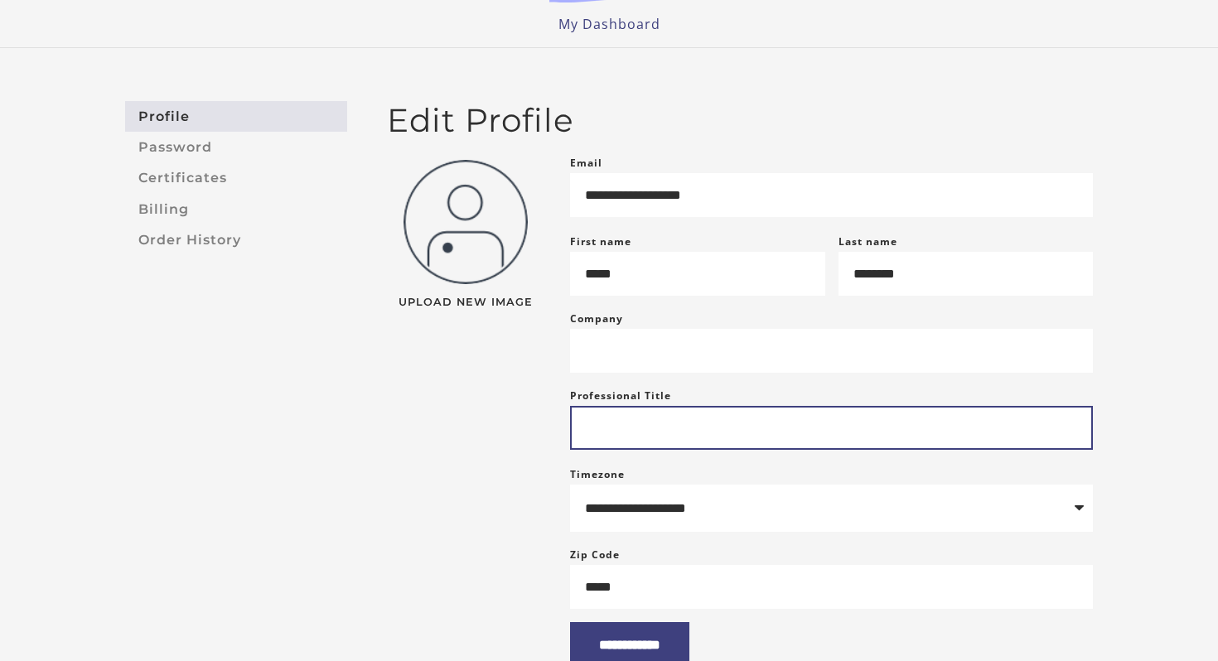
click at [620, 431] on input "Professional Title" at bounding box center [831, 428] width 523 height 44
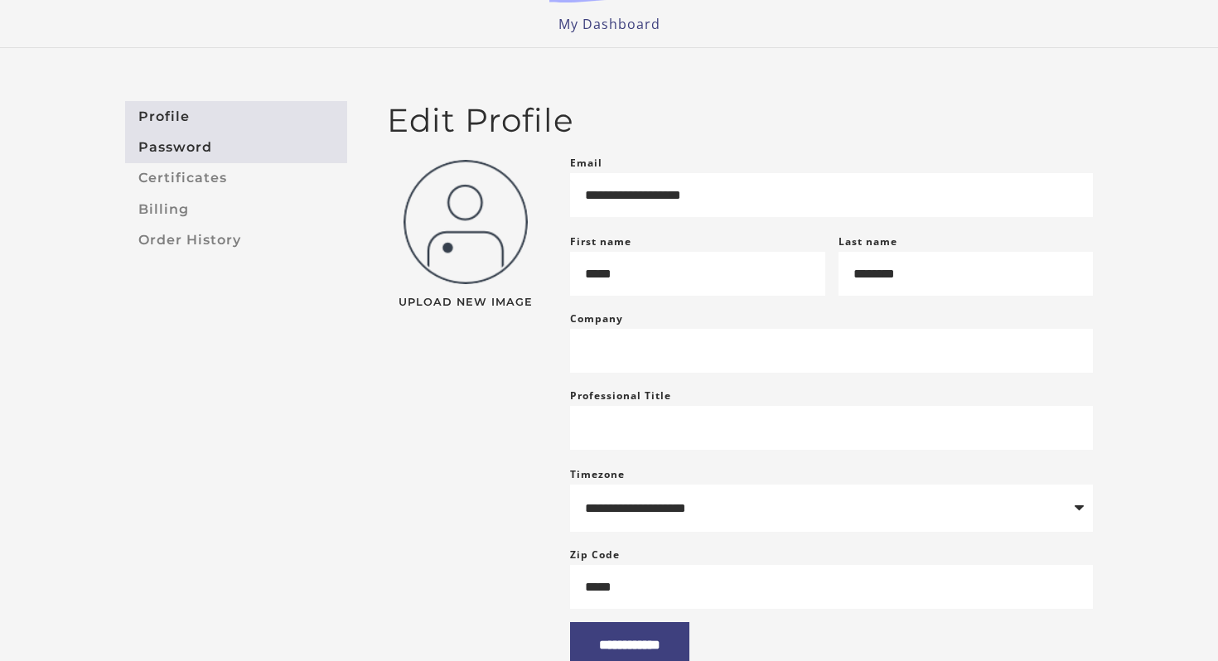
click at [183, 154] on link "Password" at bounding box center [236, 147] width 222 height 31
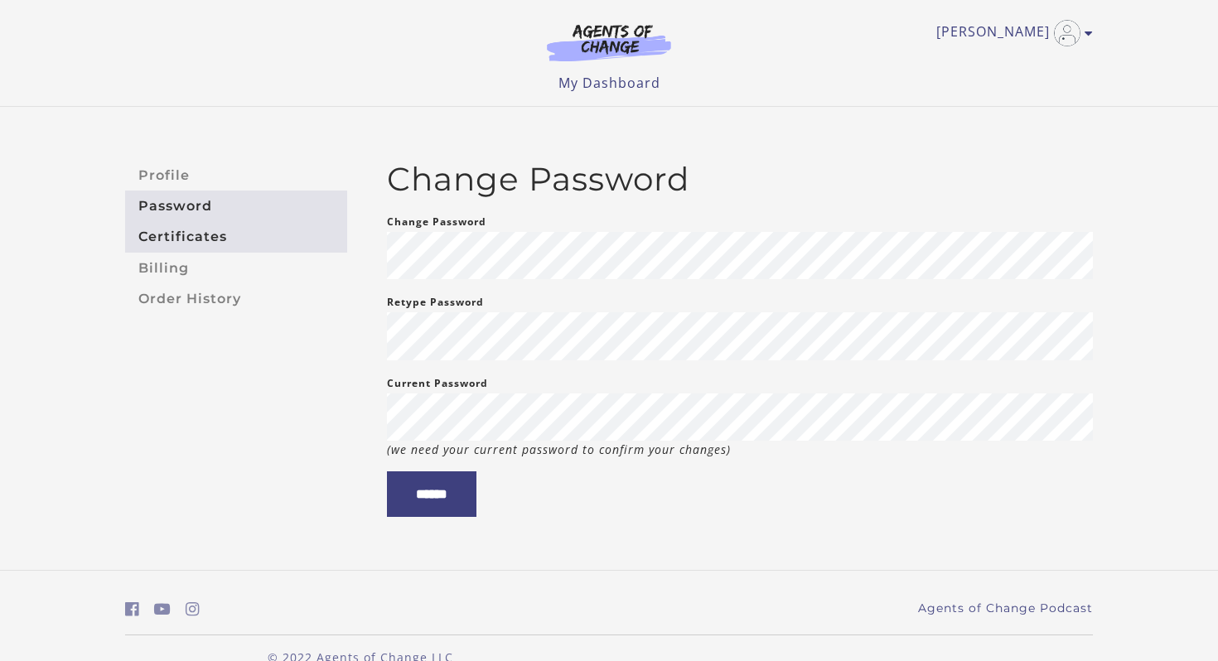
click at [192, 230] on link "Certificates" at bounding box center [236, 237] width 222 height 31
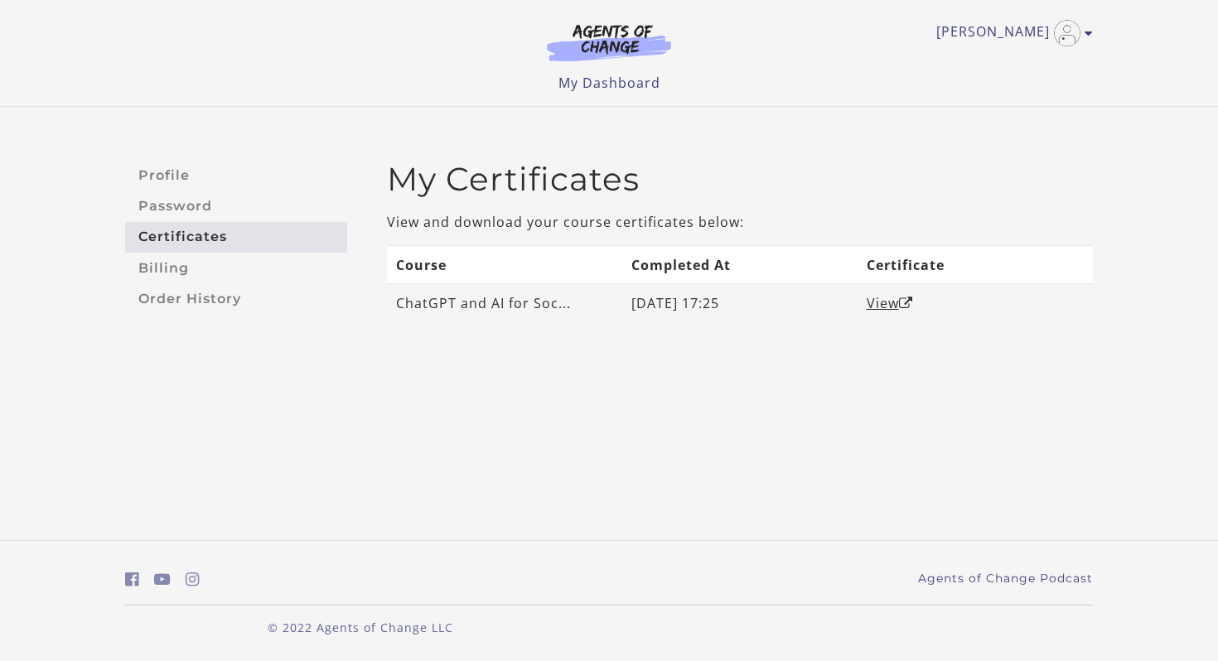
click at [720, 306] on td "[DATE] 17:25" at bounding box center [739, 303] width 235 height 38
click at [893, 308] on link "View" at bounding box center [889, 303] width 46 height 18
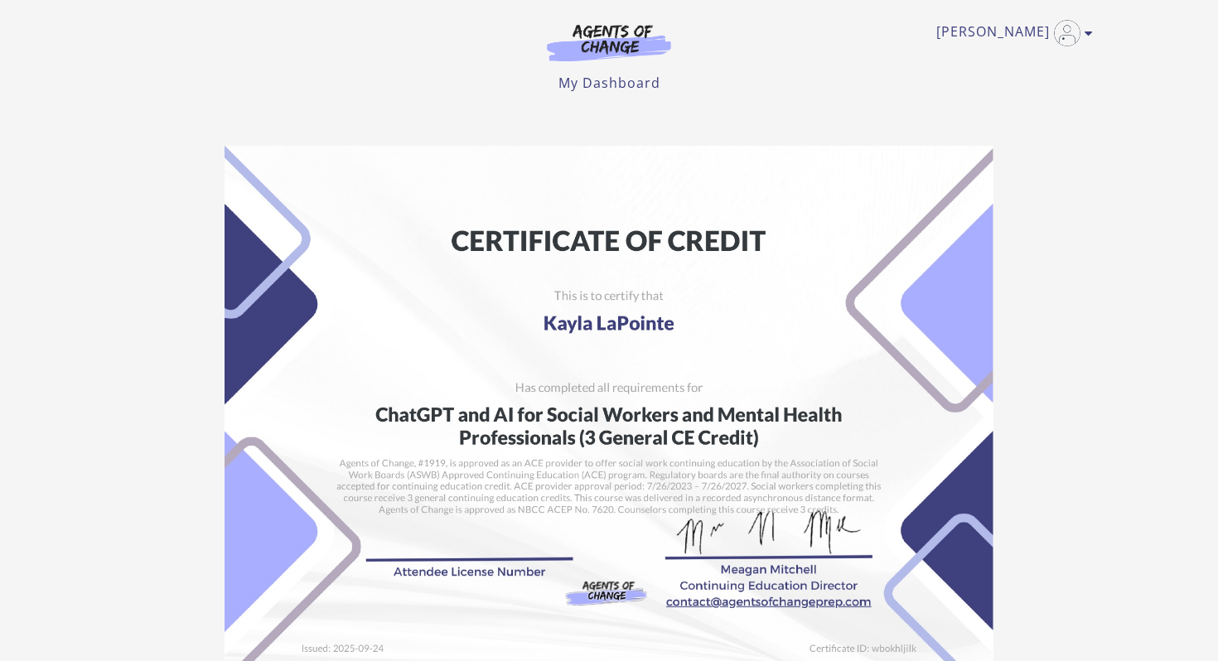
click at [847, 256] on img at bounding box center [608, 417] width 769 height 543
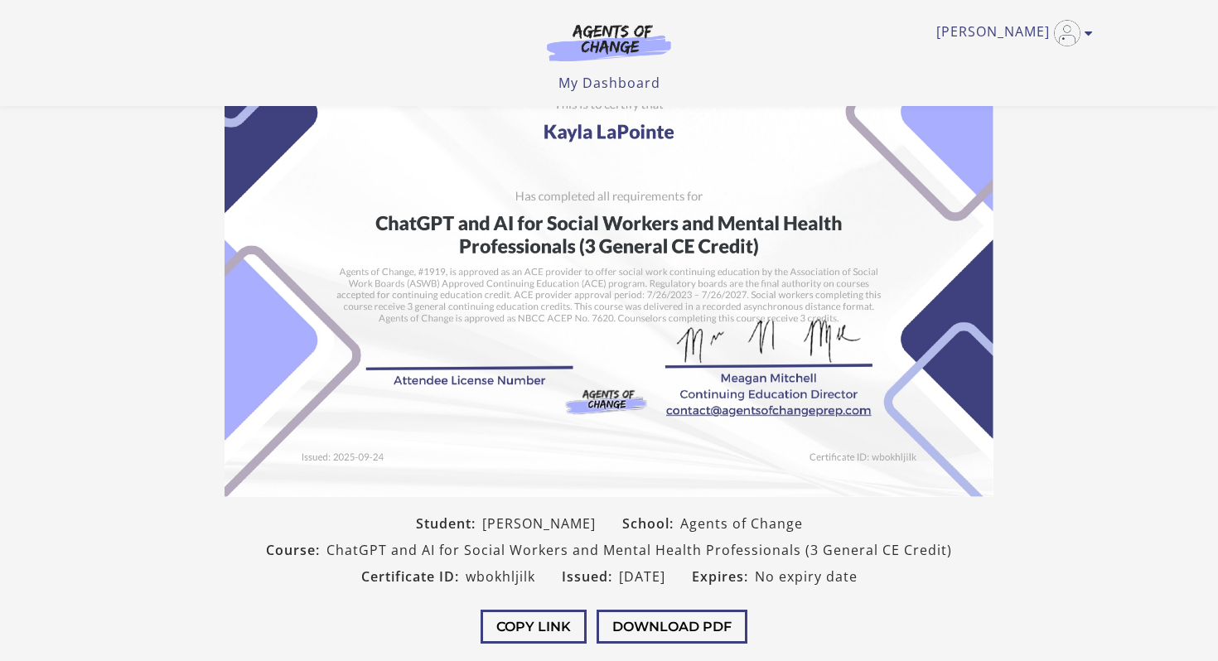
scroll to position [129, 0]
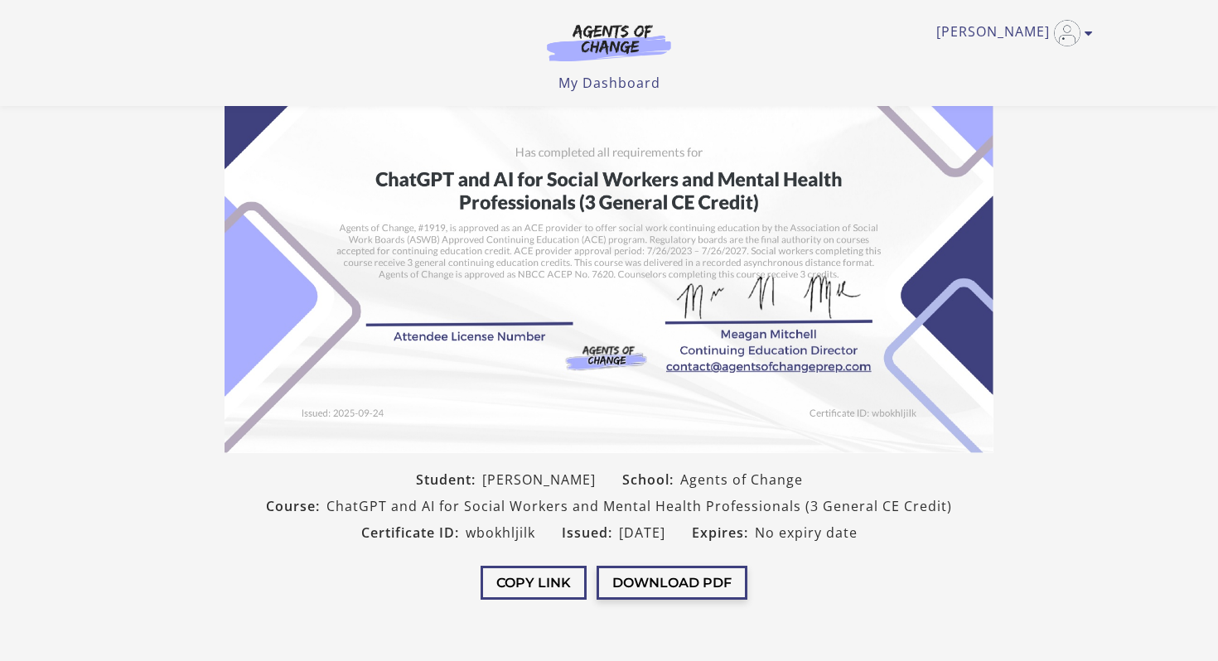
click at [646, 591] on button "Download PDF" at bounding box center [671, 583] width 151 height 34
